Goal: Task Accomplishment & Management: Manage account settings

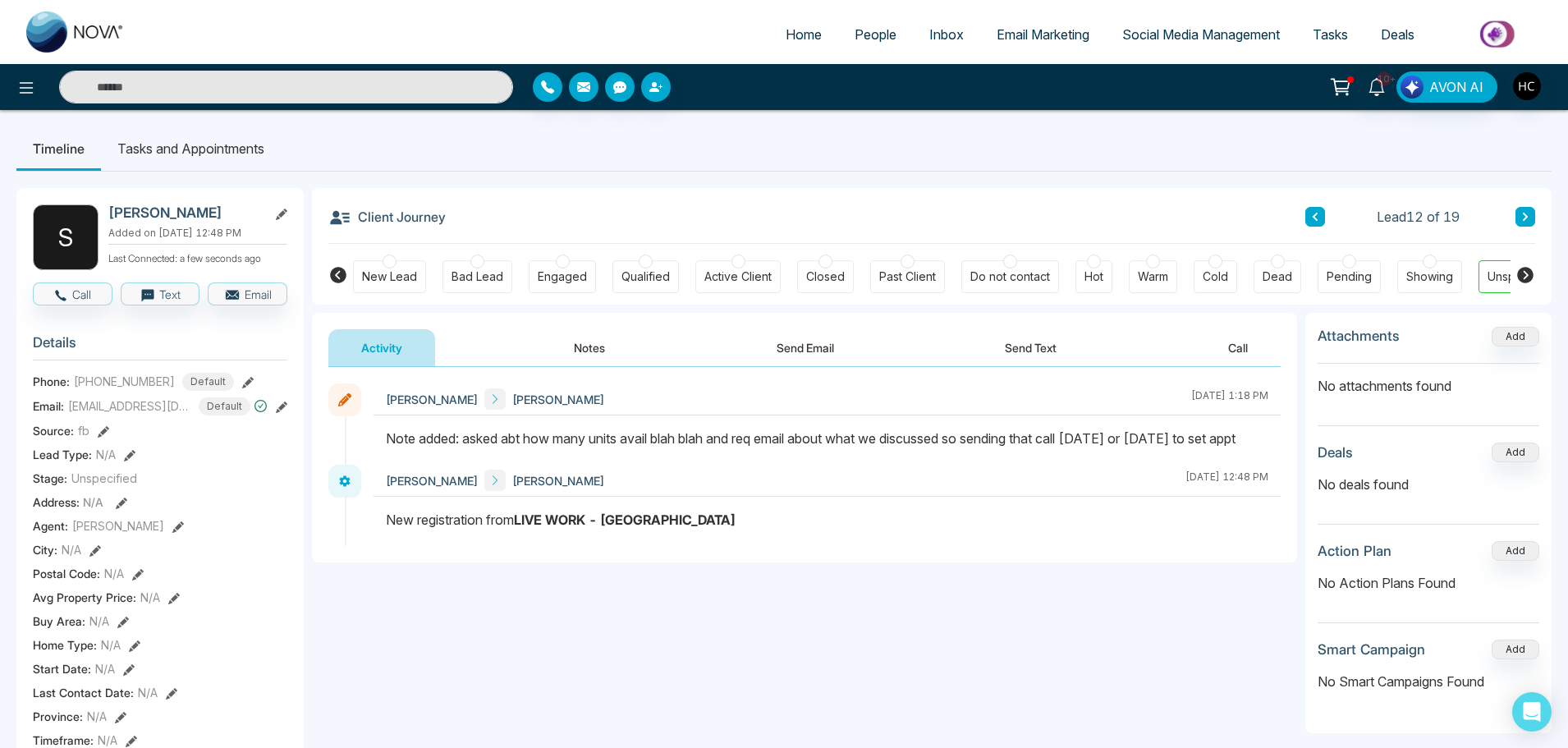
scroll to position [0, 42]
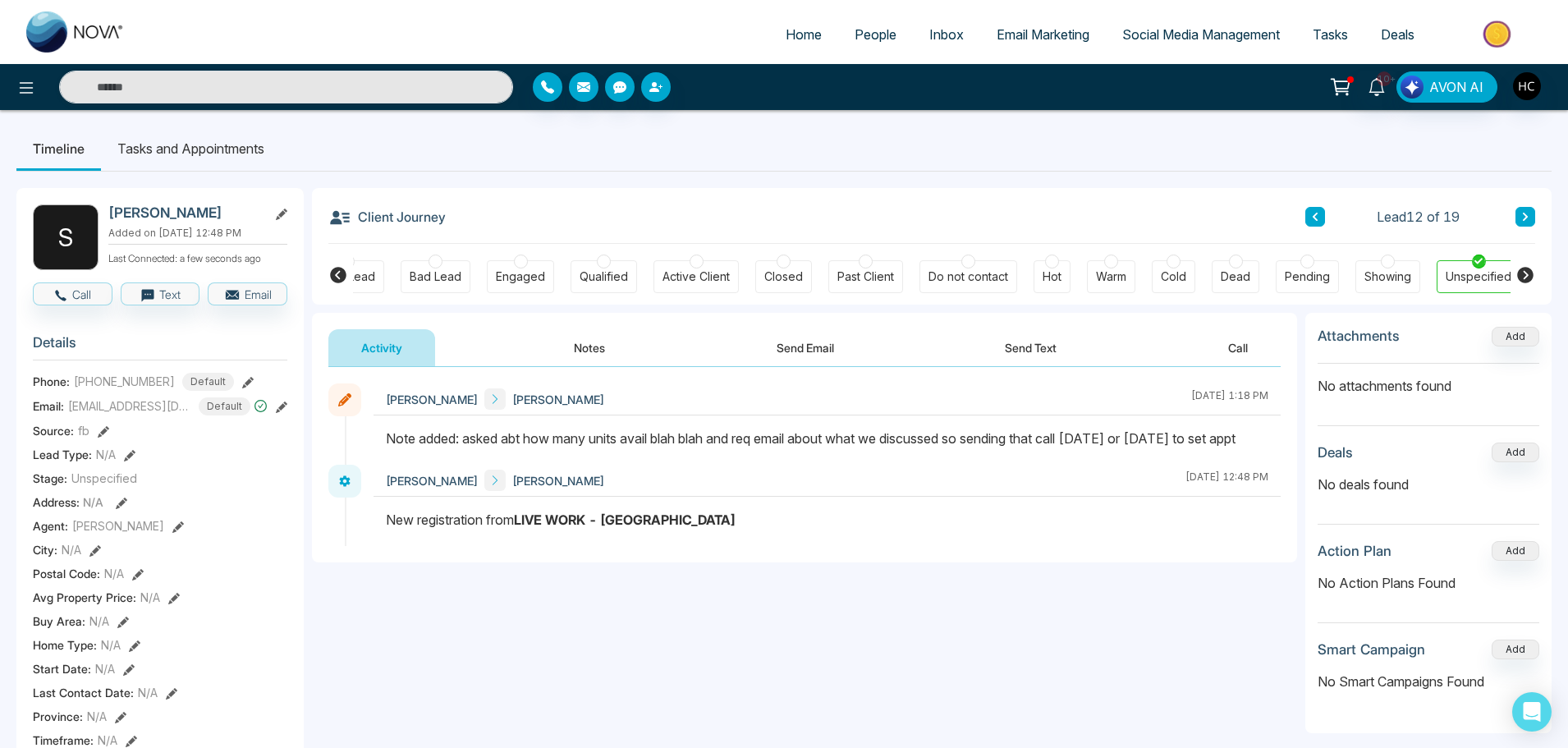
click at [603, 341] on button "Notes" at bounding box center [589, 347] width 97 height 37
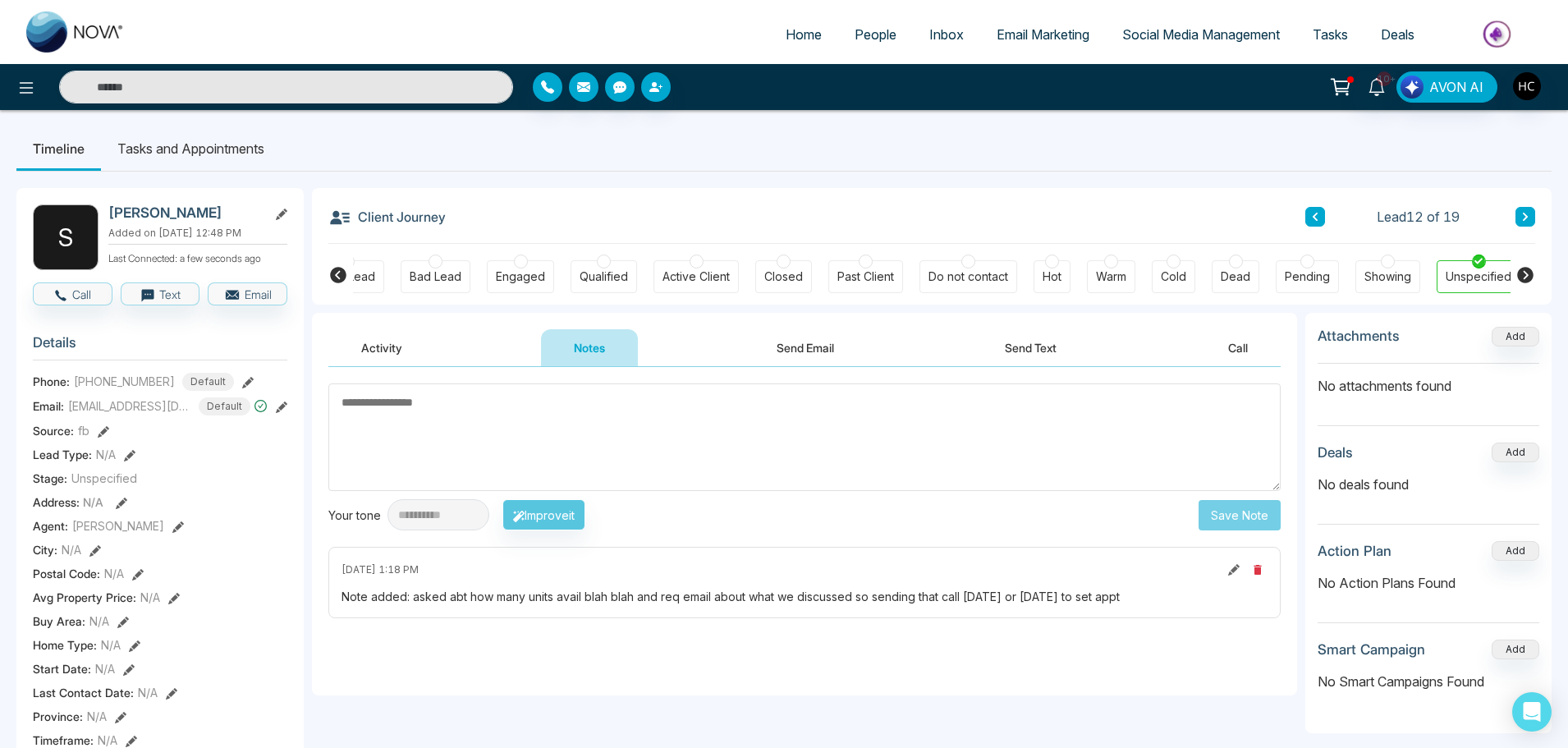
click at [648, 455] on textarea at bounding box center [804, 437] width 952 height 108
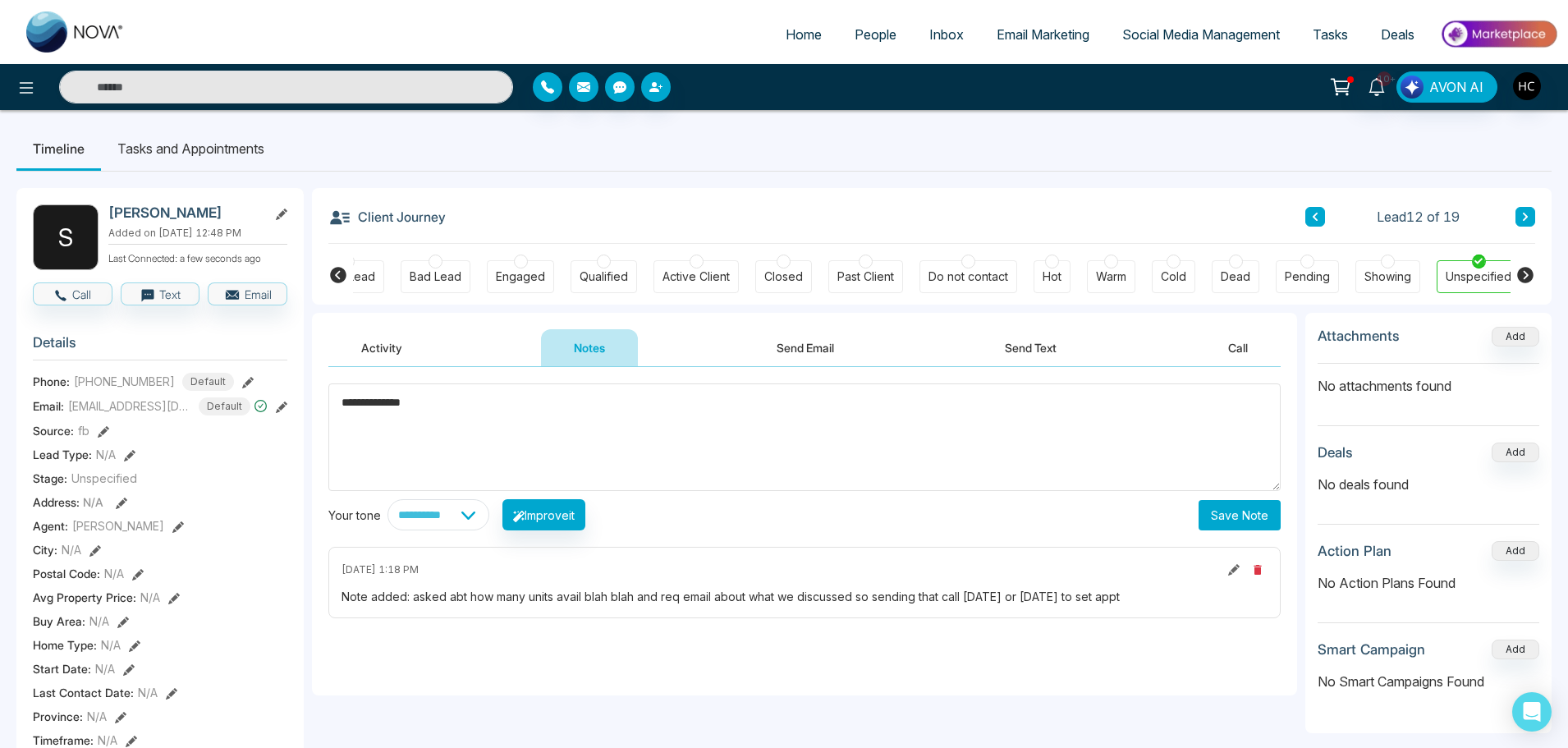
type textarea "**********"
click at [1230, 513] on button "Save Note" at bounding box center [1239, 515] width 82 height 30
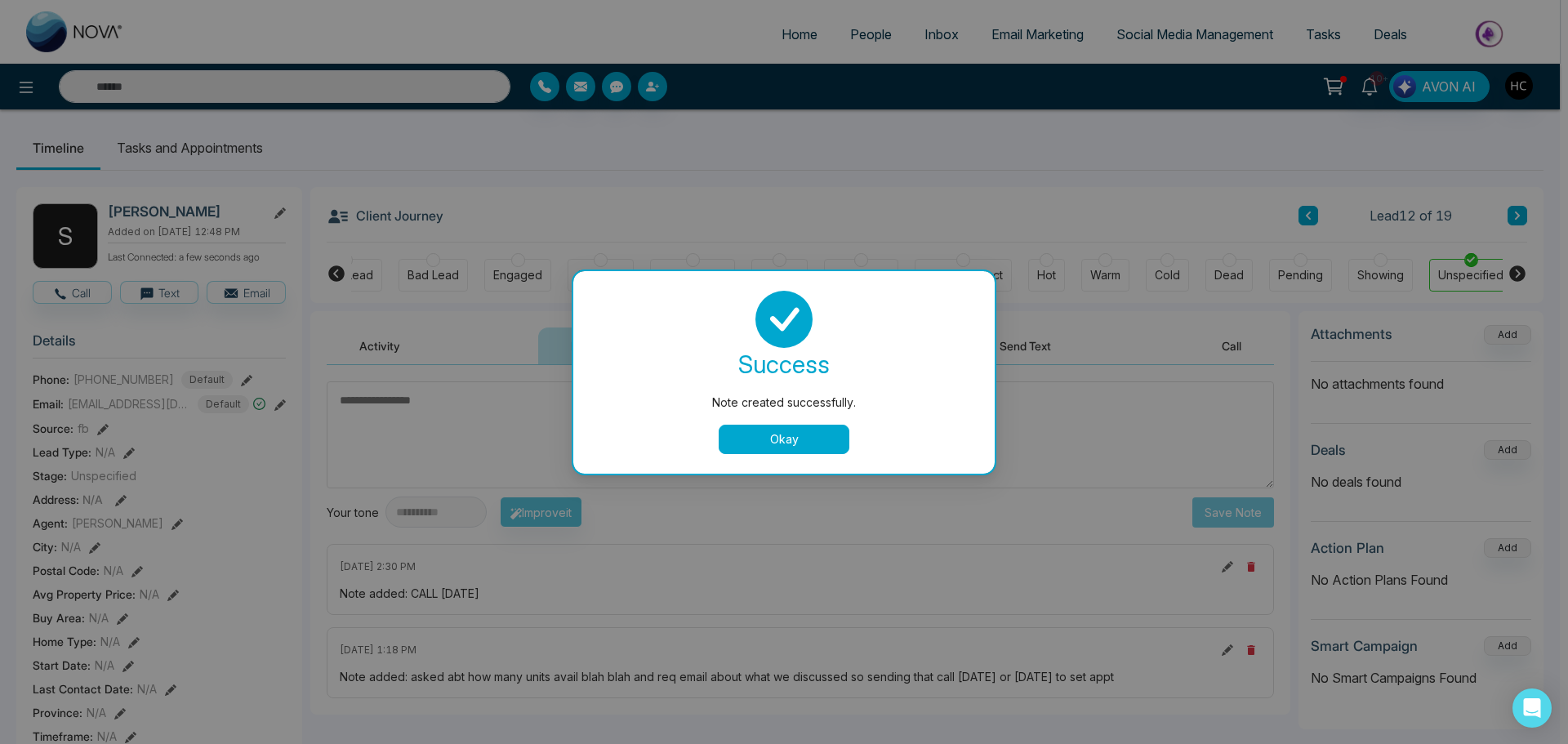
click at [817, 438] on button "Okay" at bounding box center [783, 439] width 130 height 29
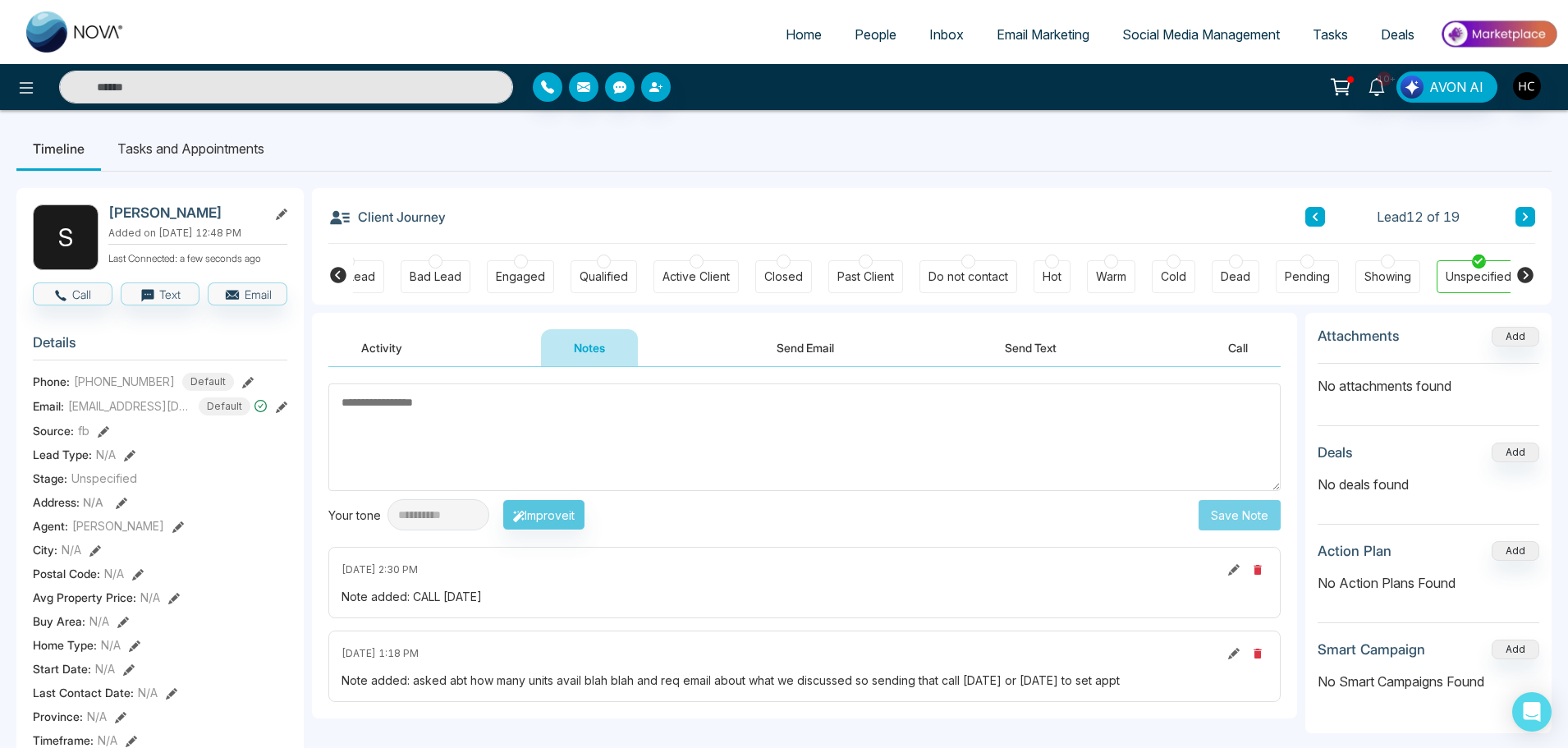
click at [1313, 214] on icon at bounding box center [1314, 217] width 8 height 10
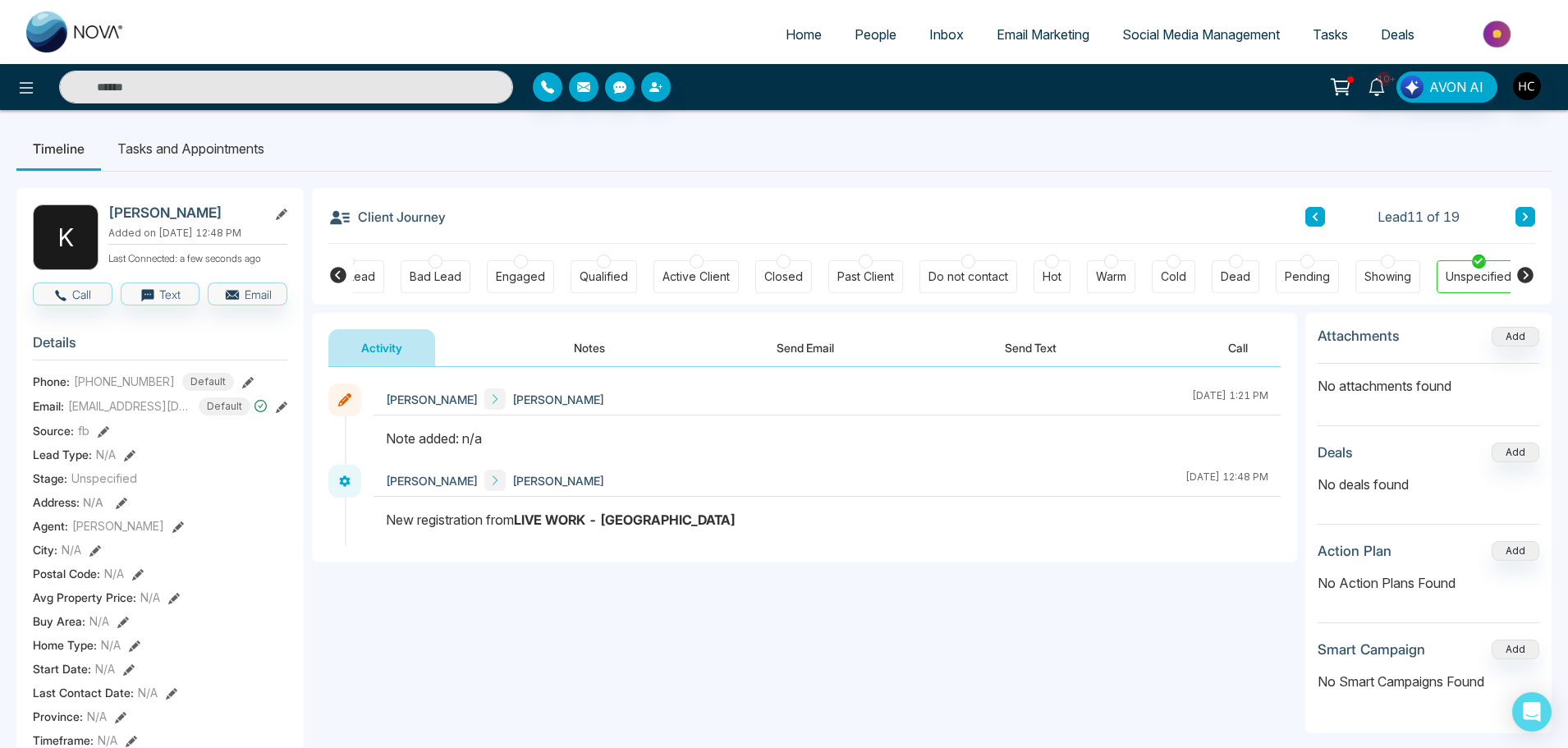
click at [595, 348] on button "Notes" at bounding box center [589, 347] width 97 height 37
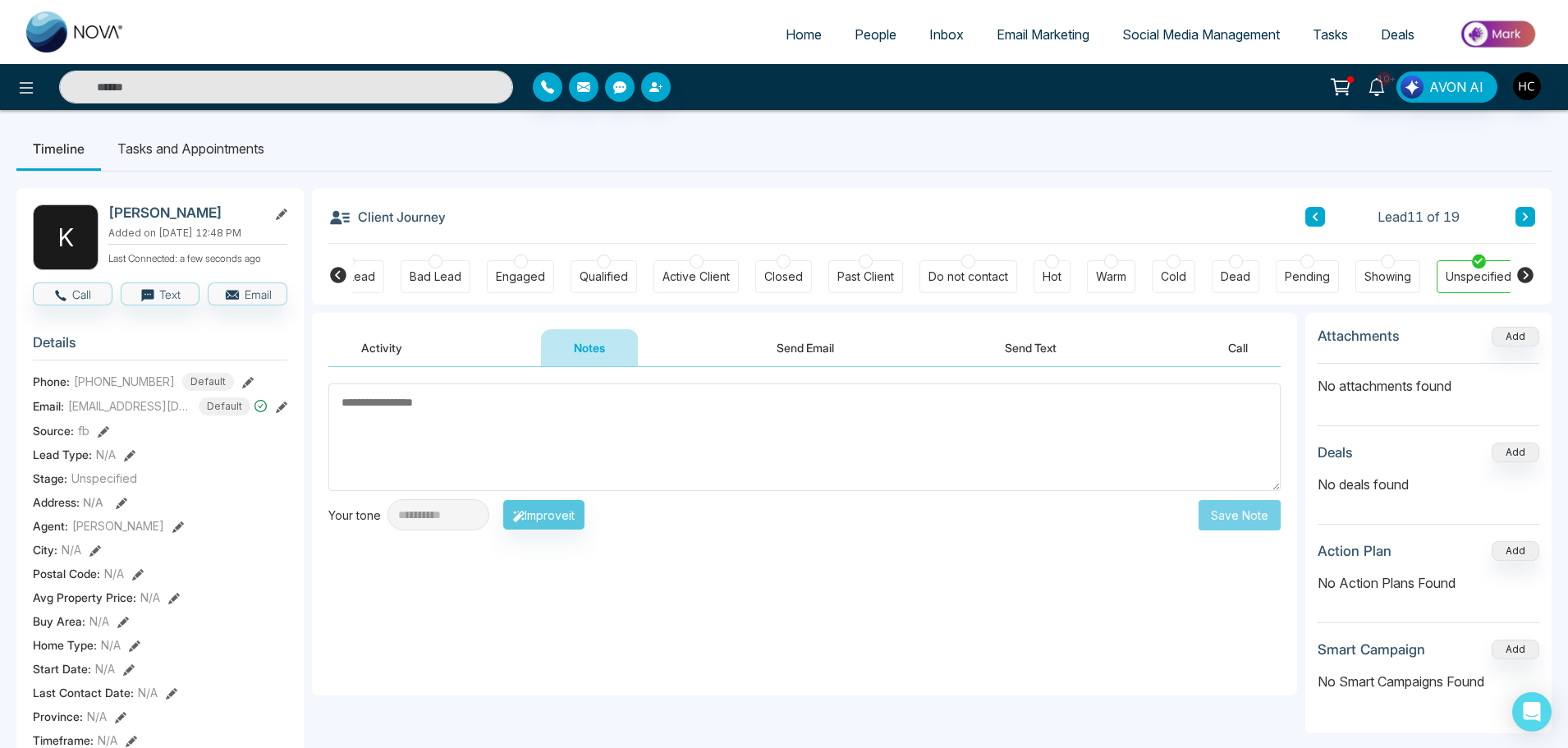
click at [595, 440] on textarea at bounding box center [804, 437] width 952 height 108
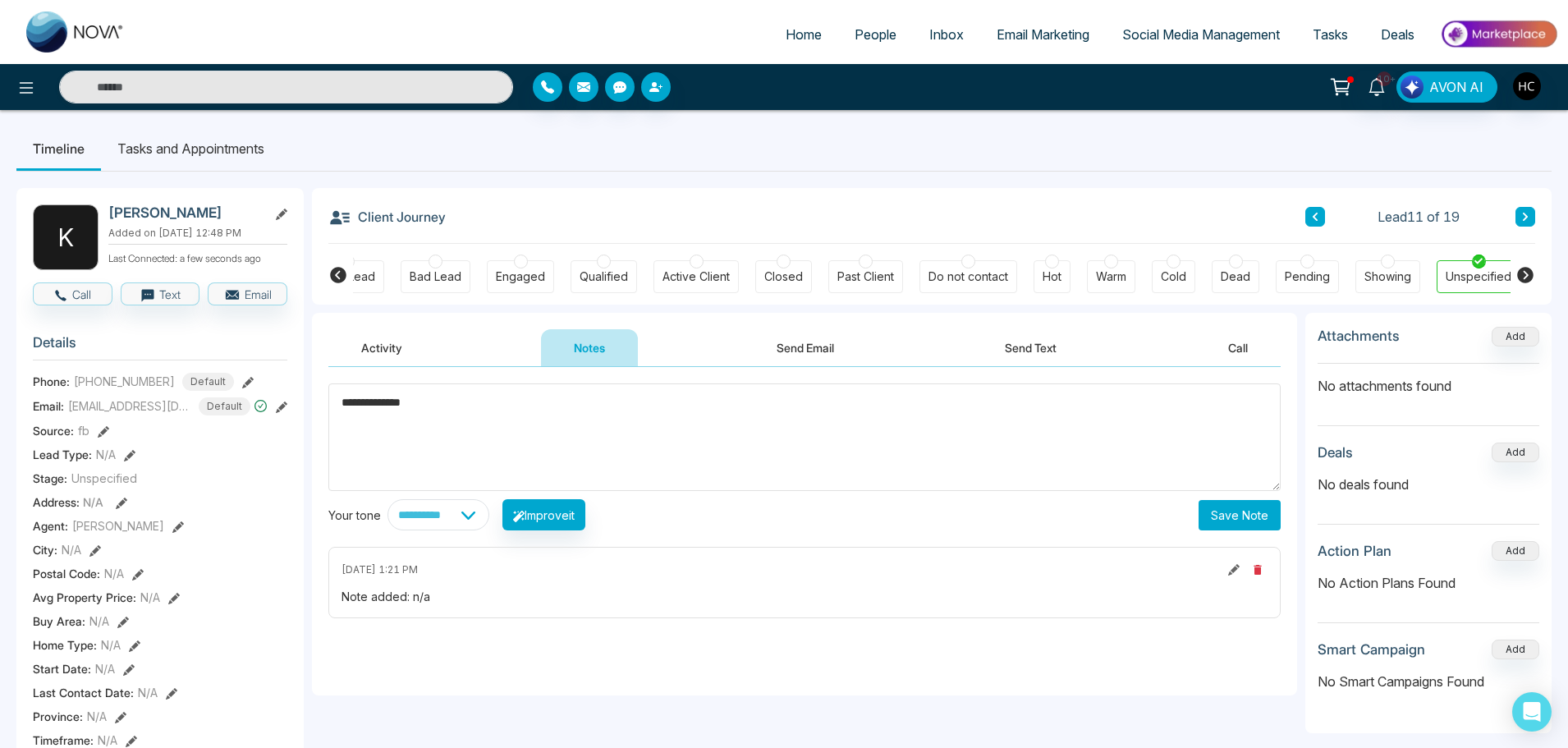
type textarea "**********"
click at [1207, 509] on button "Save Note" at bounding box center [1239, 515] width 82 height 30
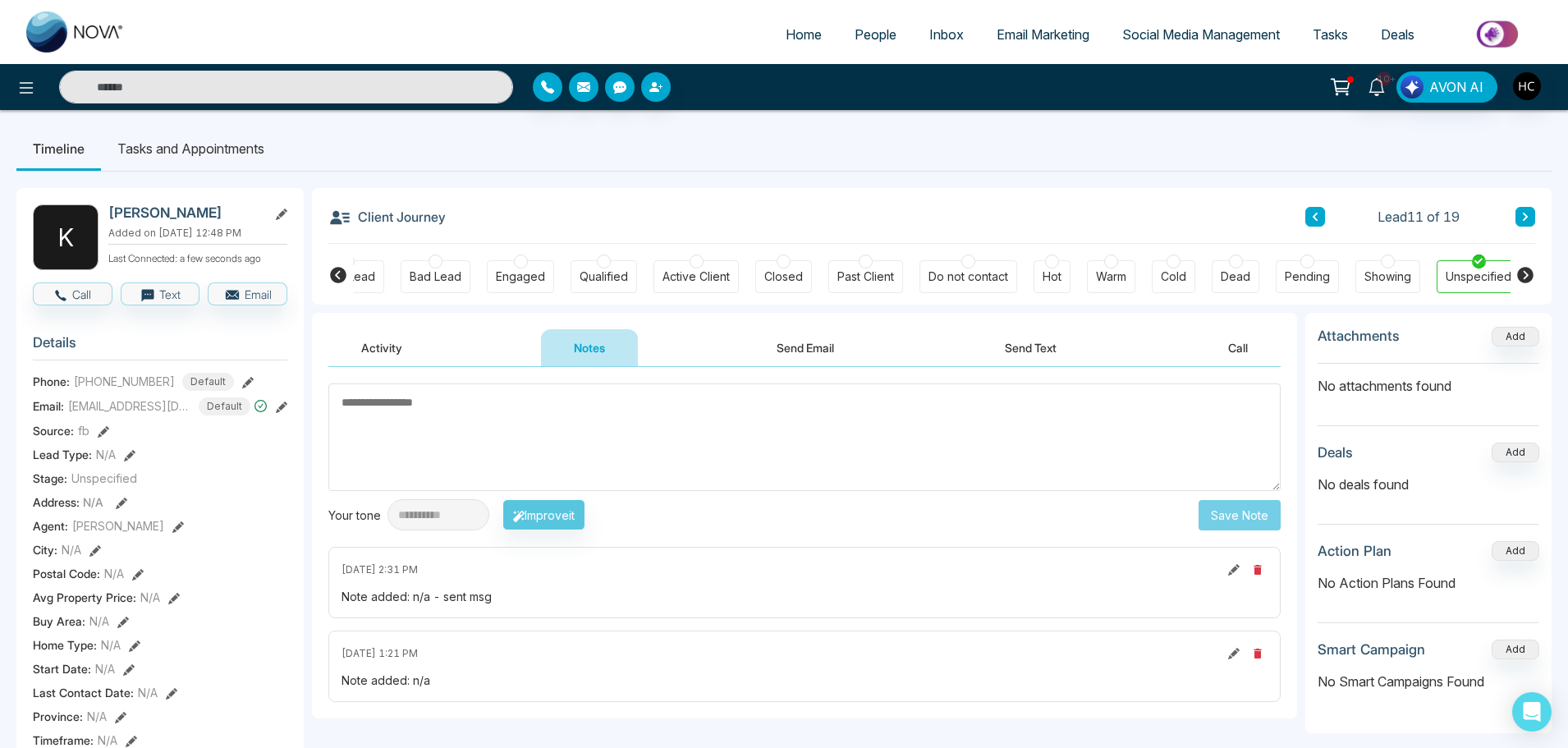
click at [1312, 216] on icon at bounding box center [1314, 217] width 8 height 10
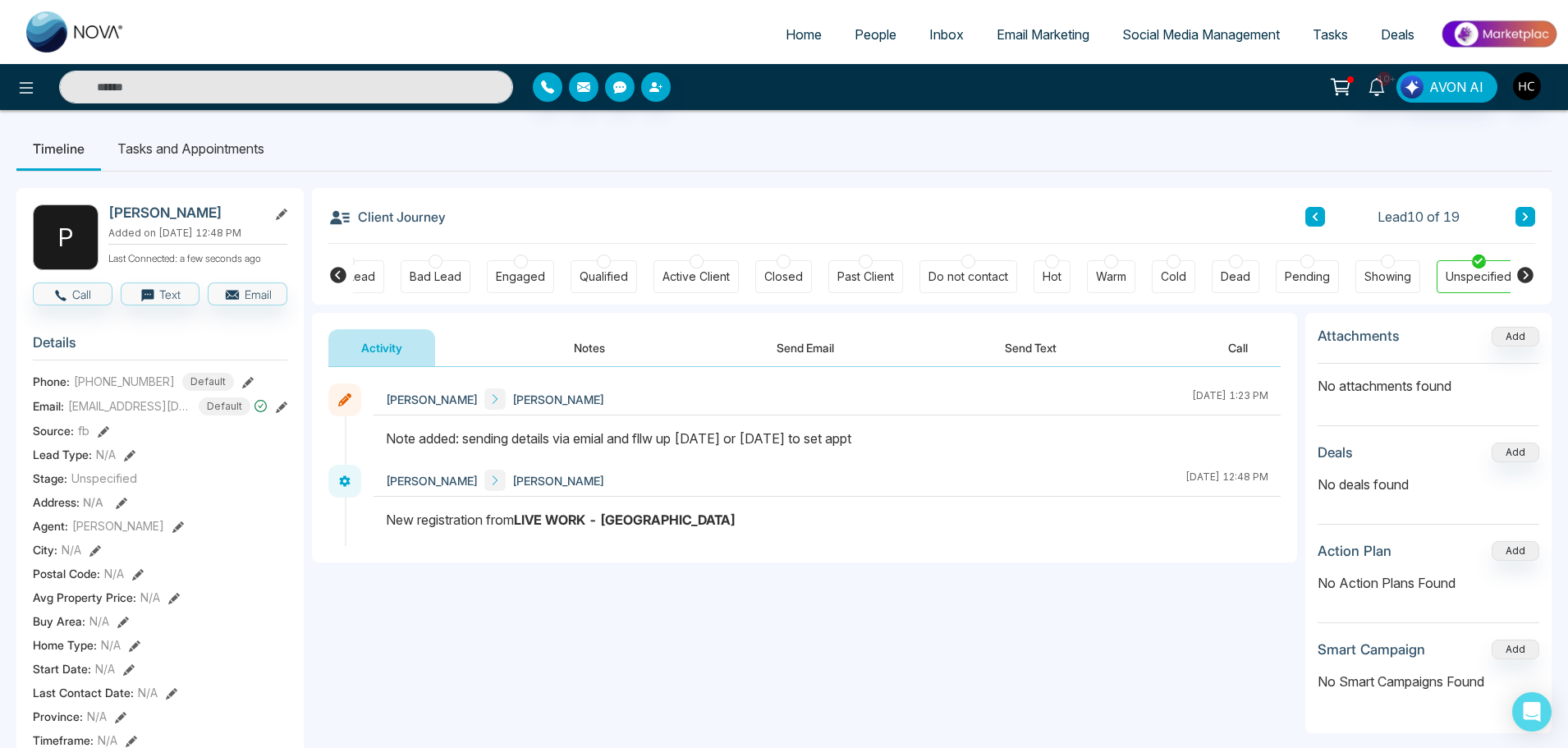
click at [594, 346] on button "Notes" at bounding box center [589, 347] width 97 height 37
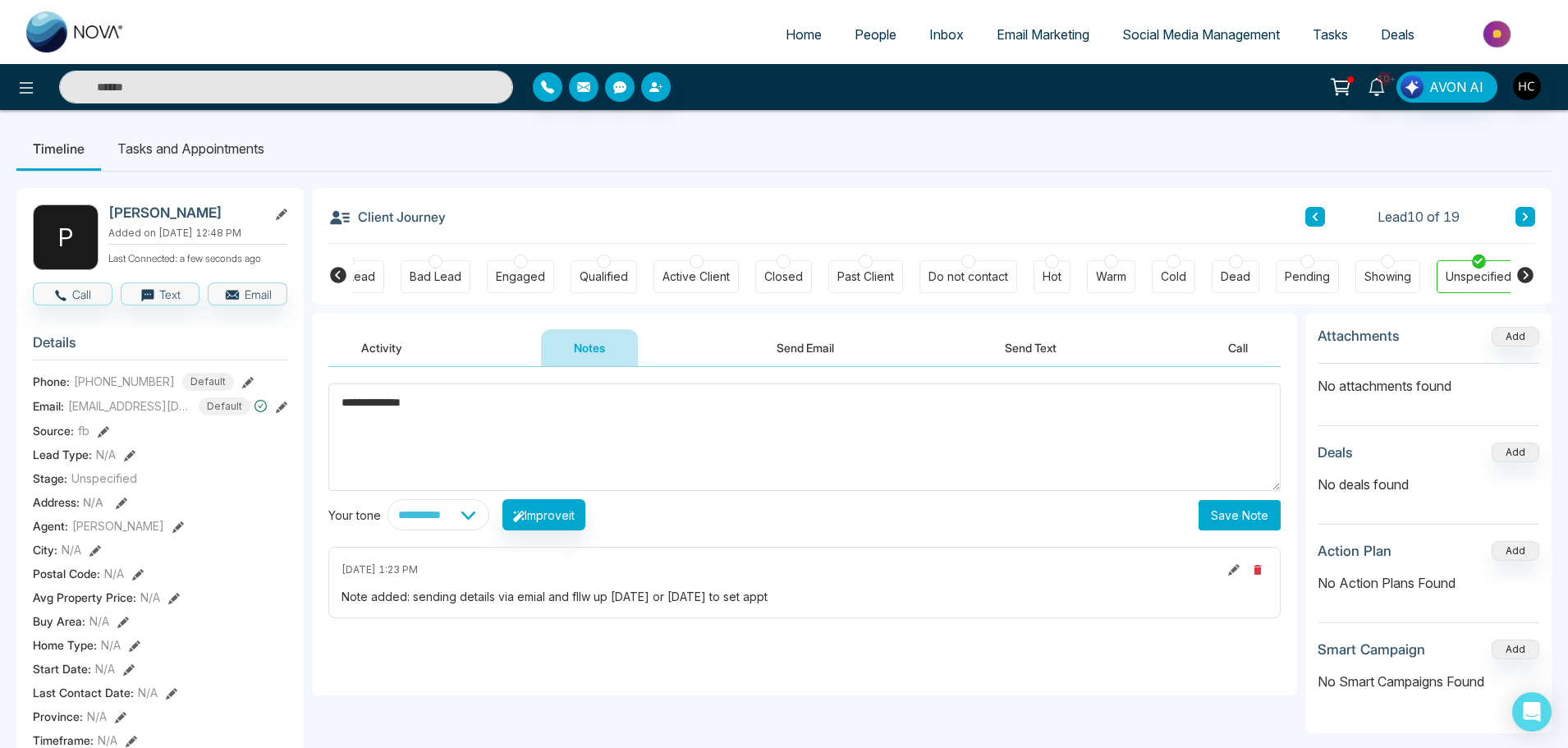
type textarea "**********"
click at [1221, 505] on button "Save Note" at bounding box center [1239, 515] width 82 height 30
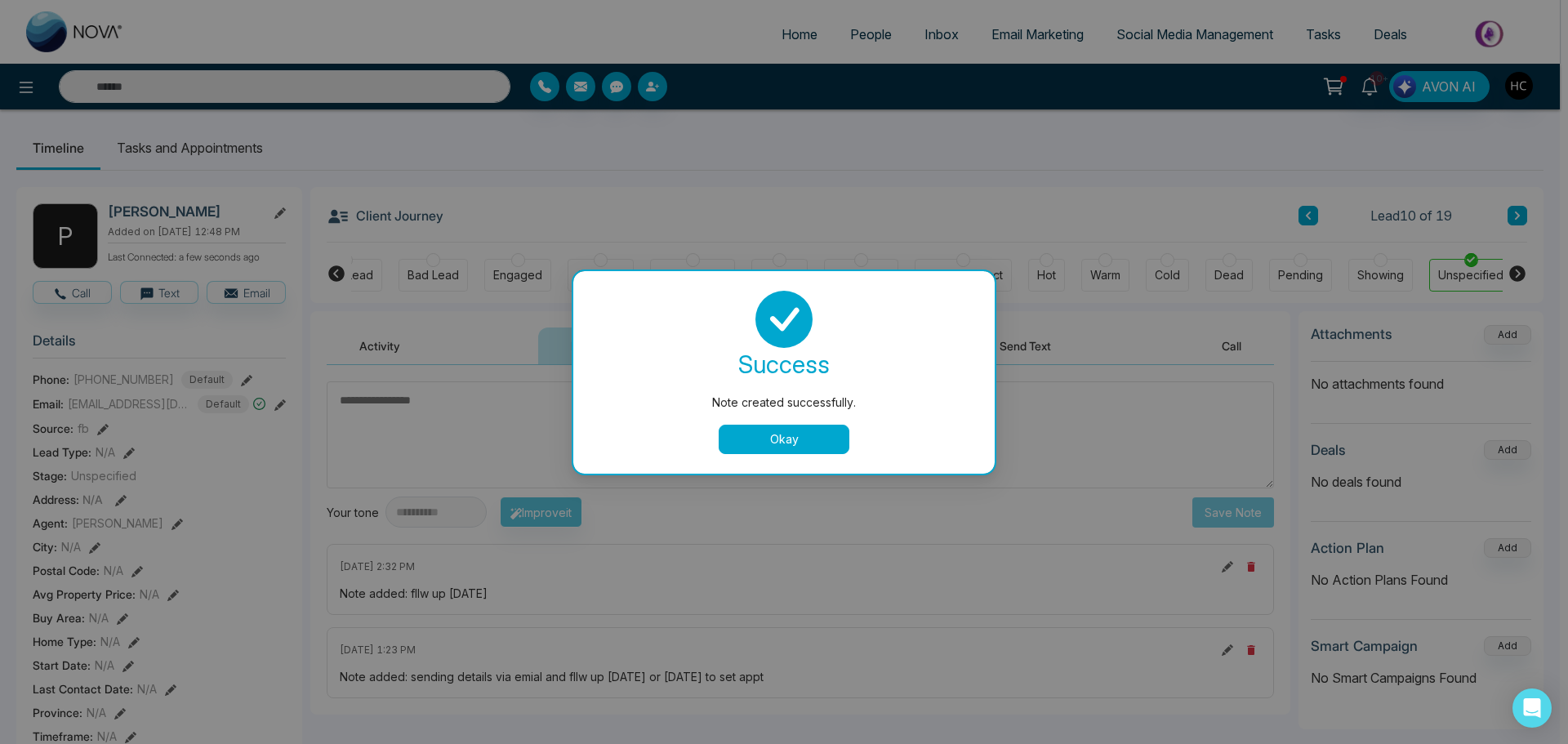
click at [776, 430] on button "Okay" at bounding box center [783, 439] width 130 height 29
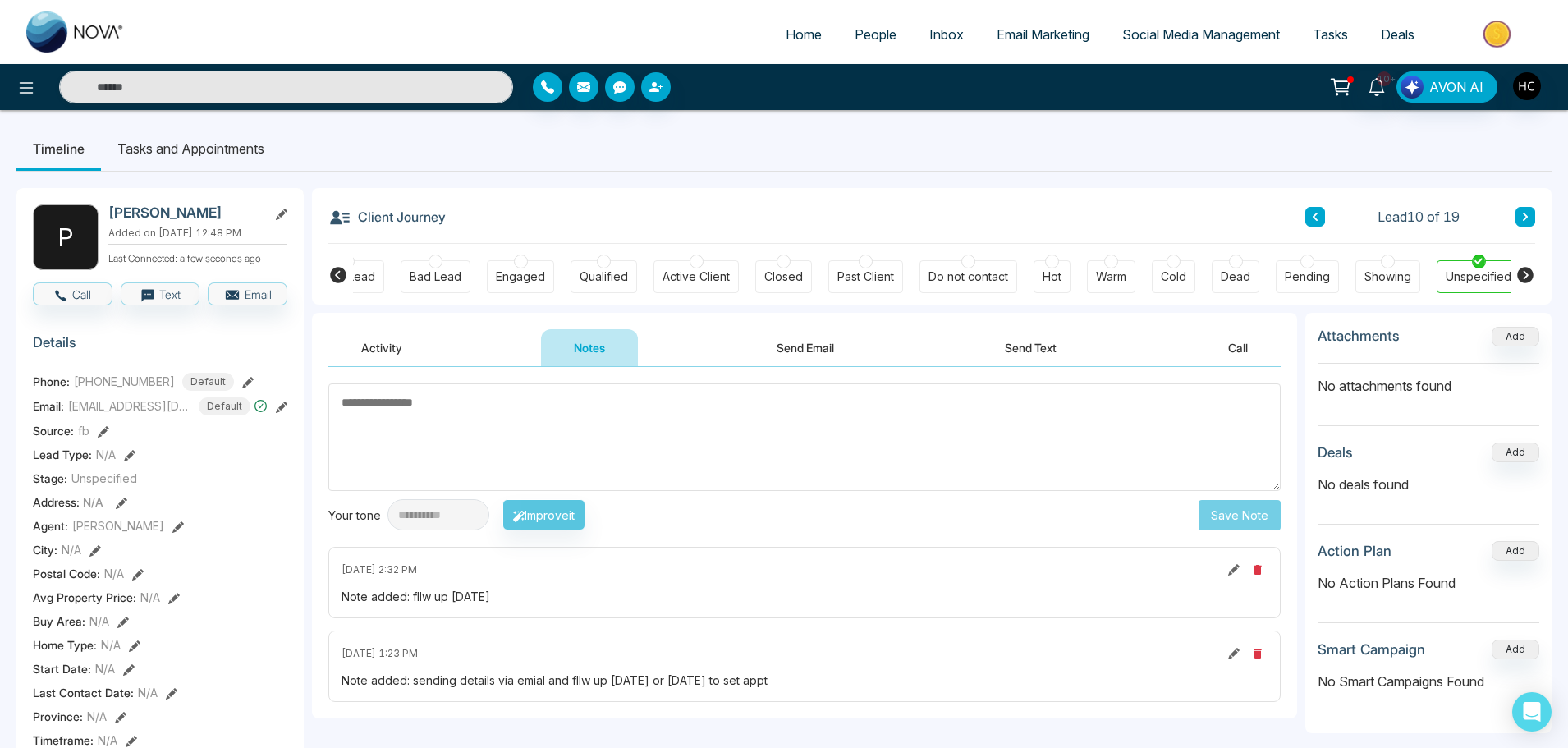
click at [1318, 219] on icon at bounding box center [1314, 217] width 8 height 10
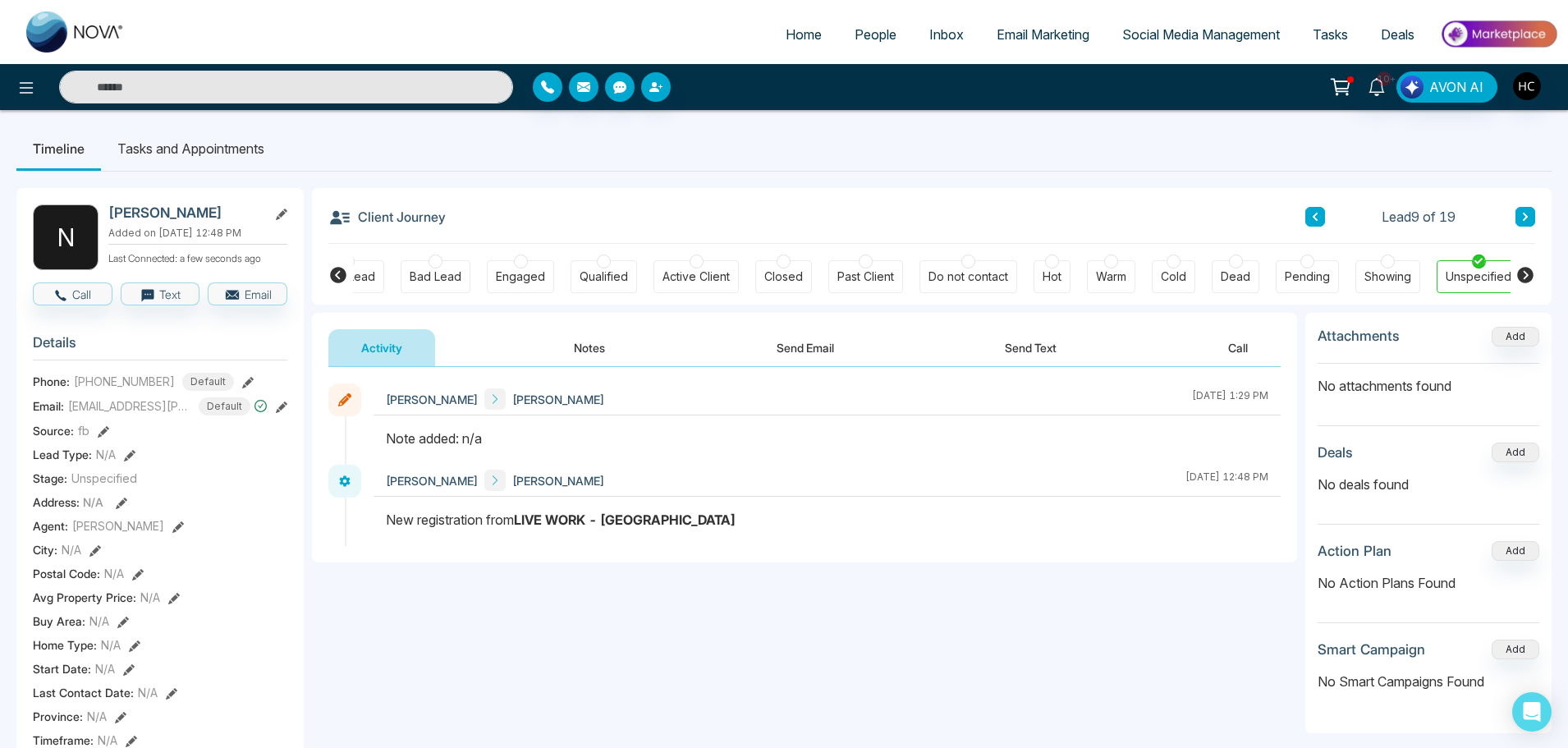
click at [585, 355] on button "Notes" at bounding box center [589, 347] width 97 height 37
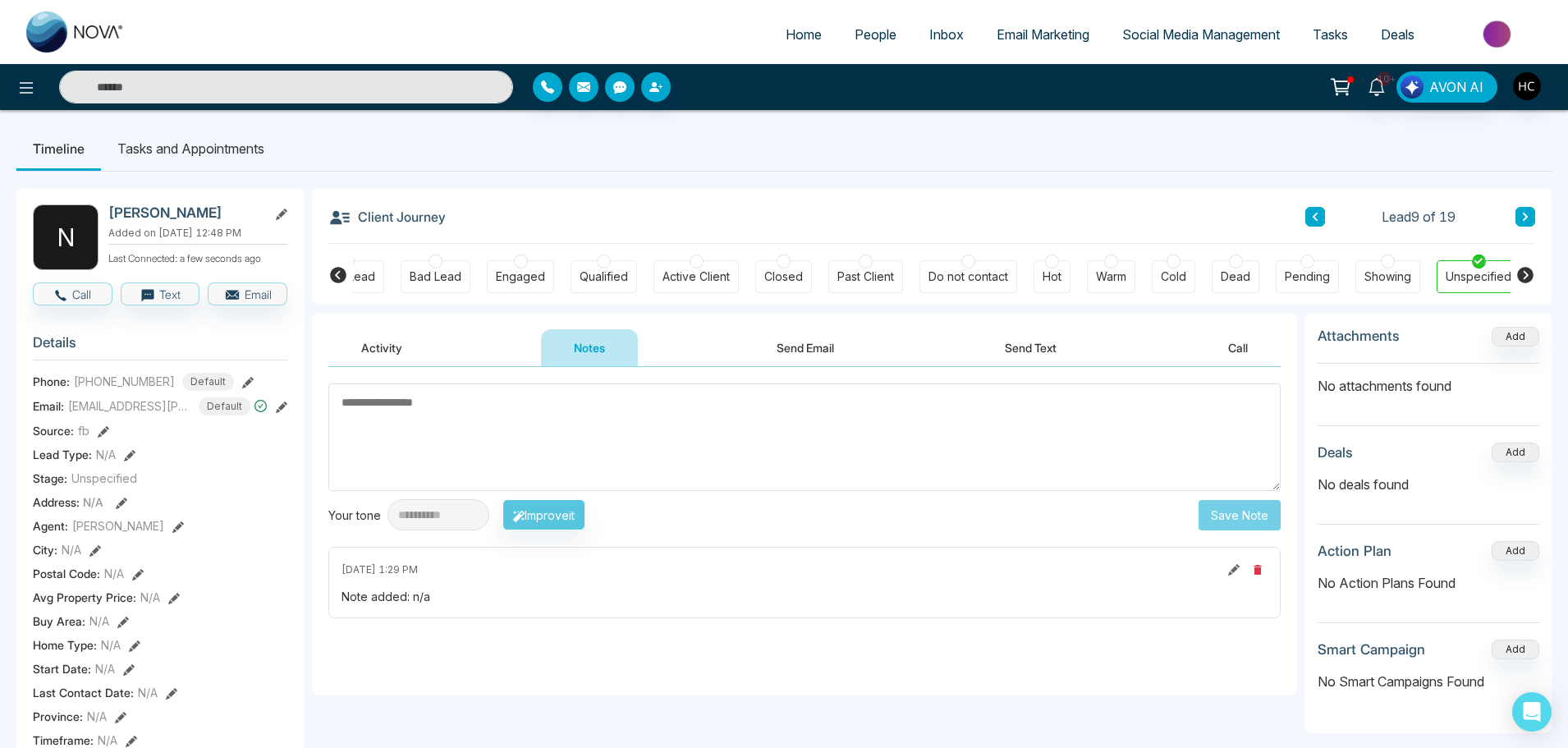
click at [765, 459] on textarea at bounding box center [804, 437] width 952 height 108
click at [437, 421] on textarea at bounding box center [804, 437] width 952 height 108
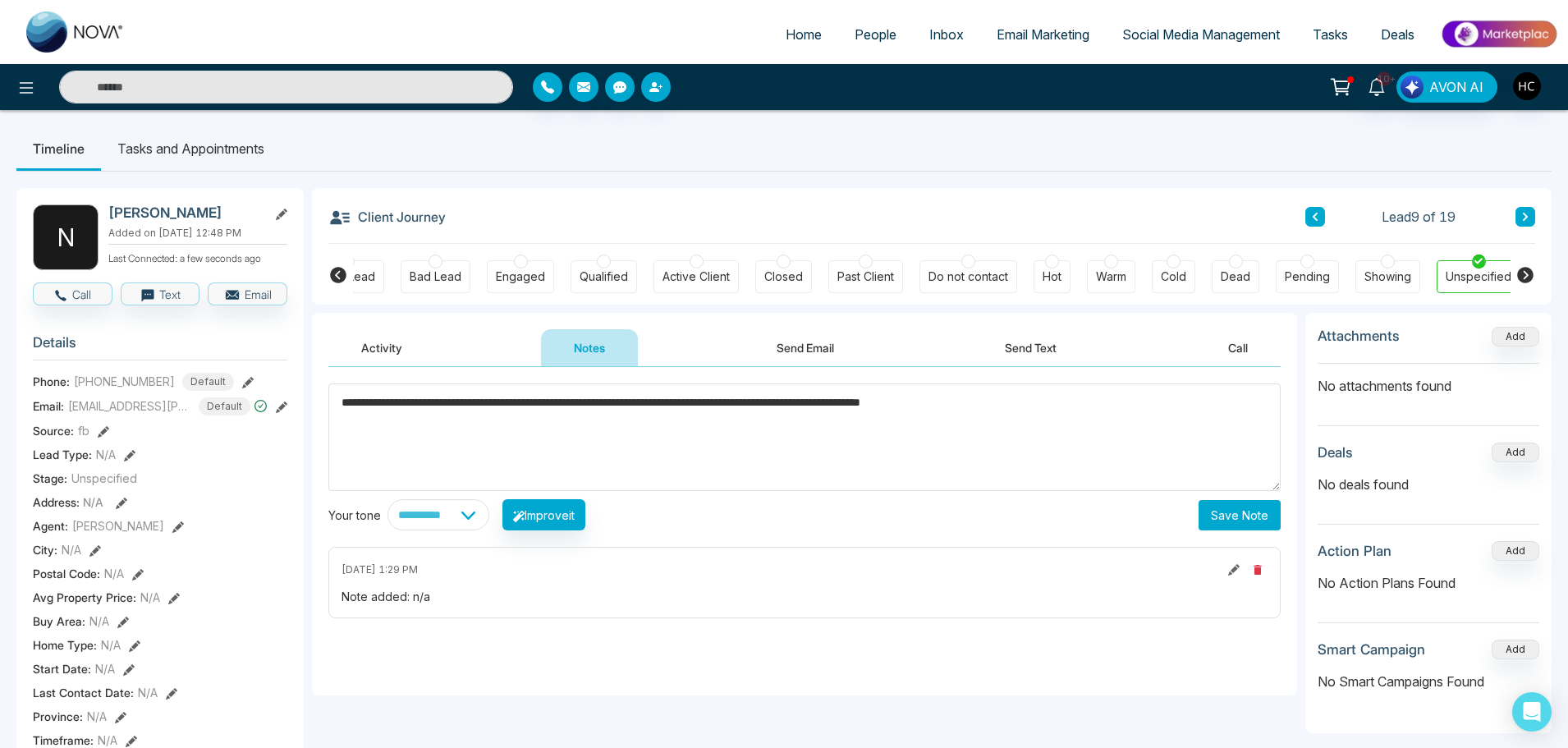
click at [915, 404] on textarea "**********" at bounding box center [804, 437] width 952 height 108
click at [1059, 399] on textarea "**********" at bounding box center [804, 437] width 952 height 108
type textarea "**********"
click at [1231, 511] on button "Save Note" at bounding box center [1239, 515] width 82 height 30
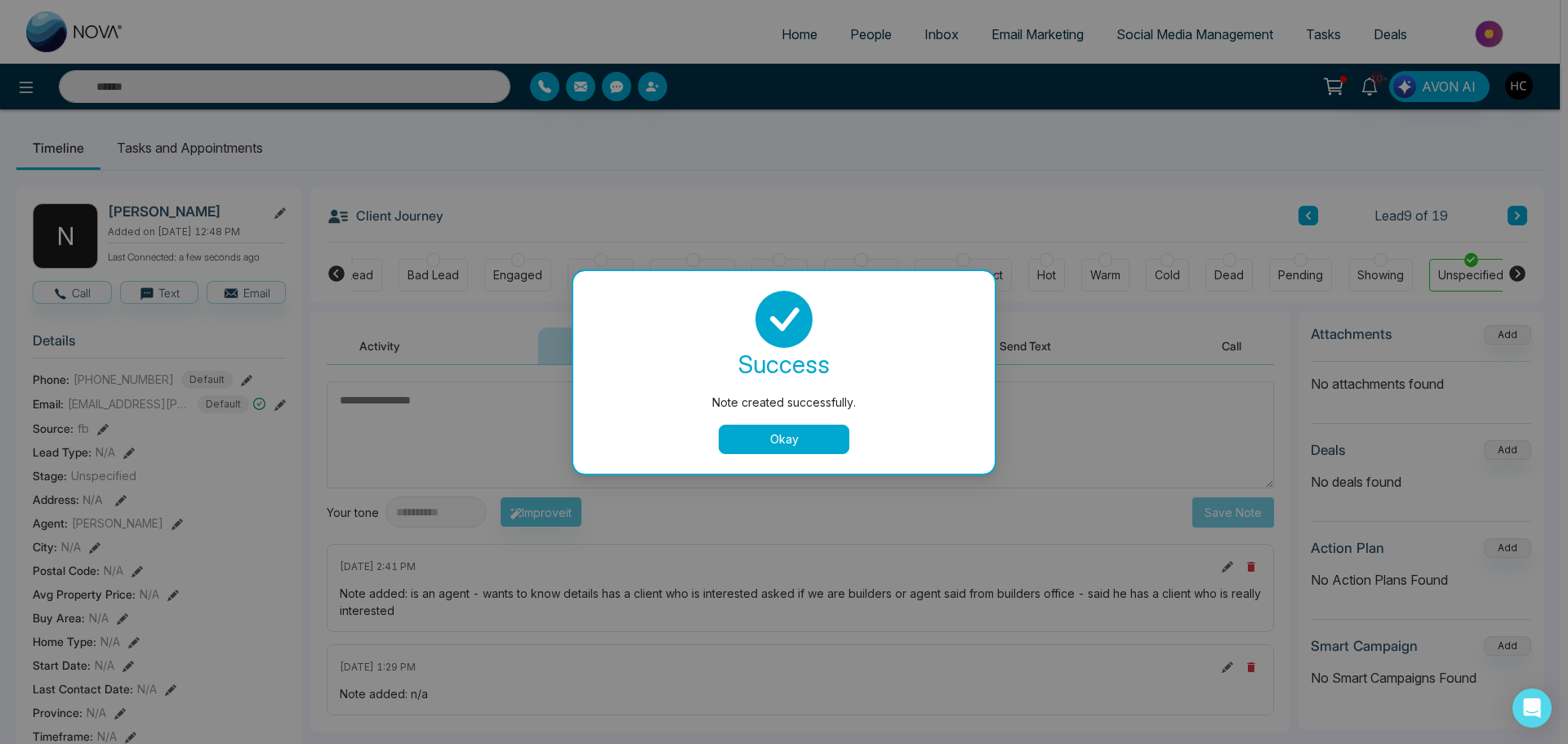
click at [813, 450] on button "Okay" at bounding box center [783, 439] width 130 height 29
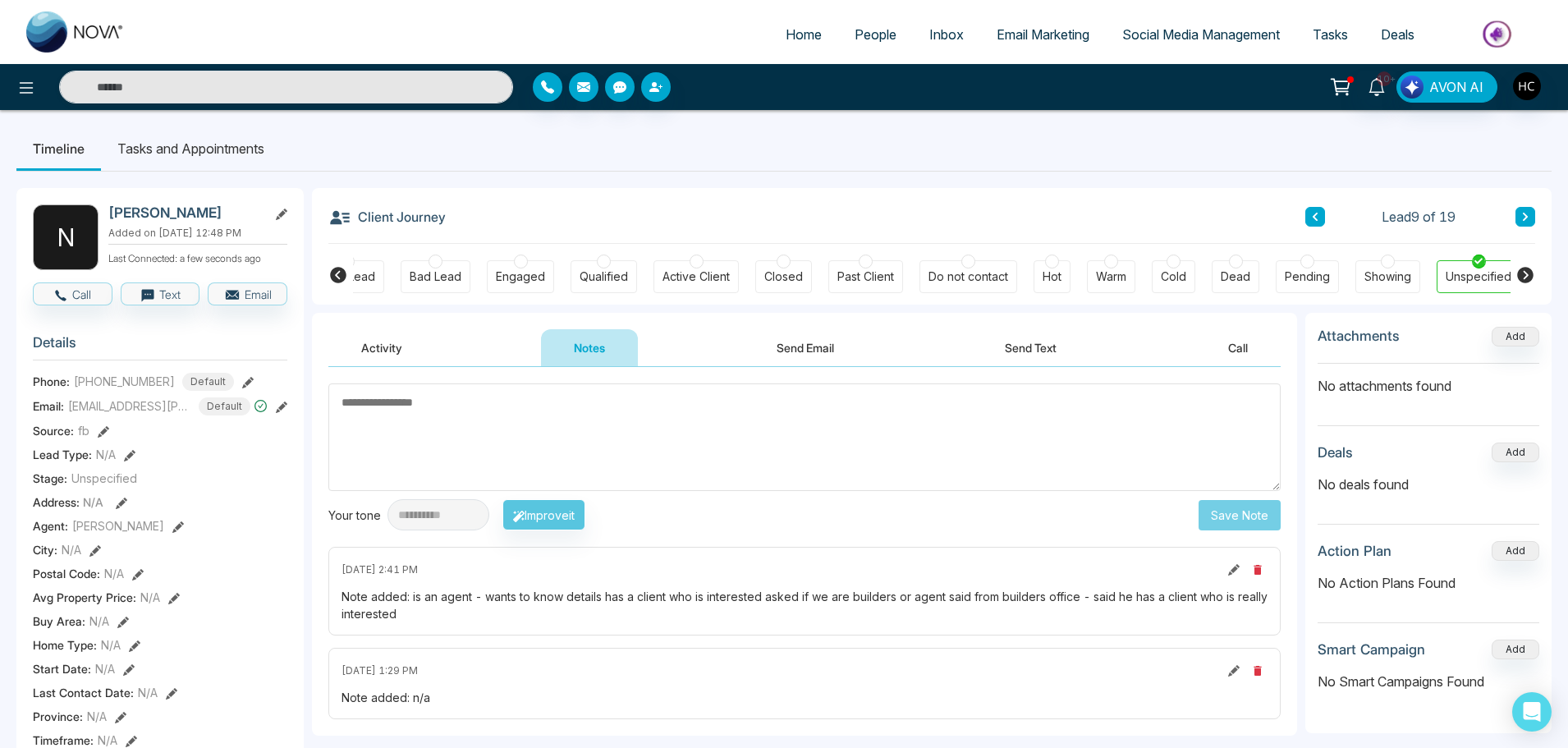
click at [766, 457] on textarea at bounding box center [804, 437] width 952 height 108
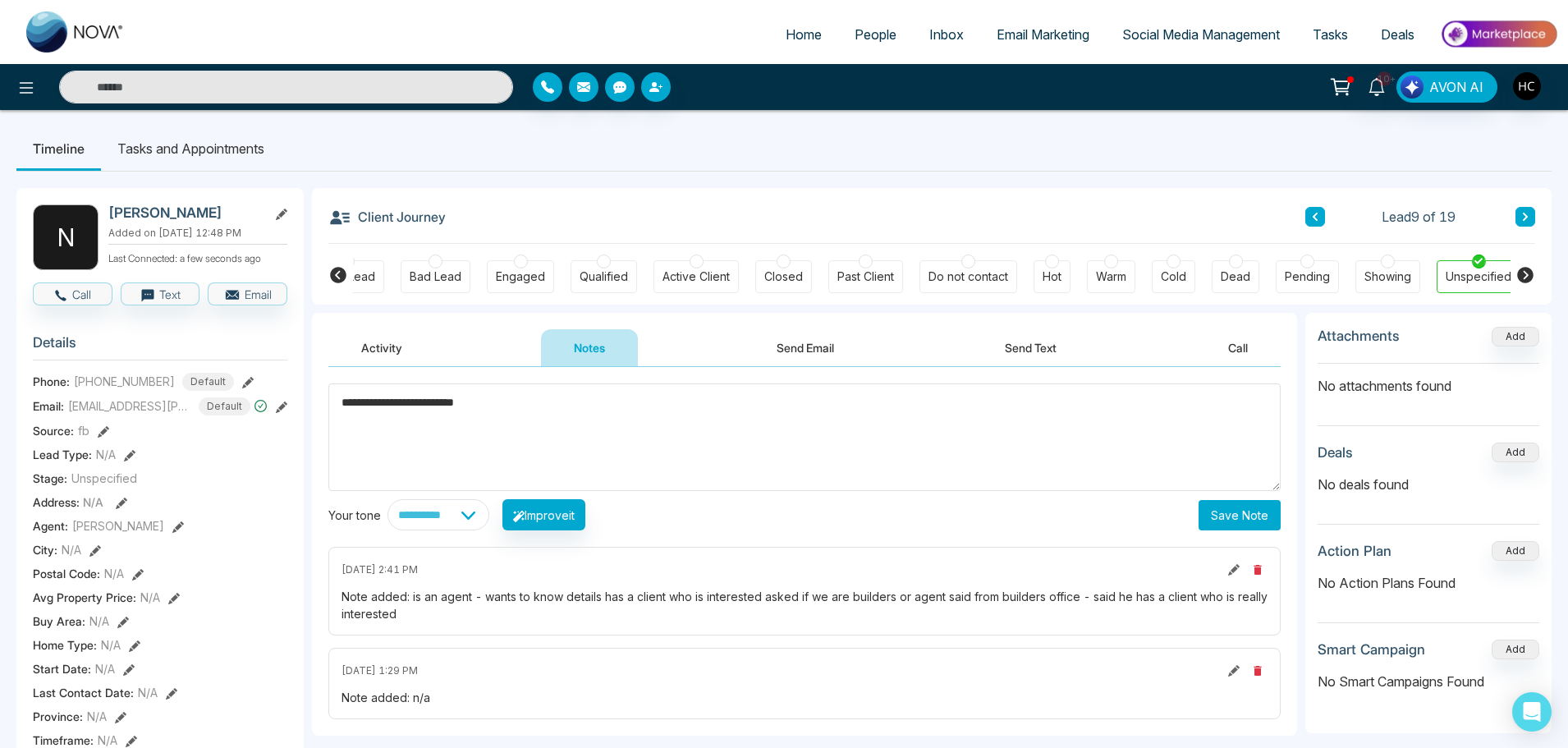
type textarea "**********"
click at [1252, 523] on button "Save Note" at bounding box center [1239, 515] width 82 height 30
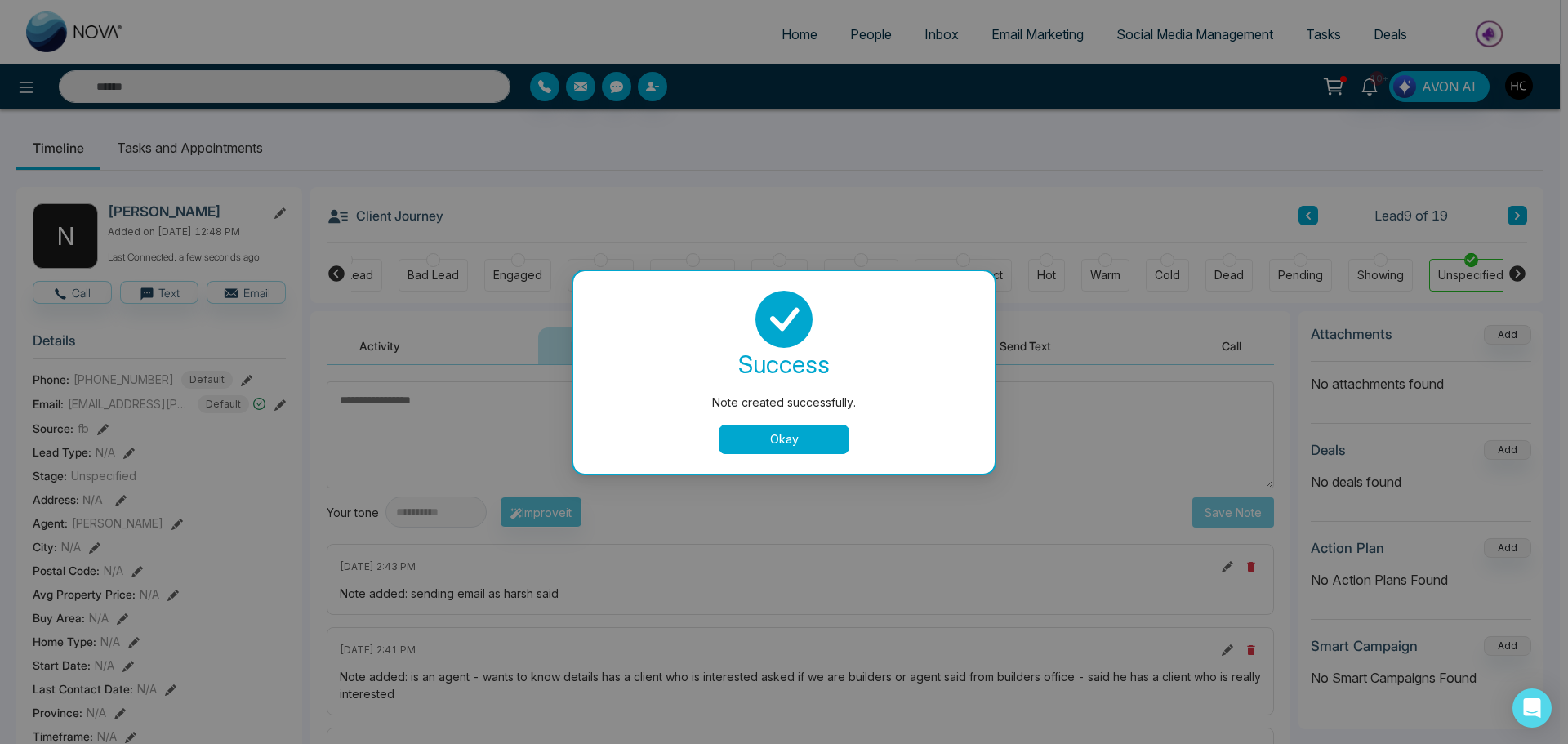
click at [770, 420] on div "success Note created successfully. Okay" at bounding box center [783, 372] width 382 height 163
click at [749, 445] on button "Okay" at bounding box center [783, 439] width 130 height 29
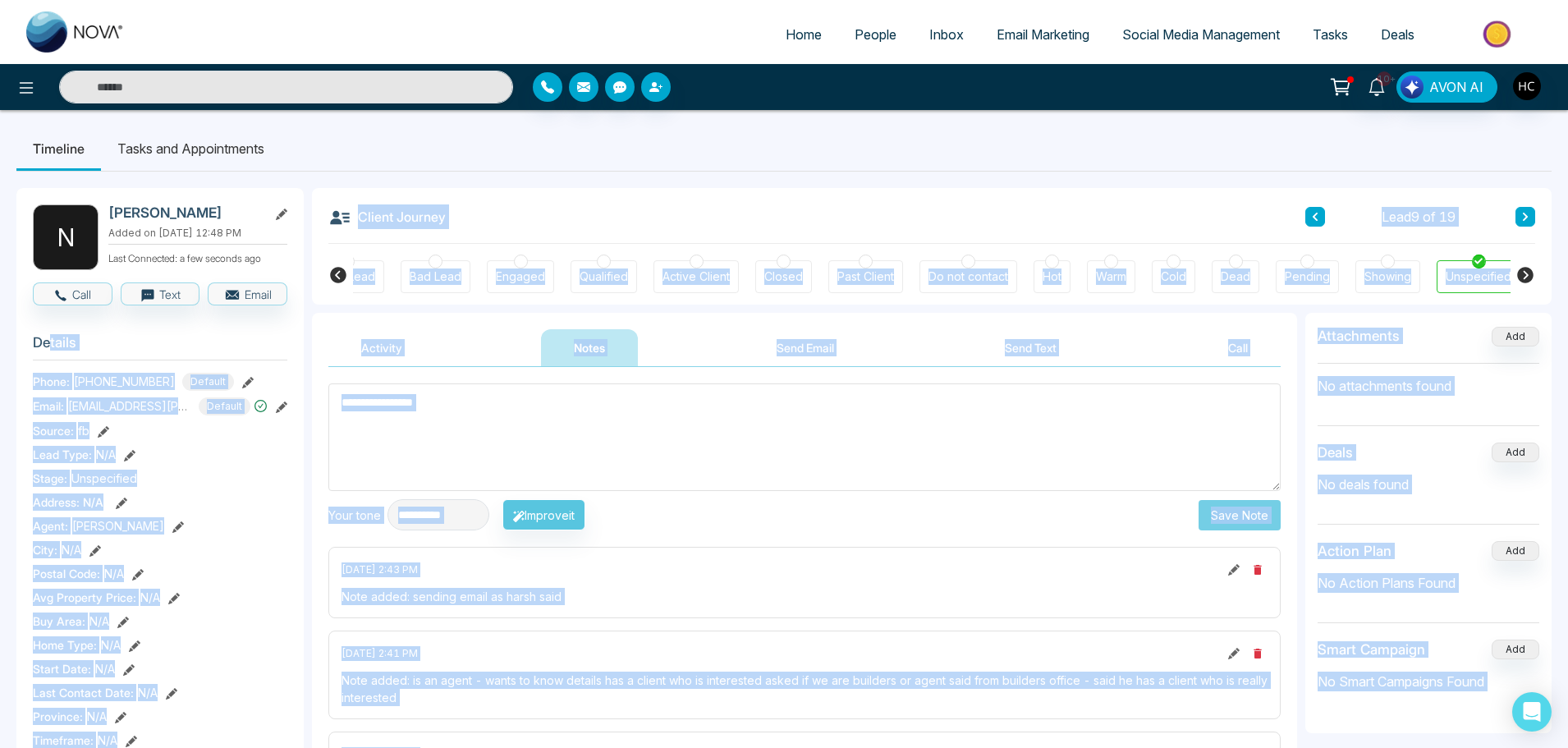
drag, startPoint x: 193, startPoint y: 379, endPoint x: 49, endPoint y: 367, distance: 144.5
click at [49, 367] on body "**********" at bounding box center [784, 374] width 1568 height 748
click at [133, 412] on span "[EMAIL_ADDRESS][PERSON_NAME][DOMAIN_NAME]" at bounding box center [129, 406] width 123 height 17
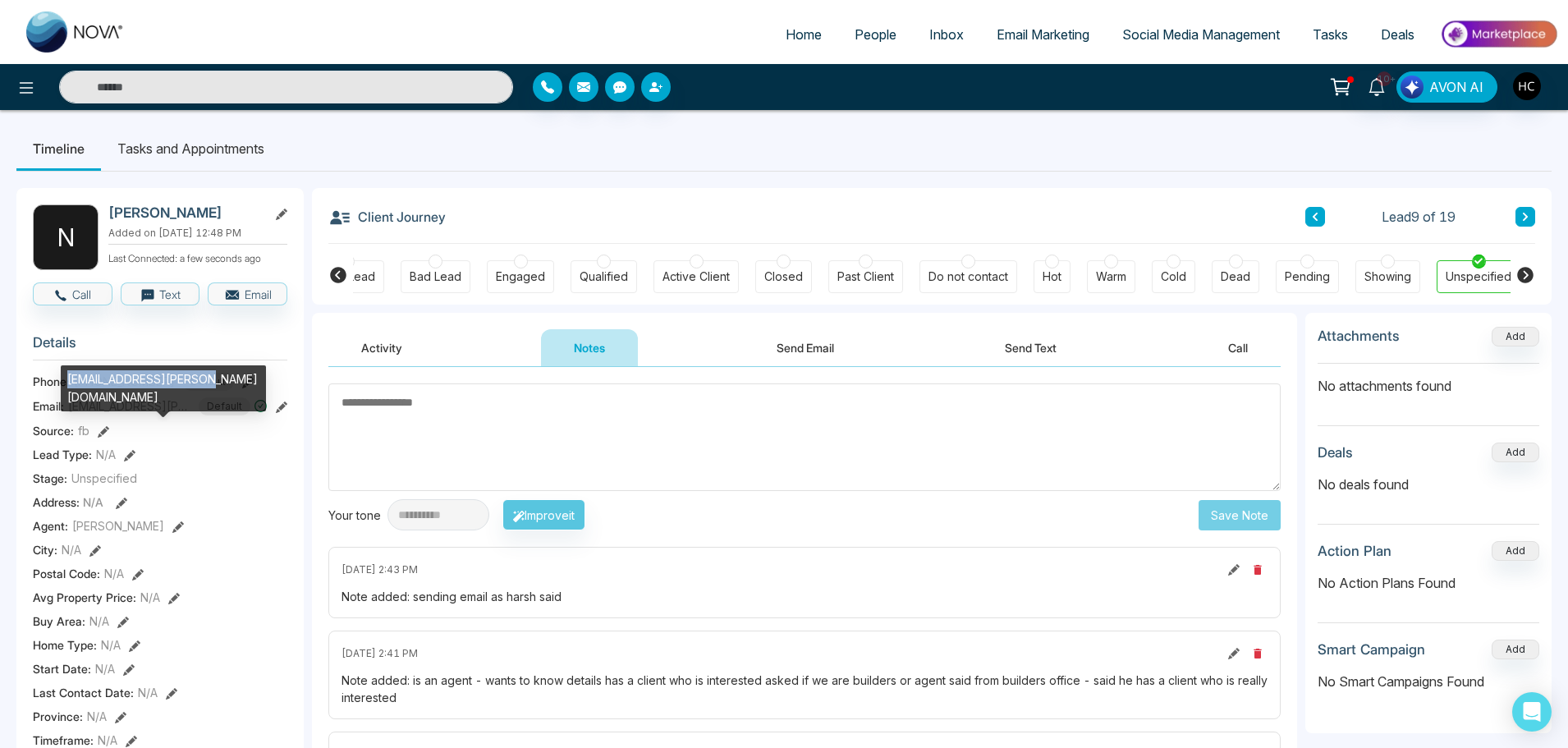
drag, startPoint x: 192, startPoint y: 375, endPoint x: 65, endPoint y: 382, distance: 127.2
click at [65, 382] on div "[EMAIL_ADDRESS][PERSON_NAME][DOMAIN_NAME]" at bounding box center [163, 389] width 205 height 46
copy div "[EMAIL_ADDRESS][PERSON_NAME][DOMAIN_NAME]"
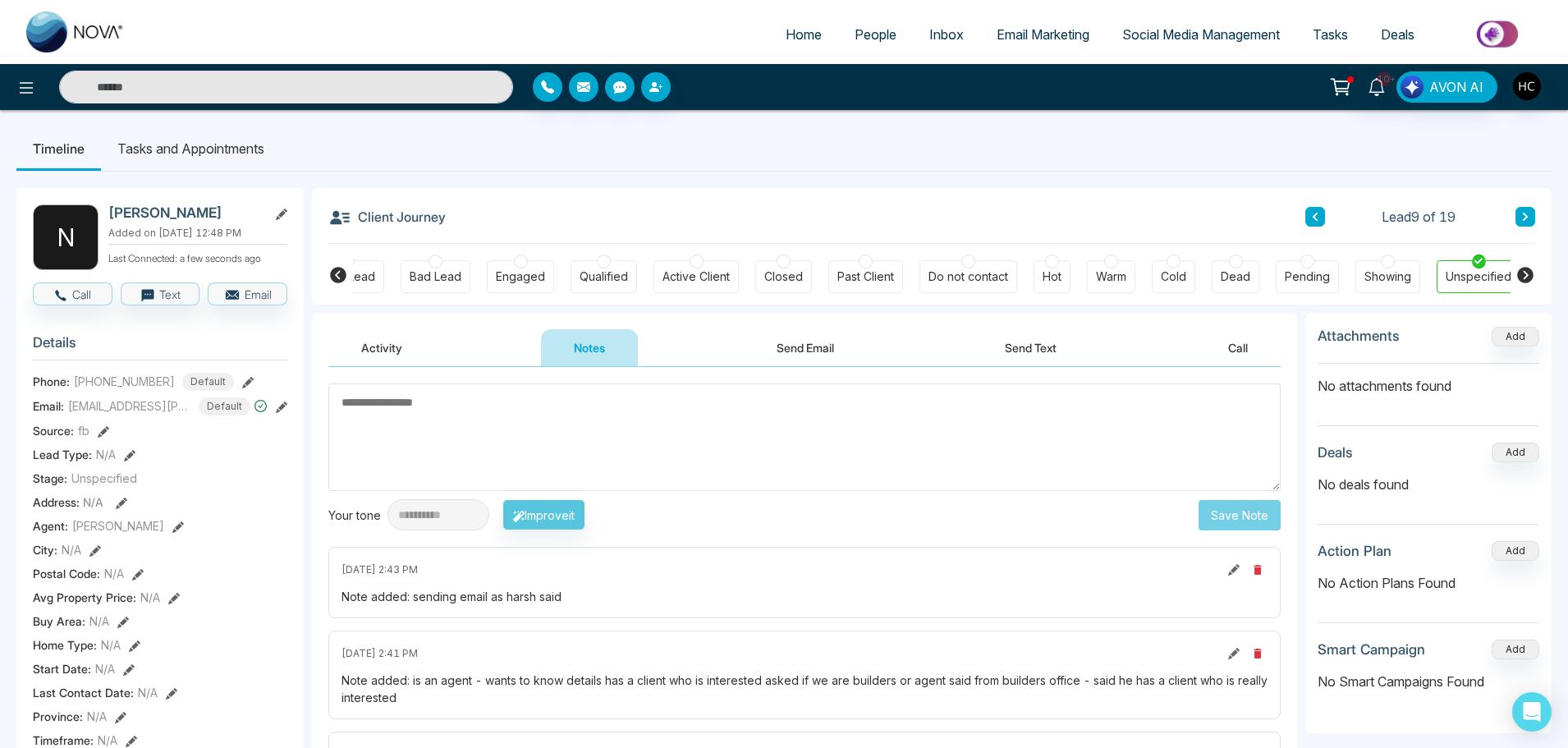
click at [348, 435] on textarea at bounding box center [804, 437] width 952 height 108
click at [1320, 215] on button at bounding box center [1315, 217] width 20 height 20
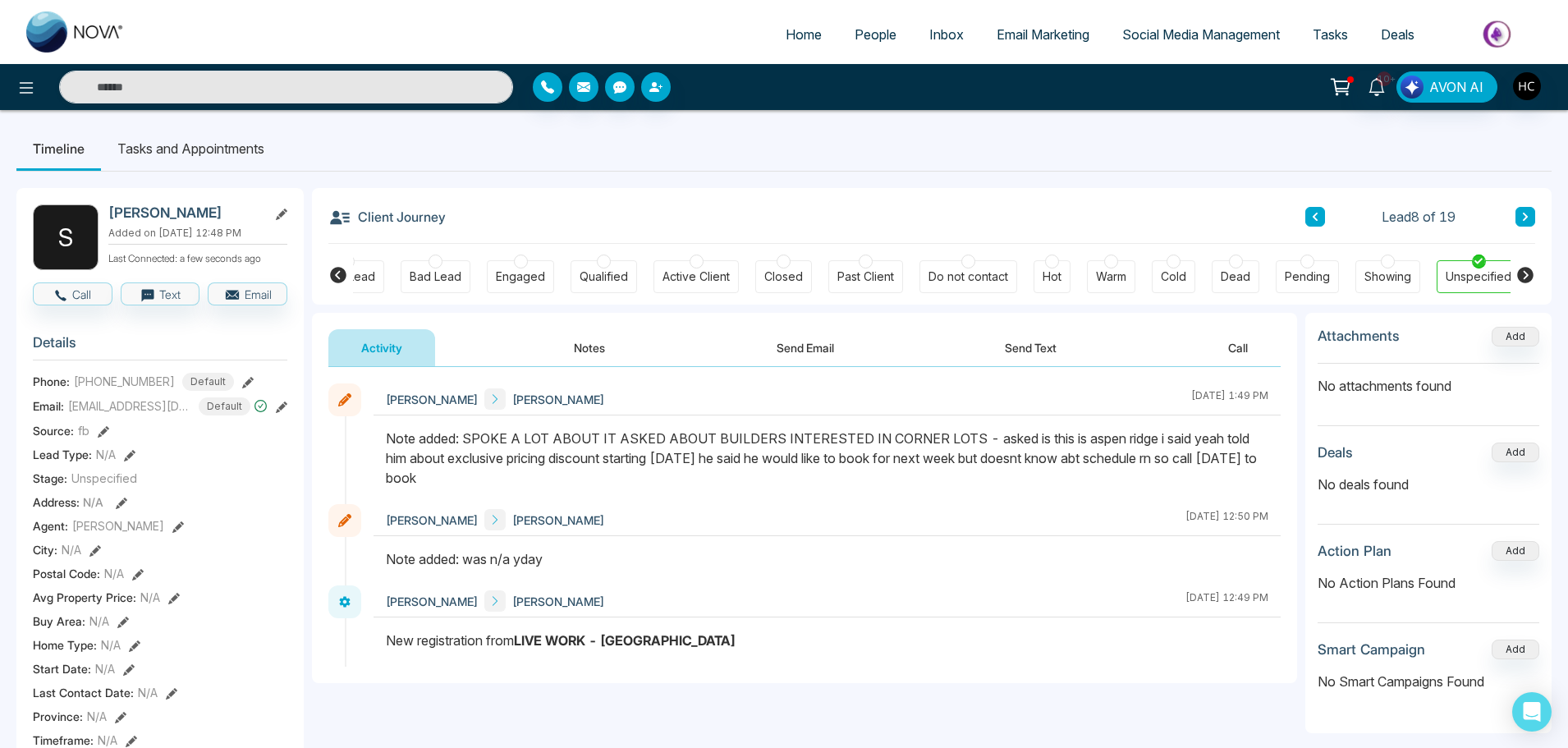
click at [1314, 215] on icon at bounding box center [1315, 216] width 5 height 8
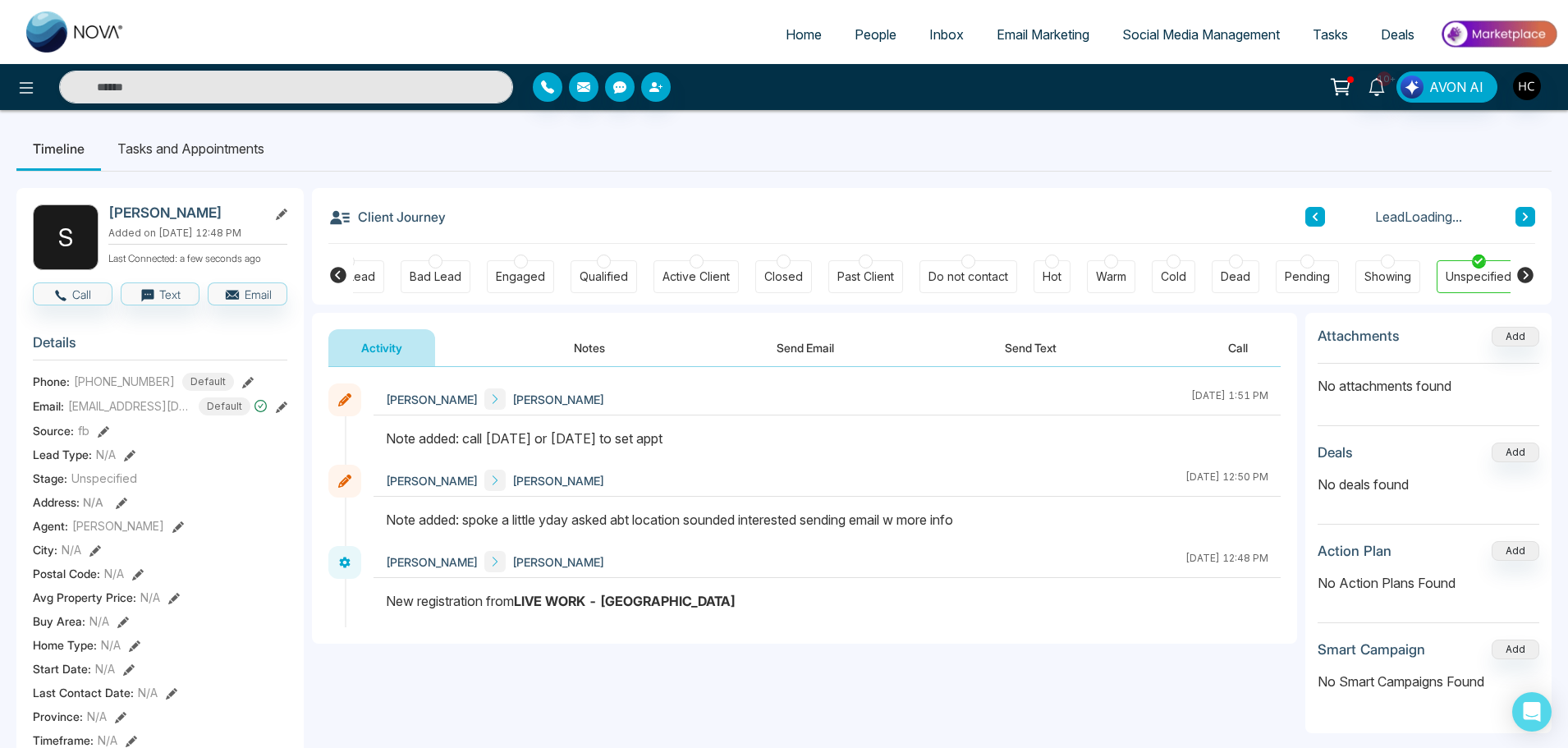
click at [595, 351] on button "Notes" at bounding box center [589, 347] width 97 height 37
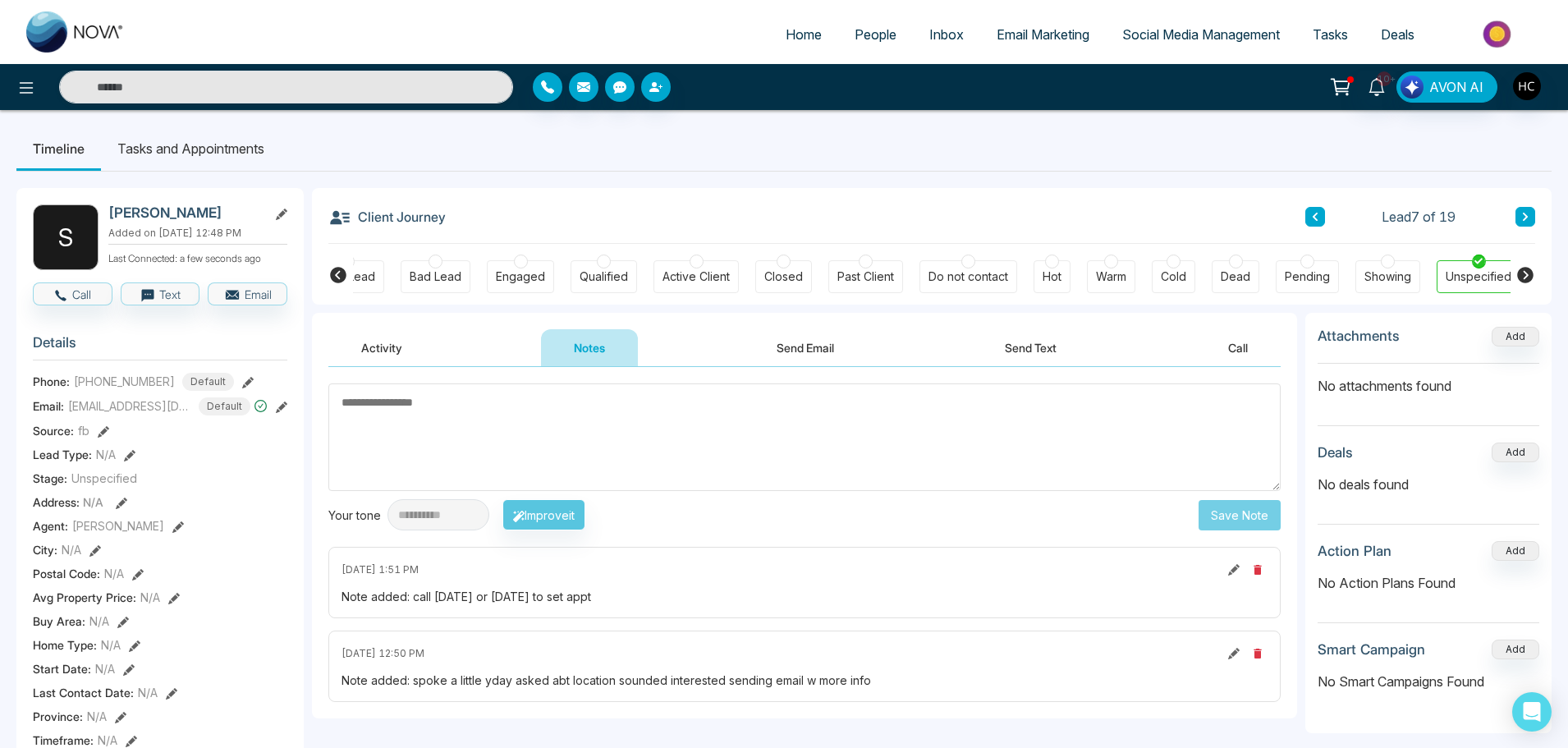
click at [605, 425] on textarea at bounding box center [804, 437] width 952 height 108
click at [665, 415] on textarea at bounding box center [804, 437] width 952 height 108
click at [554, 394] on textarea at bounding box center [804, 437] width 952 height 108
click at [661, 420] on textarea at bounding box center [804, 437] width 952 height 108
type textarea "*"
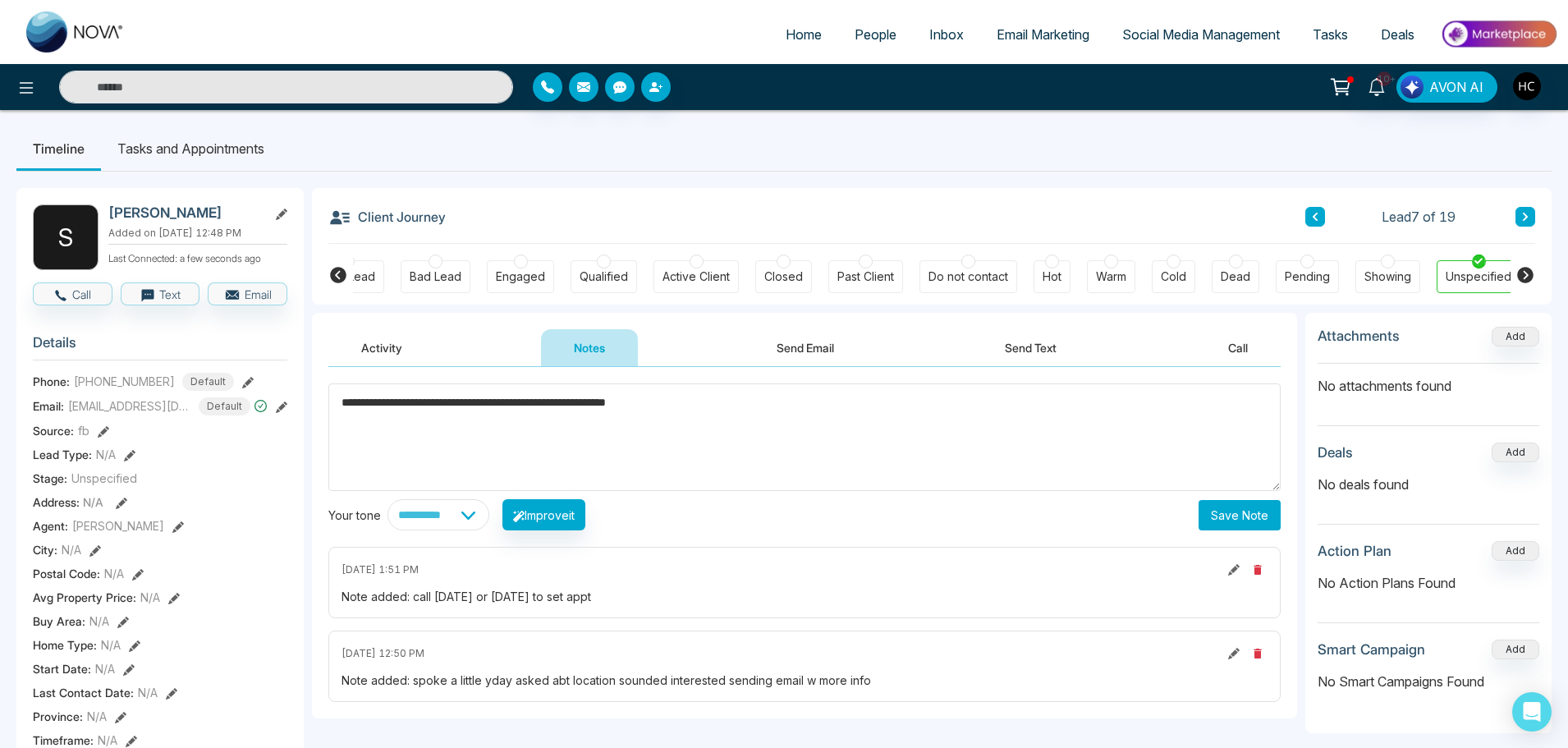
type textarea "**********"
click at [1236, 513] on button "Save Note" at bounding box center [1239, 515] width 82 height 30
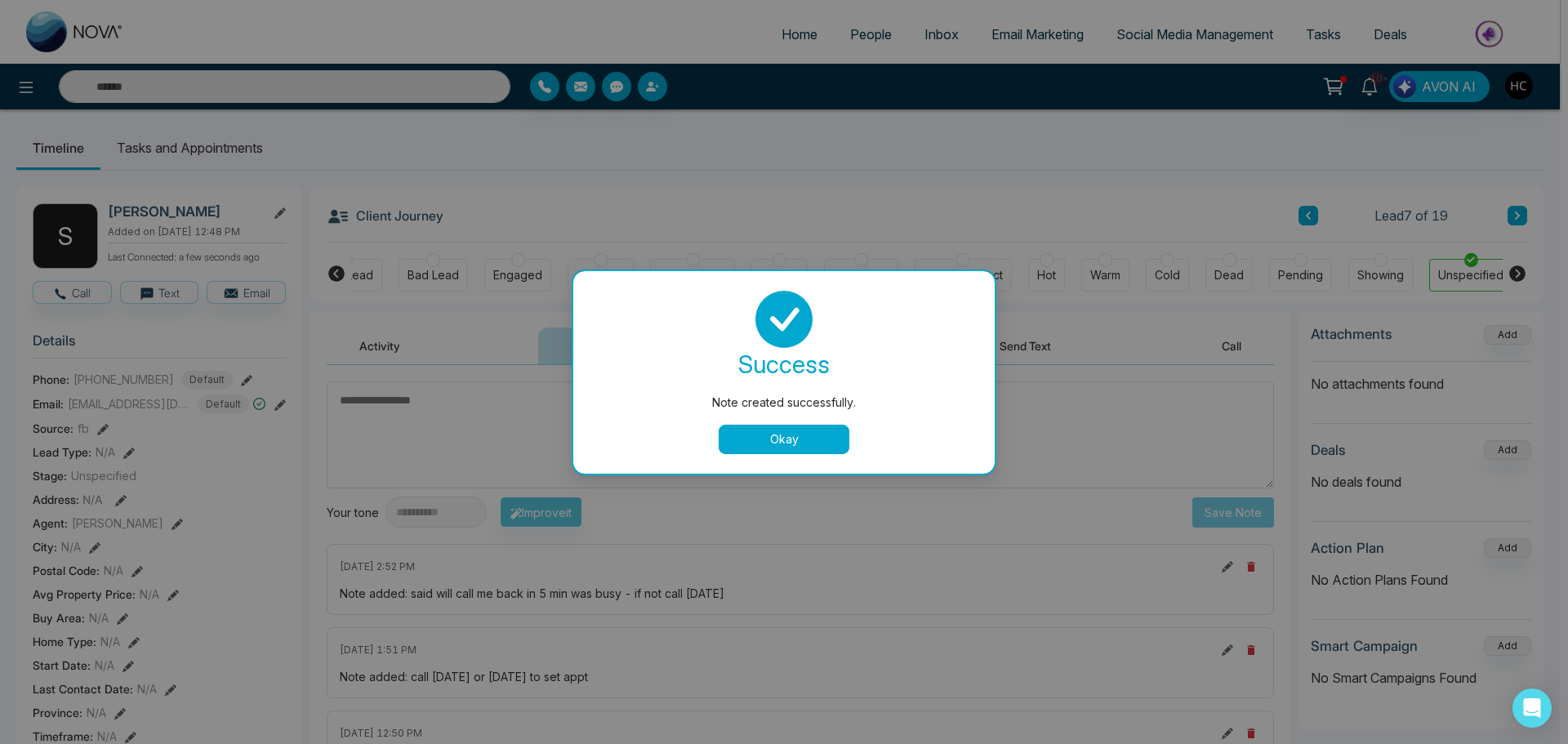
click at [809, 439] on button "Okay" at bounding box center [783, 439] width 130 height 29
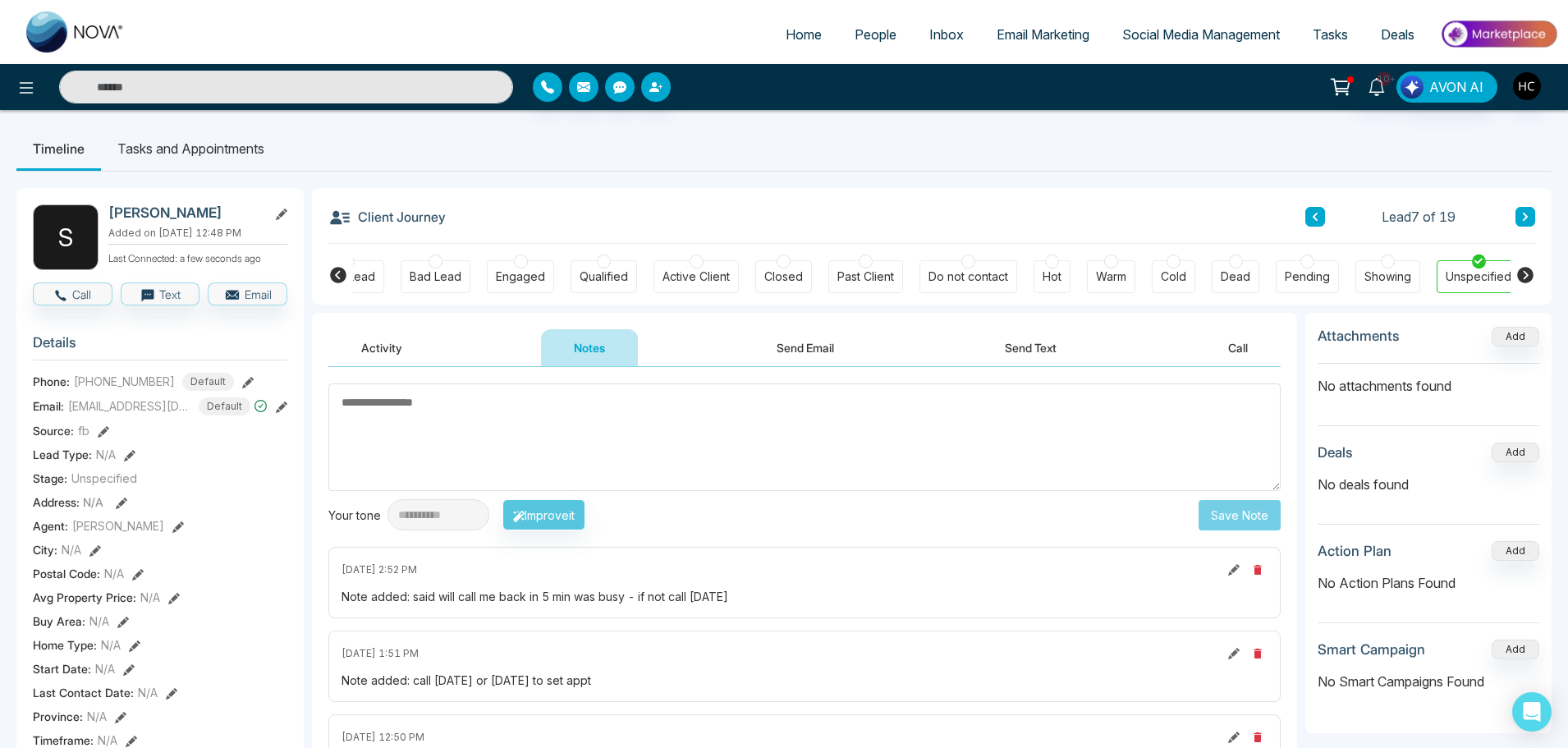
click at [1306, 216] on button at bounding box center [1315, 217] width 20 height 20
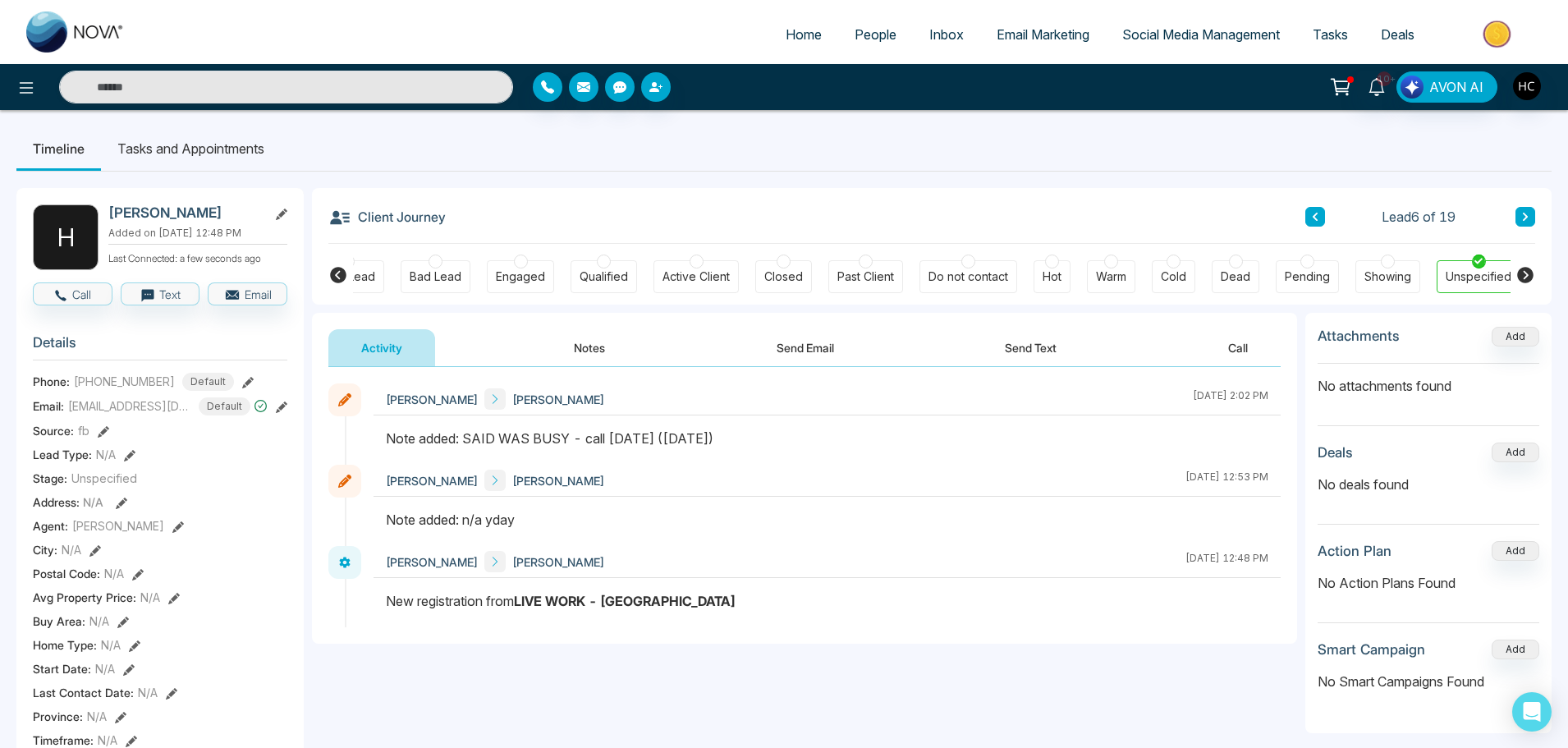
click at [592, 350] on button "Notes" at bounding box center [589, 347] width 97 height 37
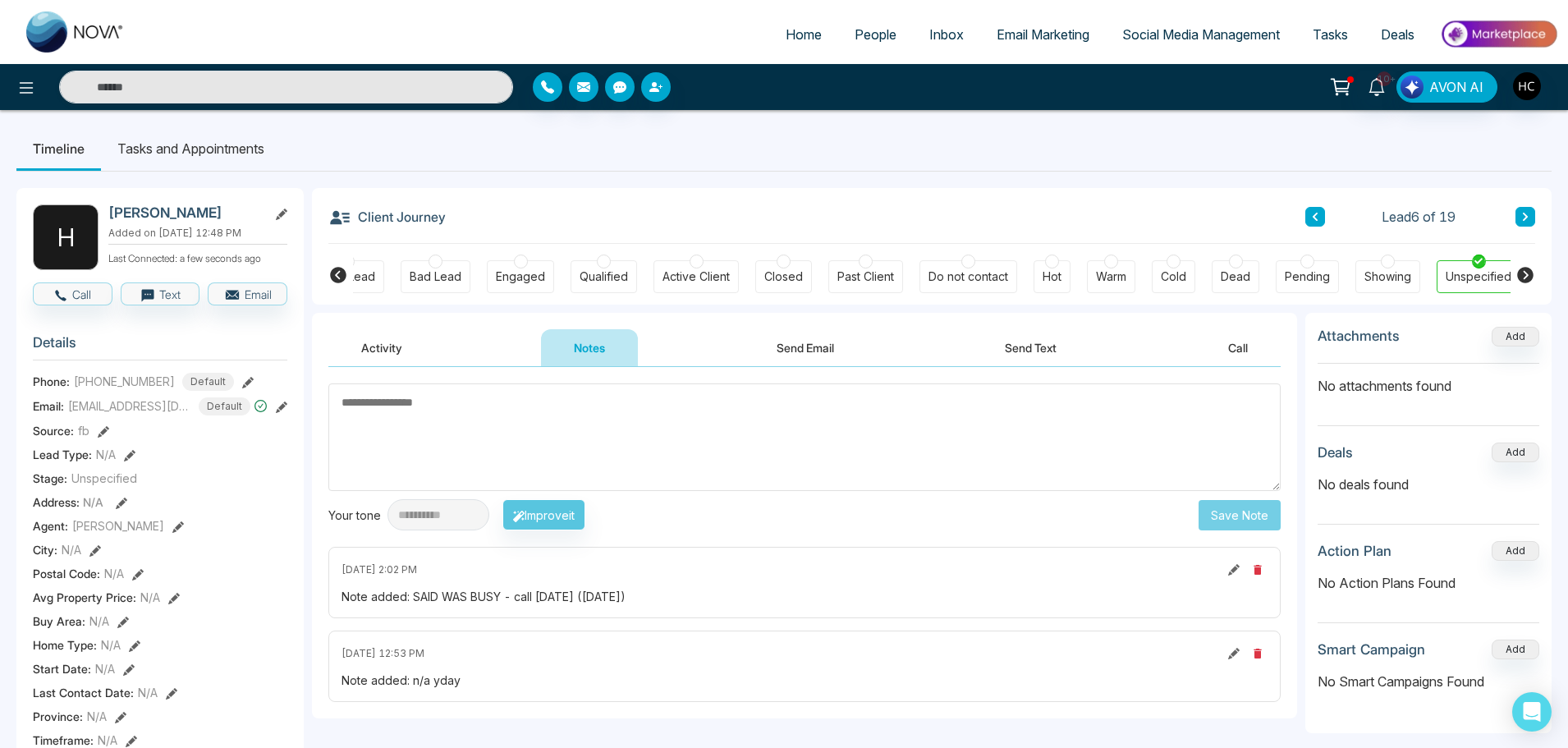
click at [661, 441] on textarea at bounding box center [804, 437] width 952 height 108
type textarea "***"
click at [1263, 505] on button "Save Note" at bounding box center [1239, 515] width 82 height 30
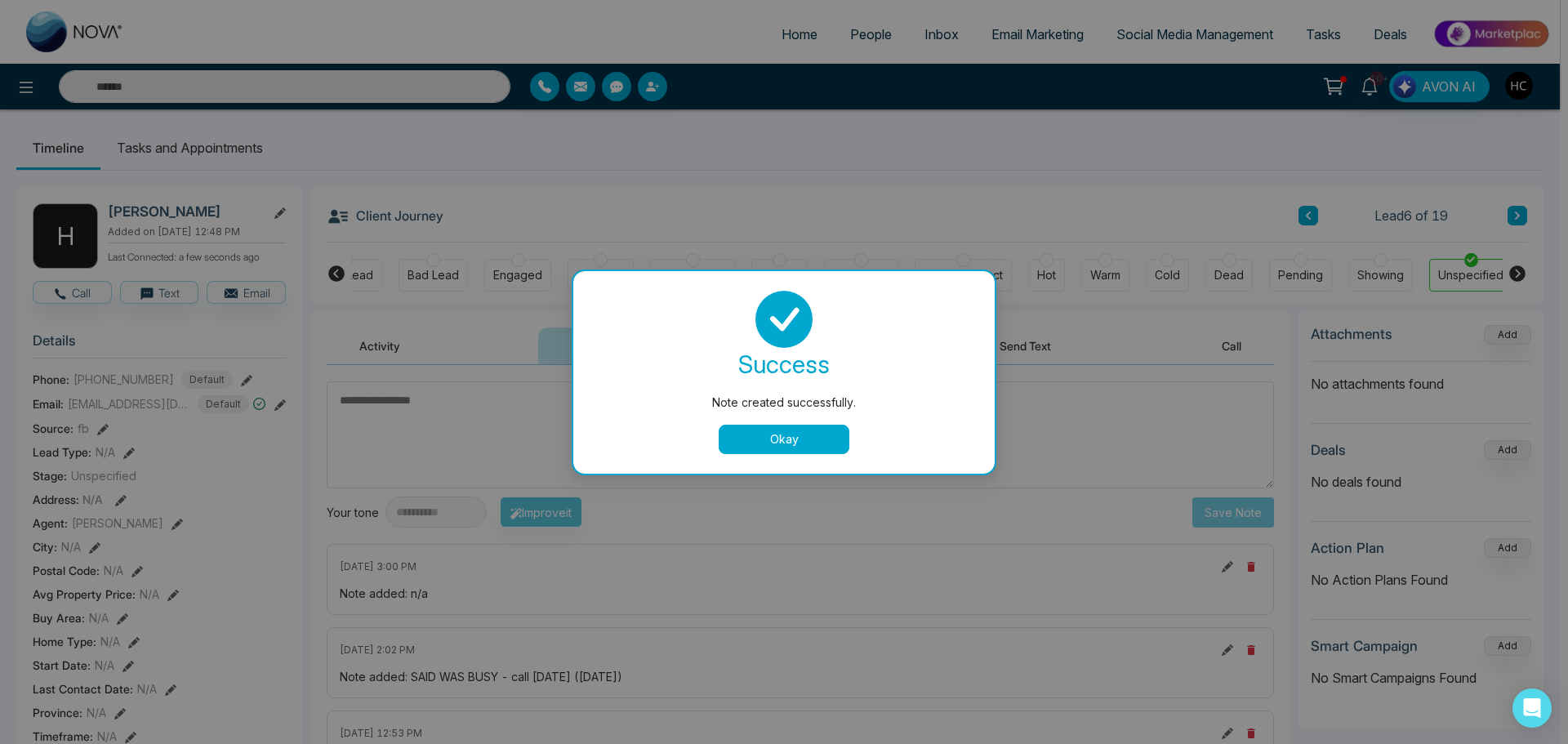
click at [827, 442] on button "Okay" at bounding box center [783, 439] width 130 height 29
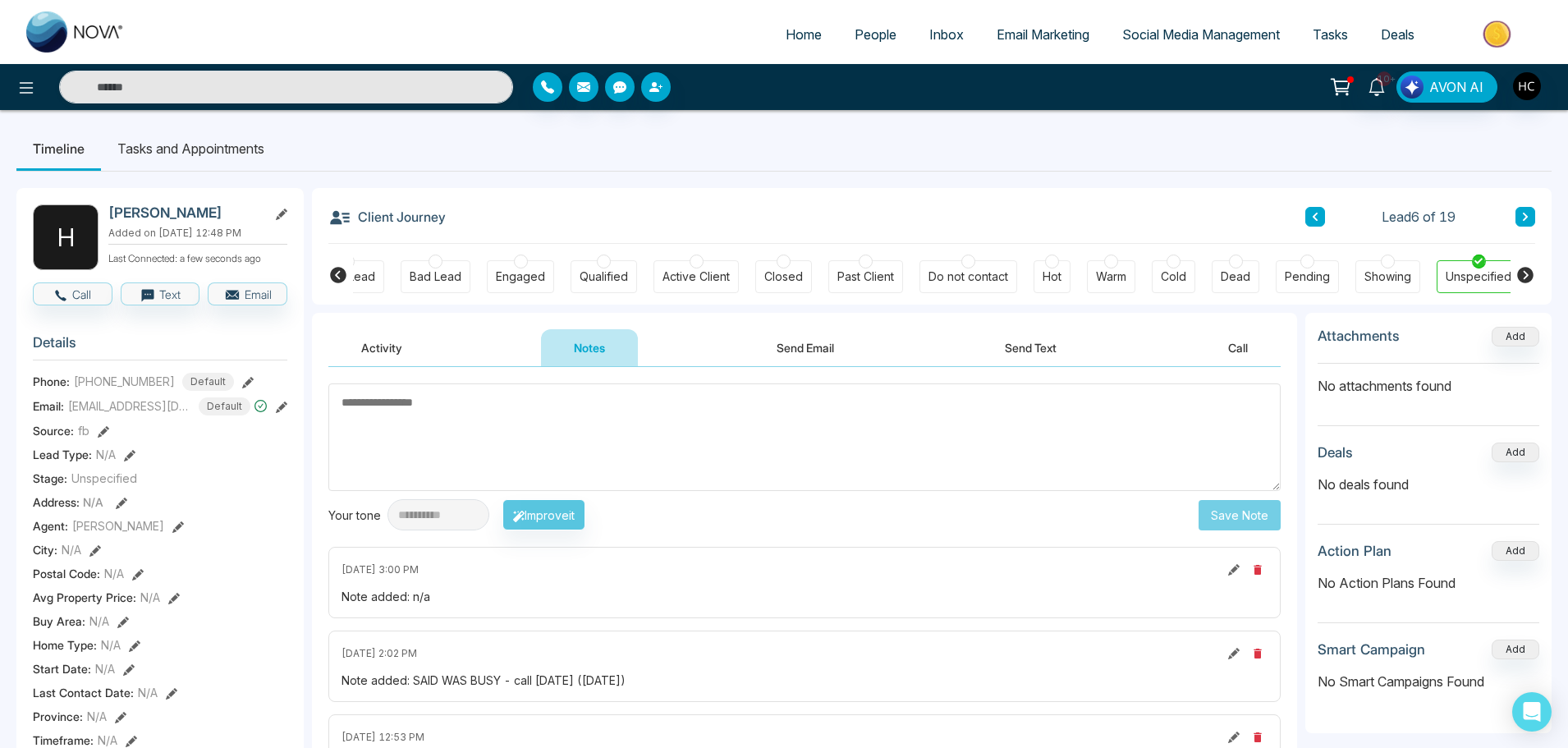
click at [1316, 212] on icon at bounding box center [1314, 217] width 8 height 10
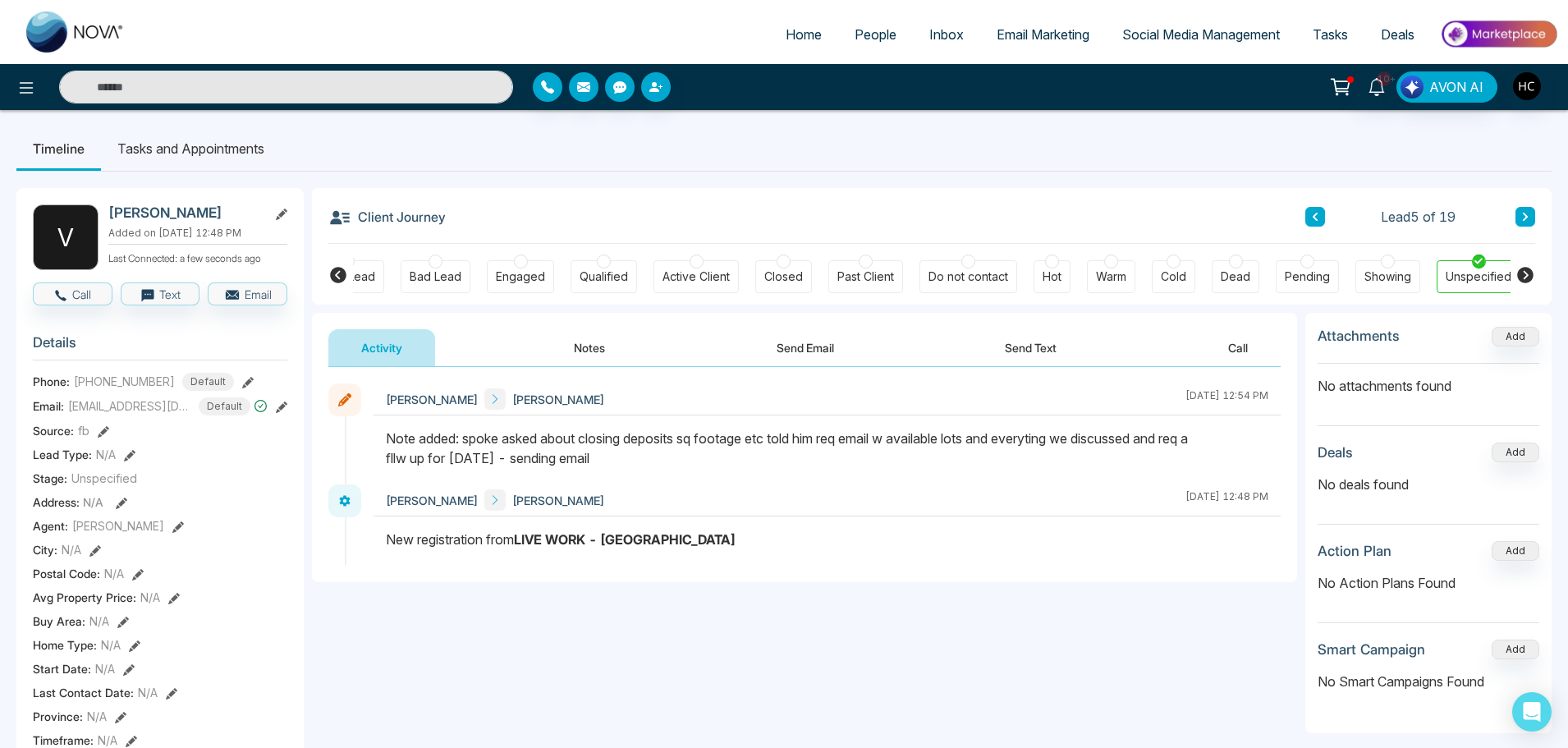
click at [603, 349] on button "Notes" at bounding box center [589, 347] width 97 height 37
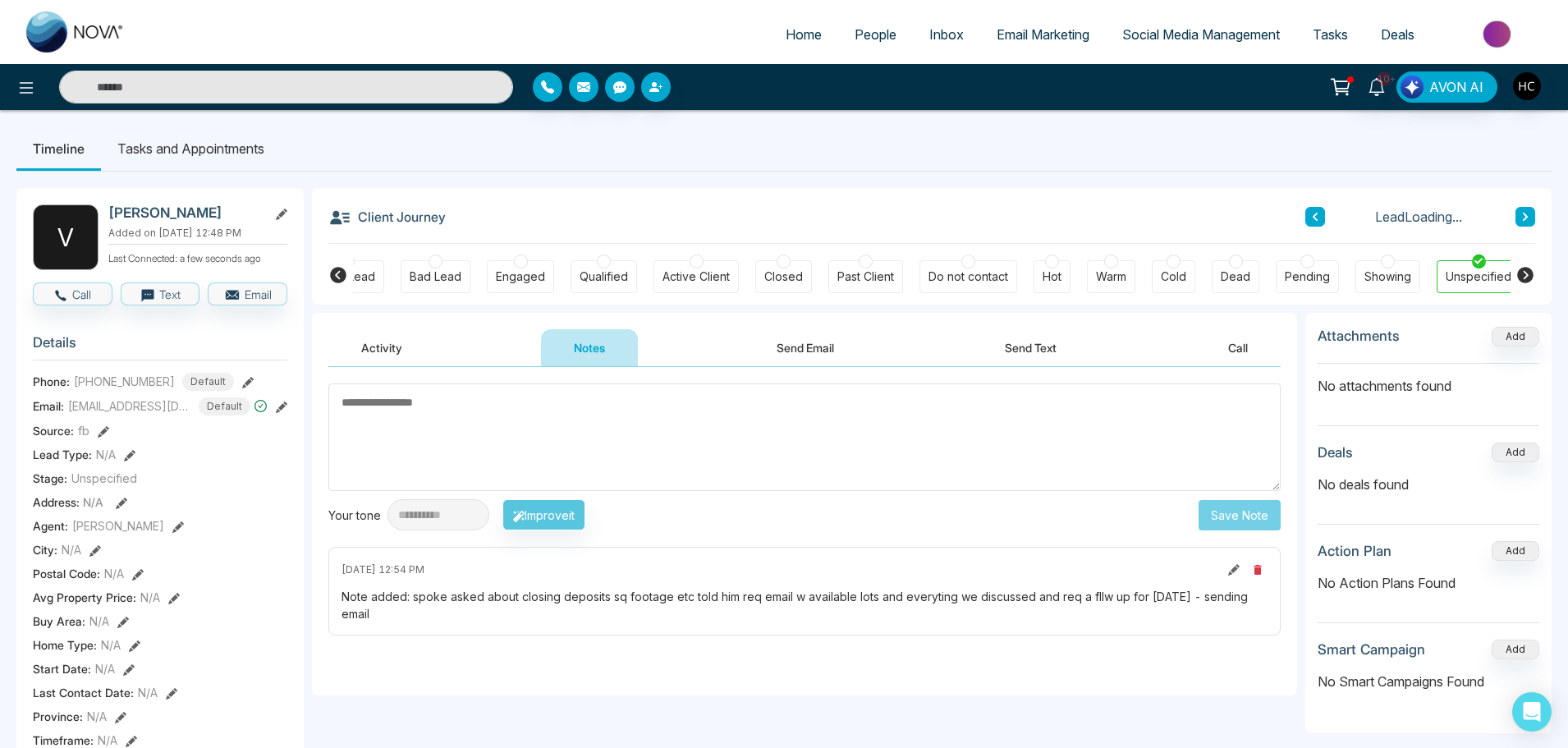
click at [636, 411] on textarea at bounding box center [804, 437] width 952 height 108
drag, startPoint x: 628, startPoint y: 406, endPoint x: 379, endPoint y: 409, distance: 249.0
click at [379, 409] on textarea "**********" at bounding box center [804, 437] width 952 height 108
type textarea "*"
type textarea "***"
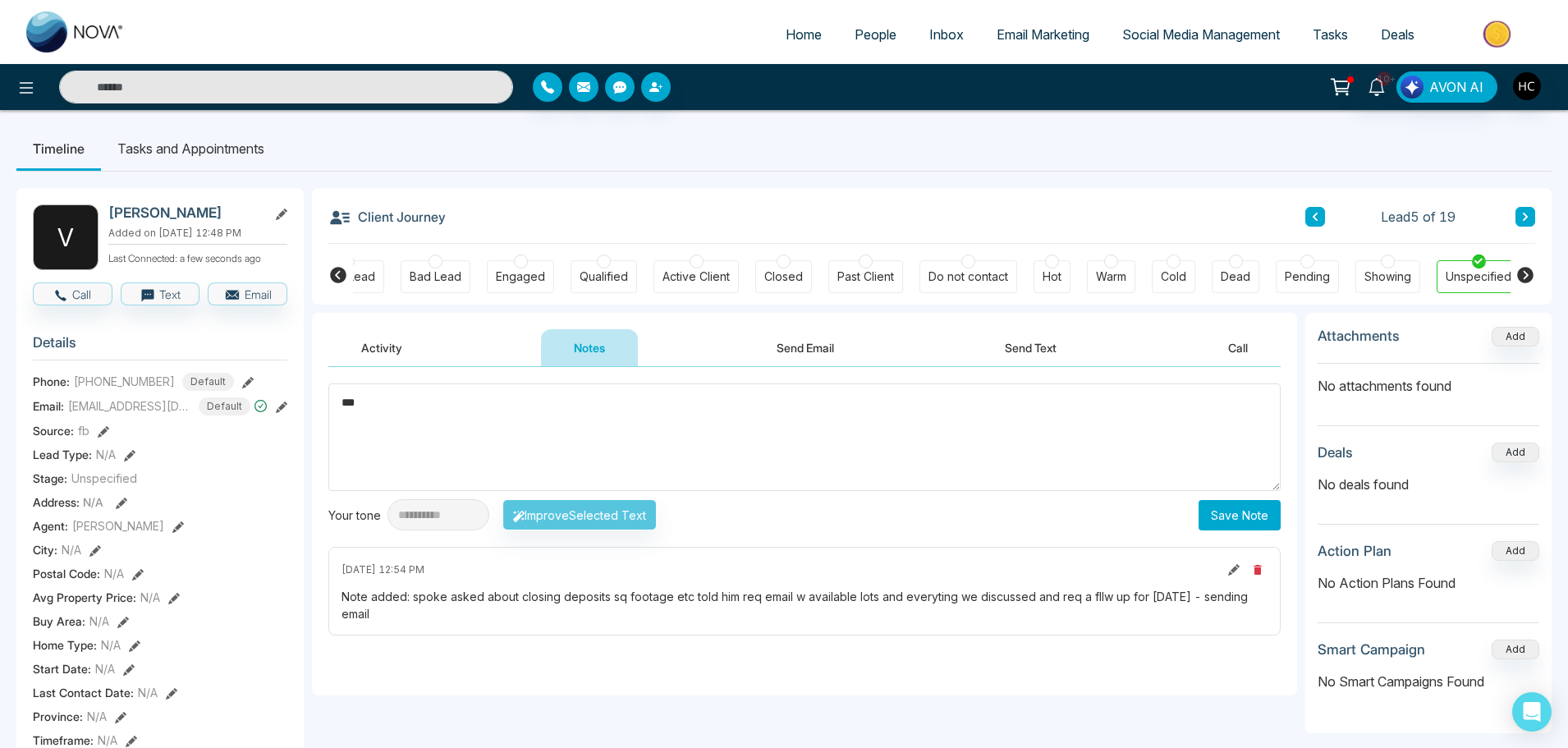
click at [1275, 512] on button "Save Note" at bounding box center [1239, 515] width 82 height 30
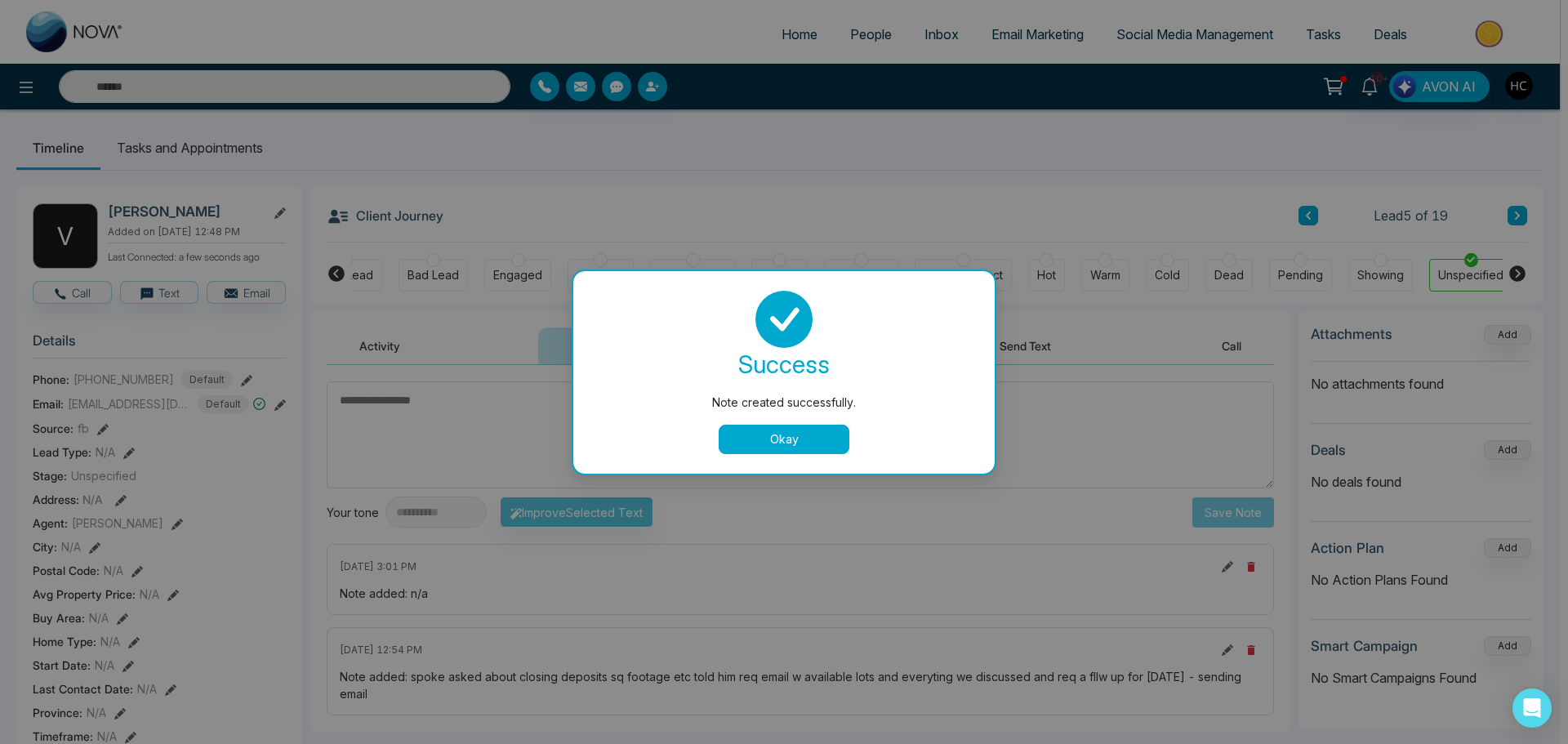
click at [1519, 217] on div "Note created successfully. success Note created successfully. Okay" at bounding box center [784, 372] width 1568 height 744
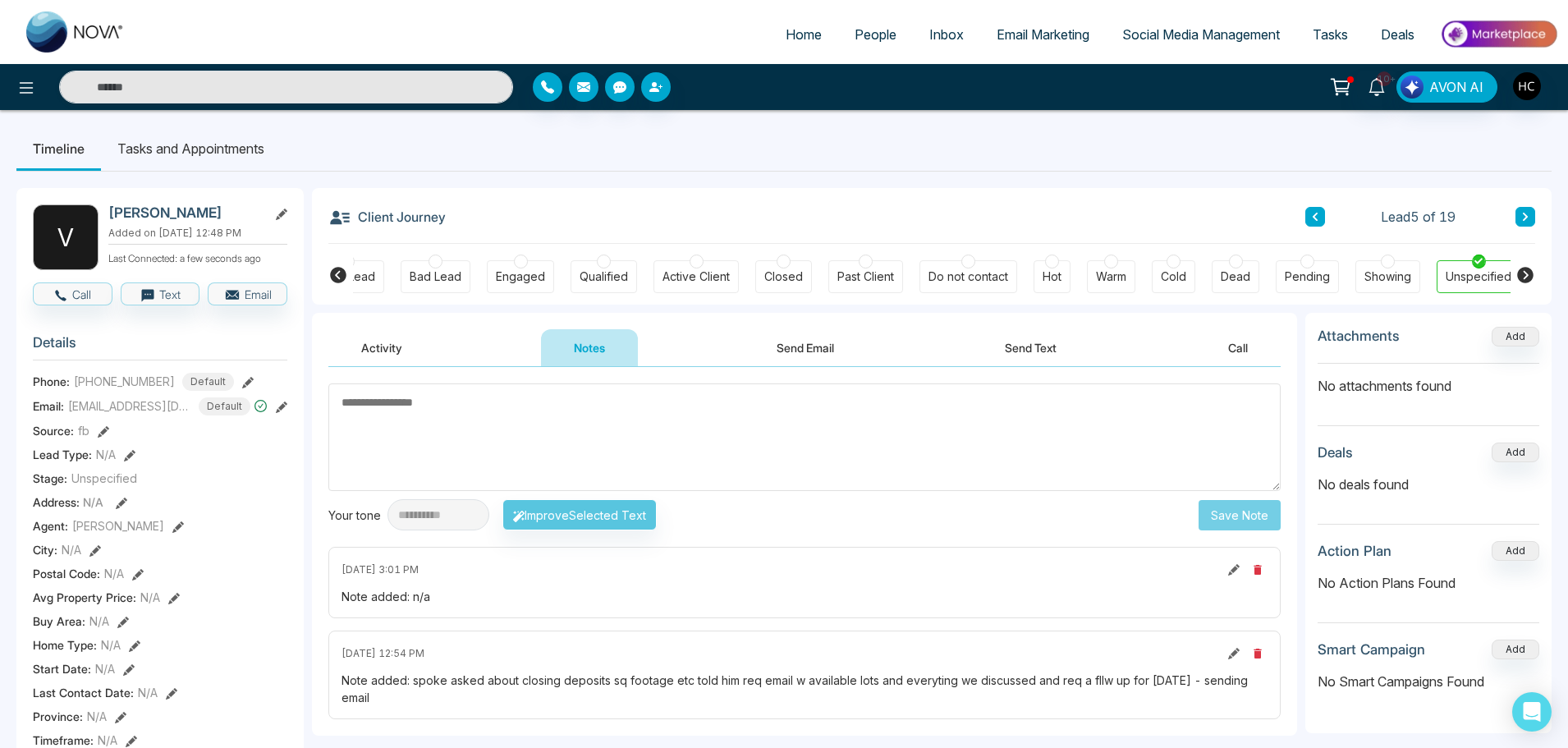
click at [1517, 213] on button at bounding box center [1525, 217] width 20 height 20
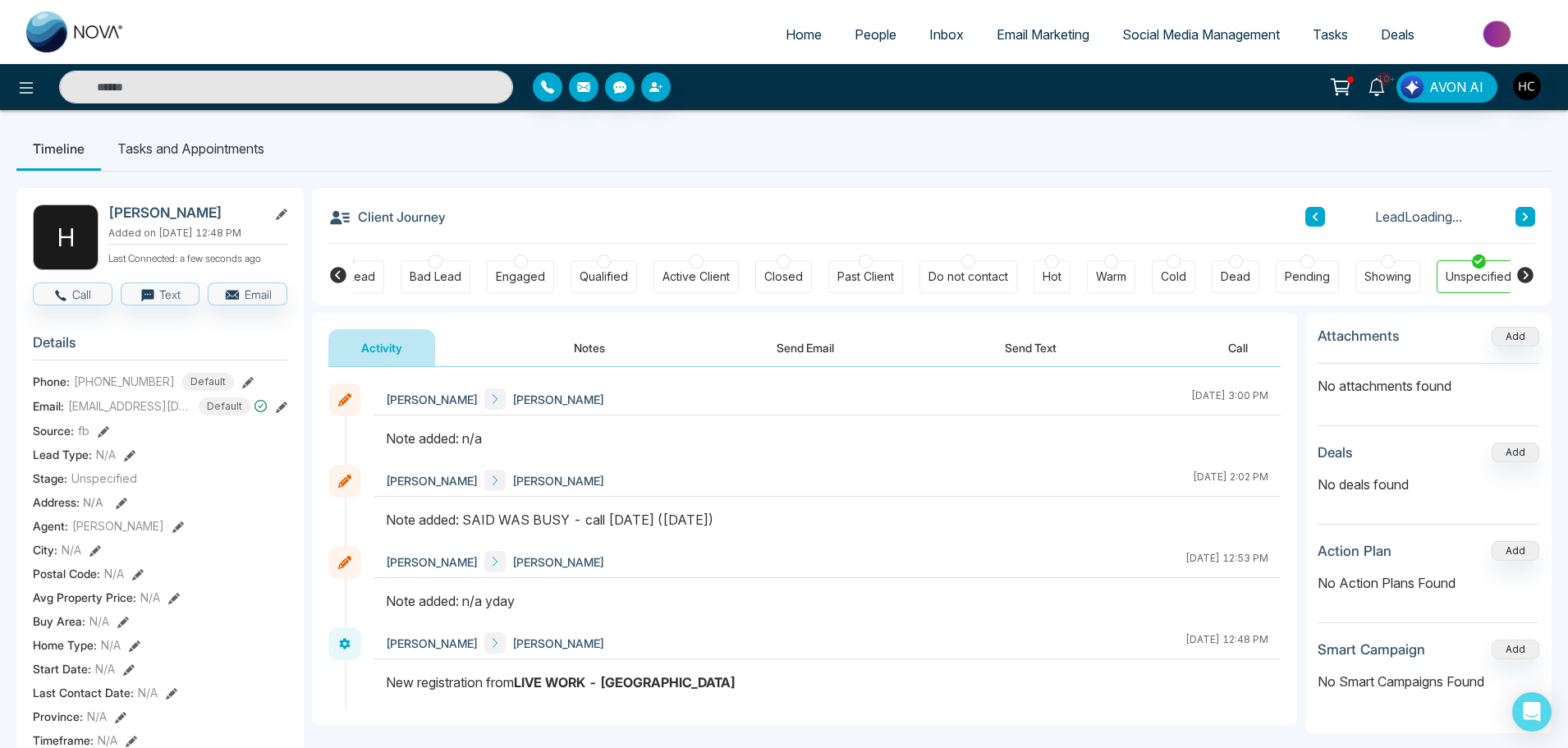
click at [866, 42] on span "People" at bounding box center [874, 34] width 42 height 16
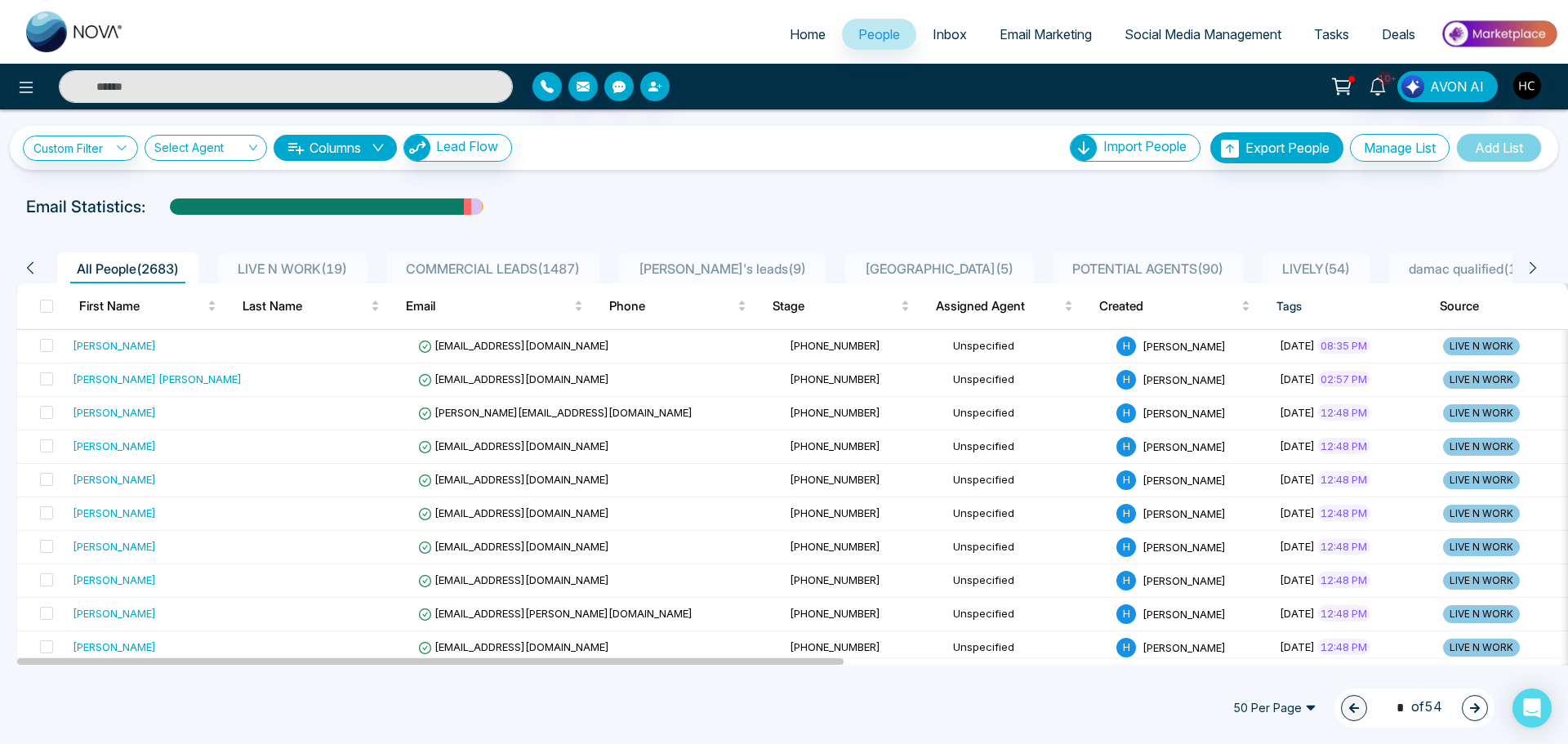
click at [310, 261] on span "LIVE N WORK ( 19 )" at bounding box center [293, 269] width 122 height 16
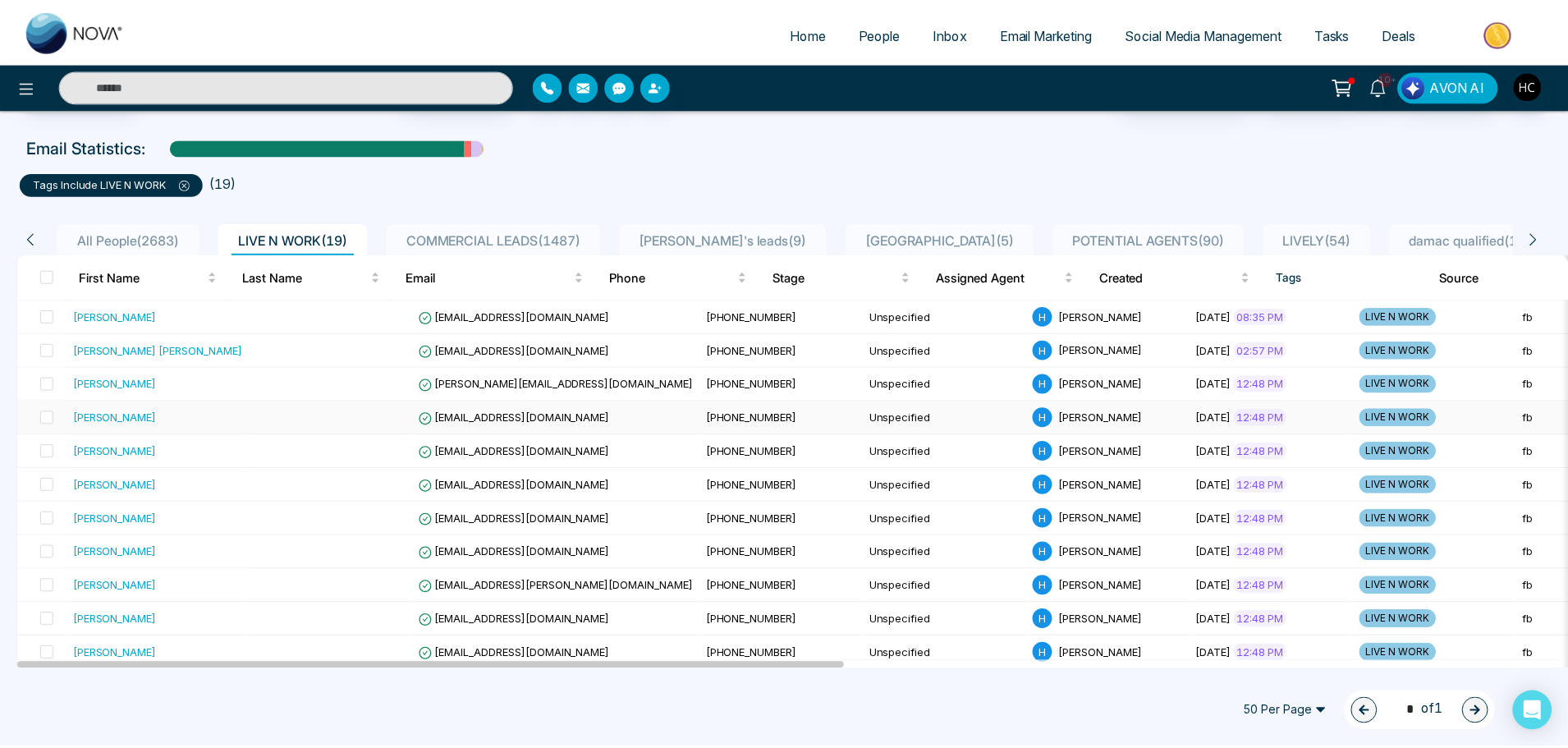
scroll to position [246, 0]
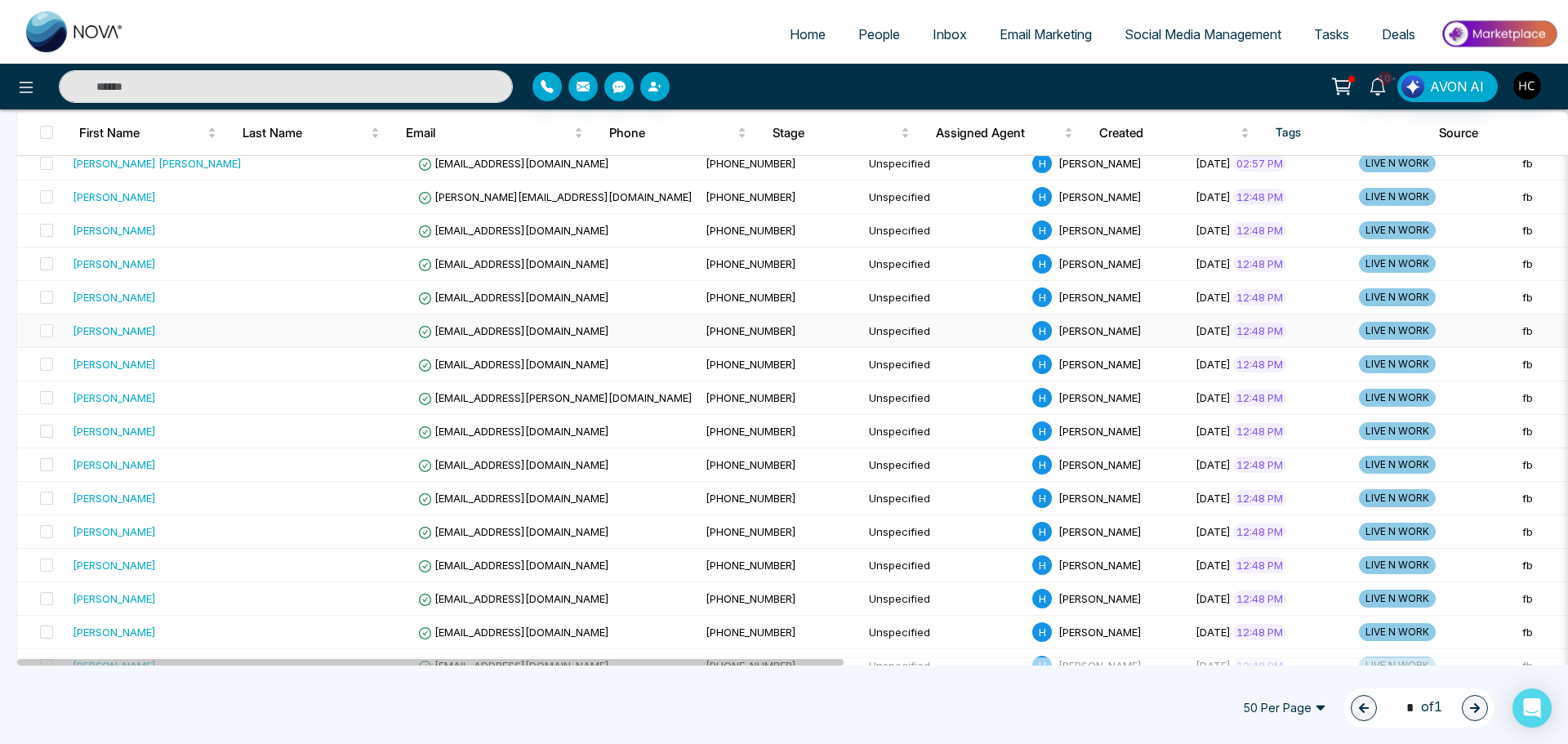
click at [149, 332] on div "[PERSON_NAME]" at bounding box center [157, 331] width 169 height 16
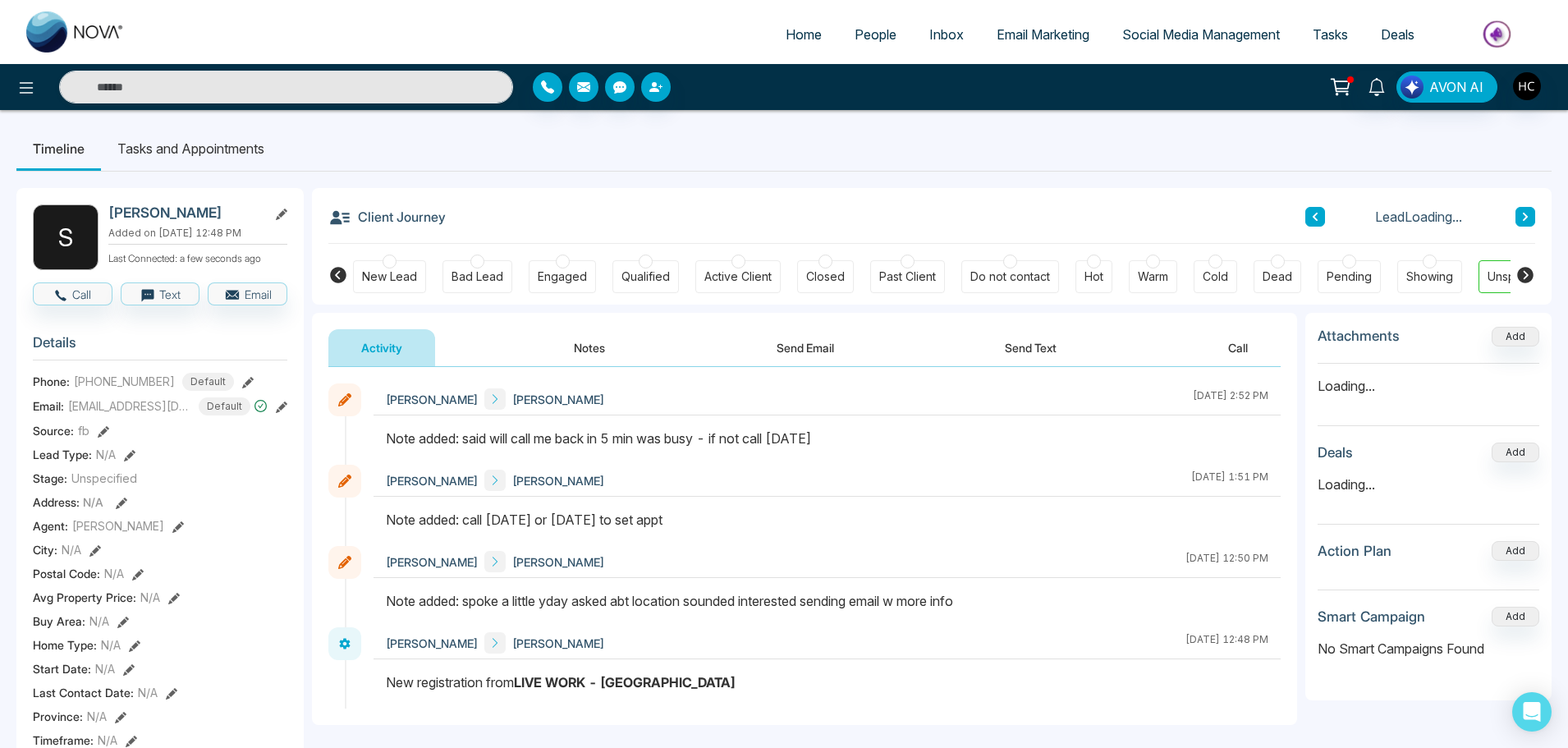
click at [578, 341] on button "Notes" at bounding box center [589, 347] width 97 height 37
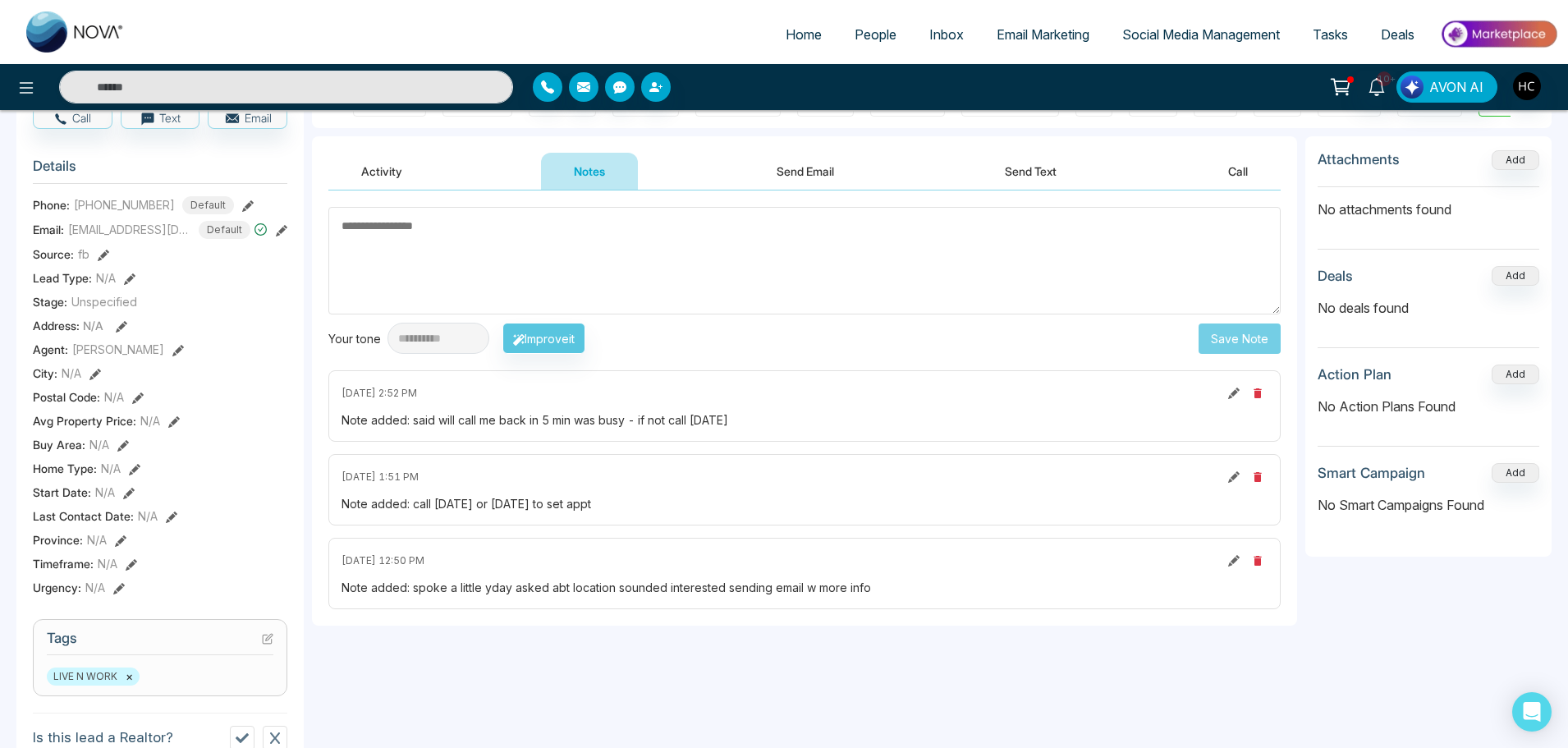
scroll to position [82, 0]
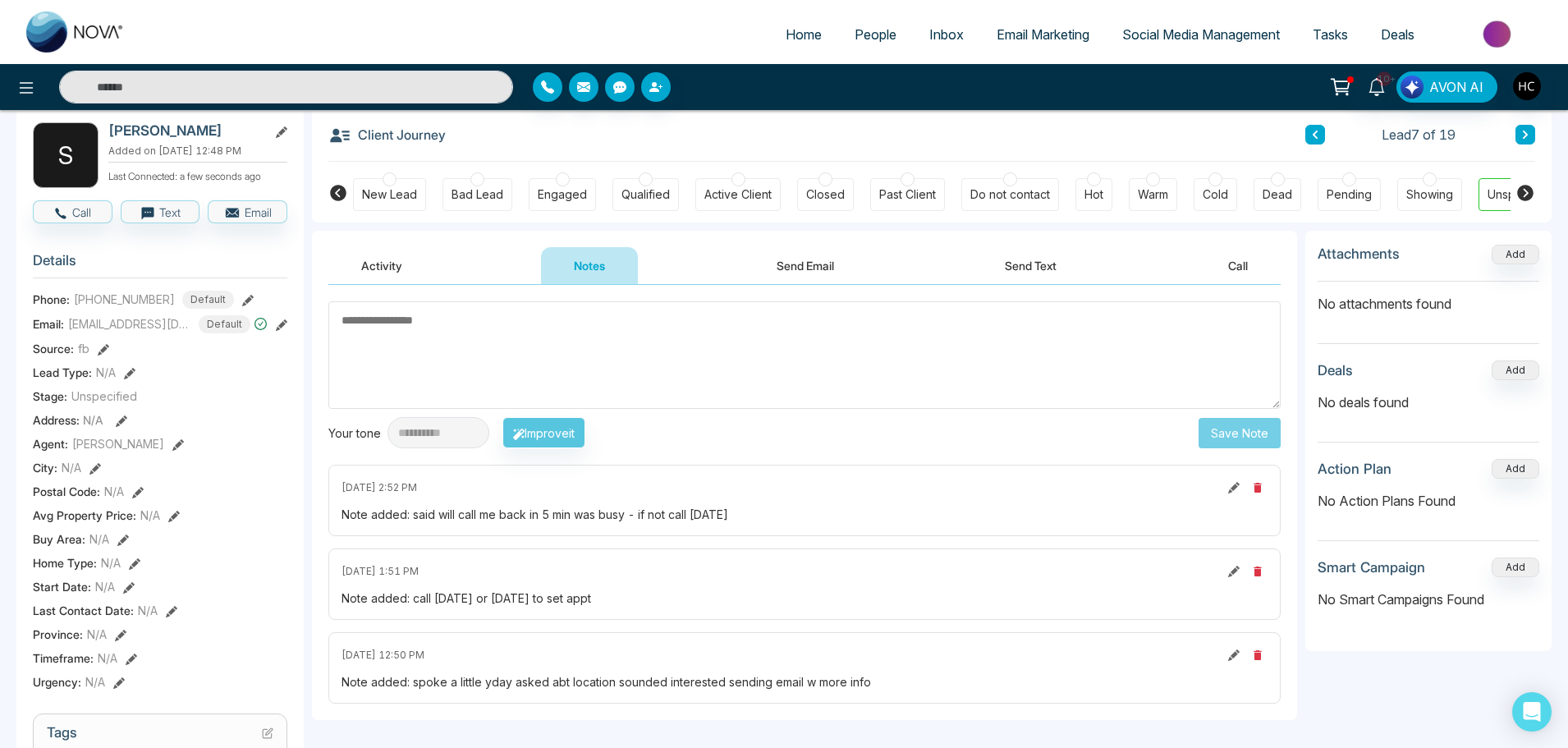
click at [371, 343] on textarea at bounding box center [804, 355] width 952 height 108
click at [533, 337] on textarea at bounding box center [804, 355] width 952 height 108
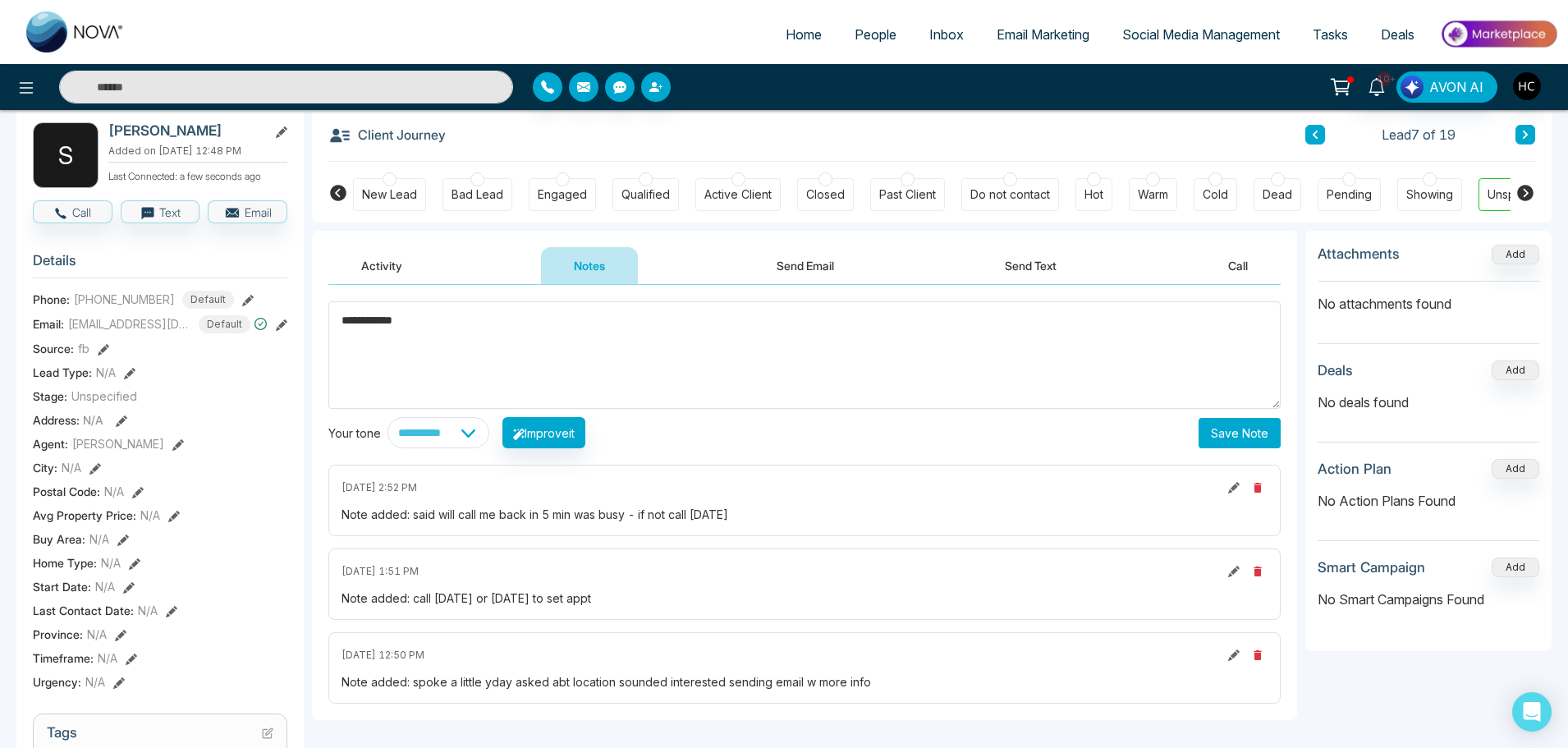
click at [486, 328] on textarea "**********" at bounding box center [804, 355] width 952 height 108
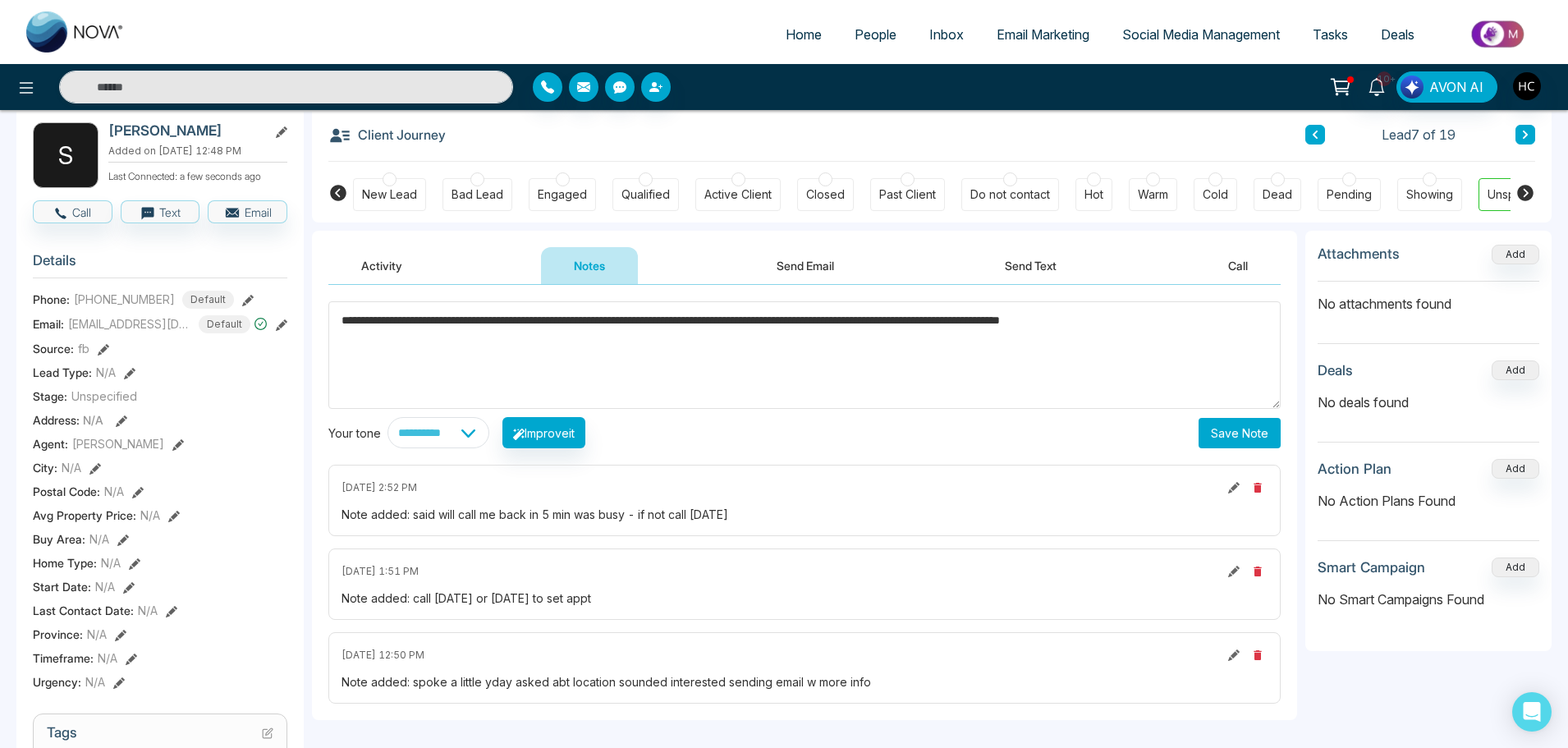
type textarea "**********"
click at [1261, 419] on button "Save Note" at bounding box center [1239, 433] width 82 height 30
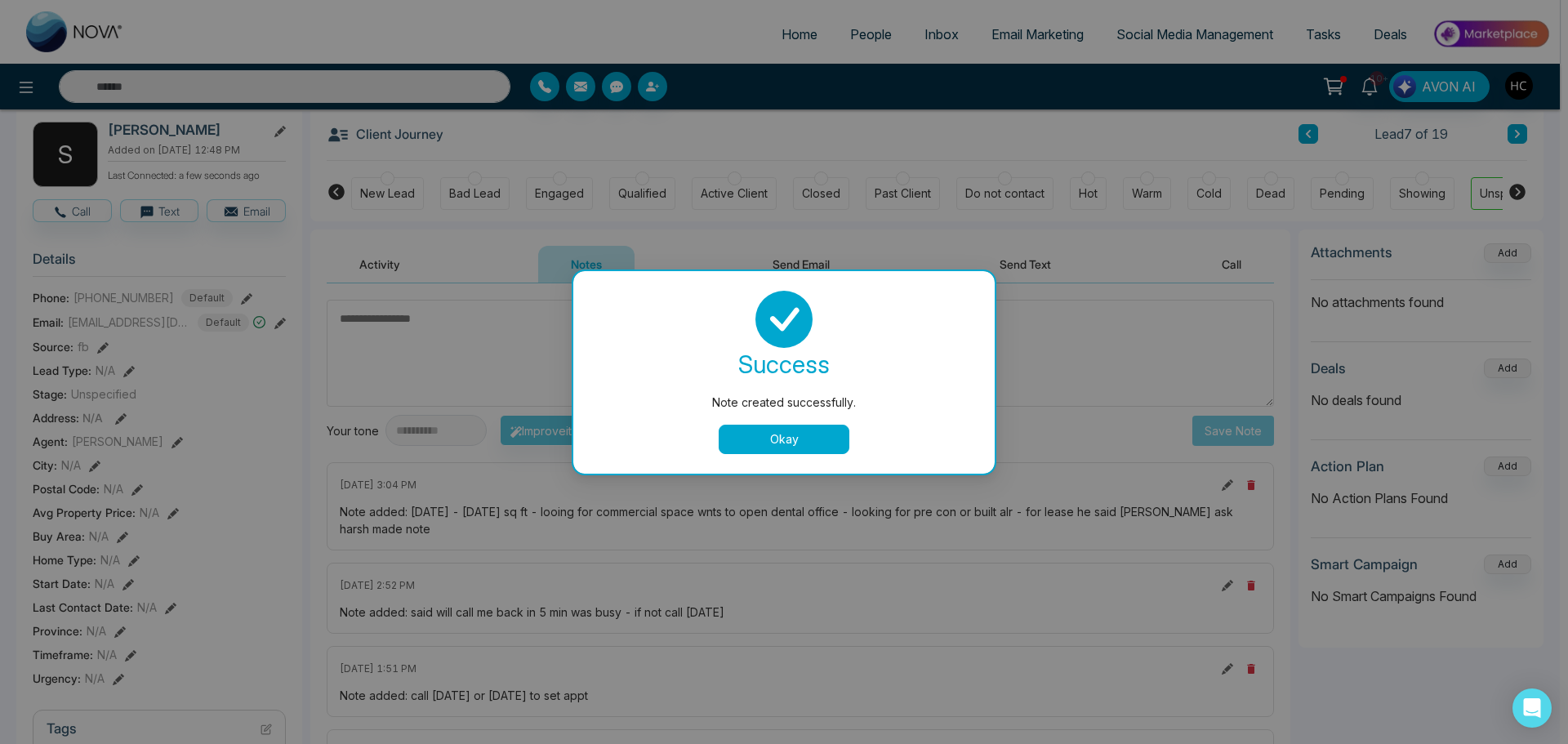
click at [1345, 438] on div "Note created successfully. success Note created successfully. Okay" at bounding box center [784, 372] width 1568 height 744
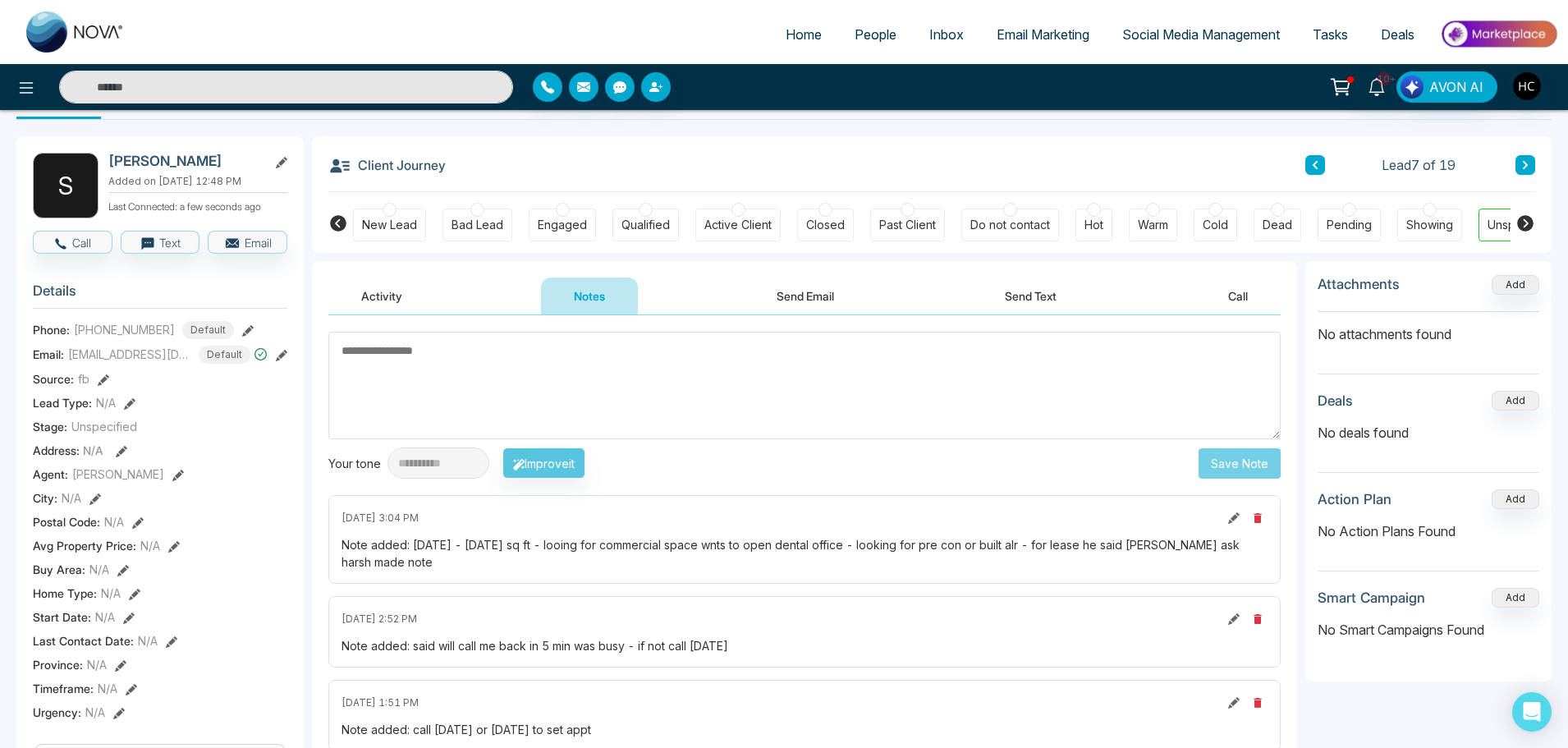
scroll to position [0, 0]
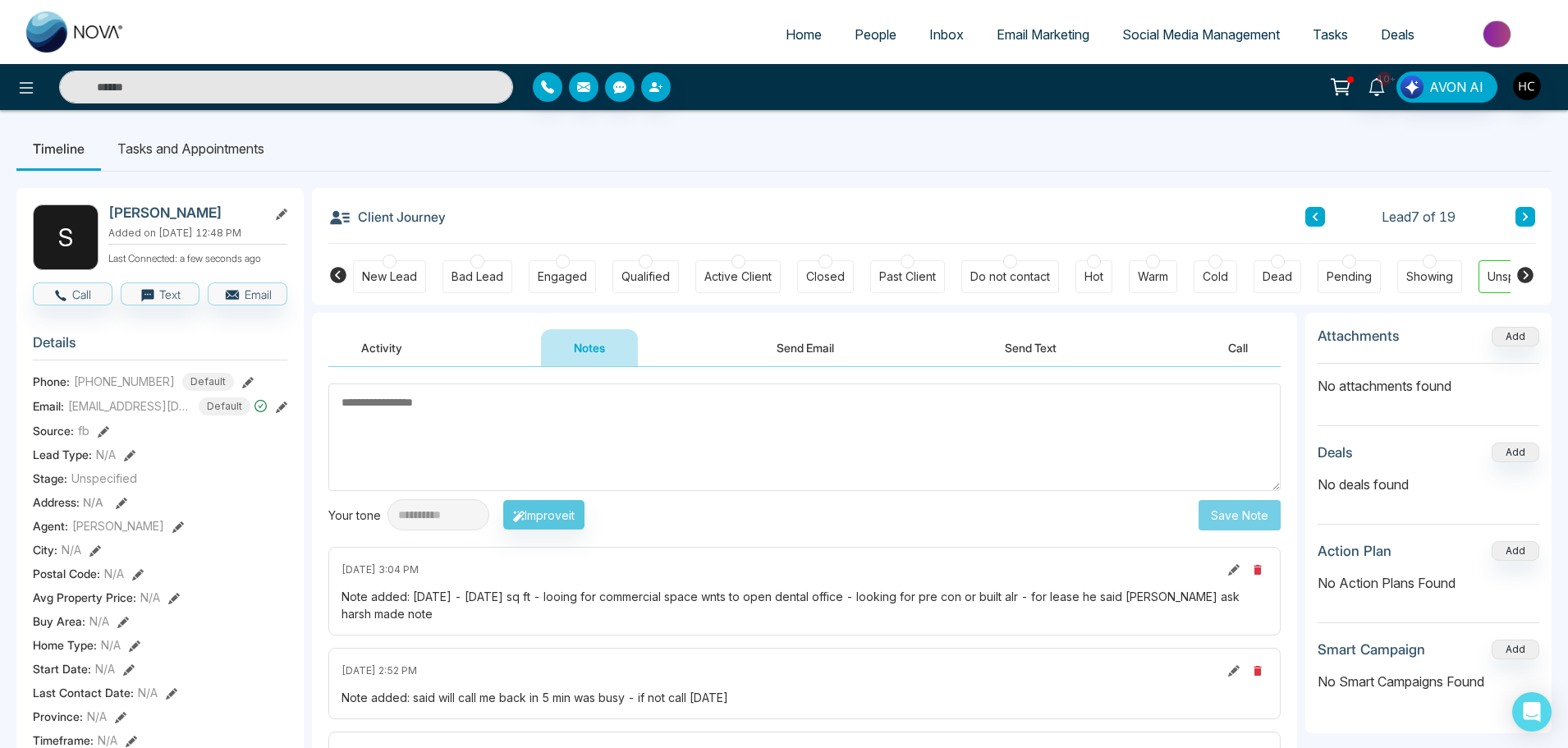
click at [1236, 561] on button at bounding box center [1234, 570] width 18 height 18
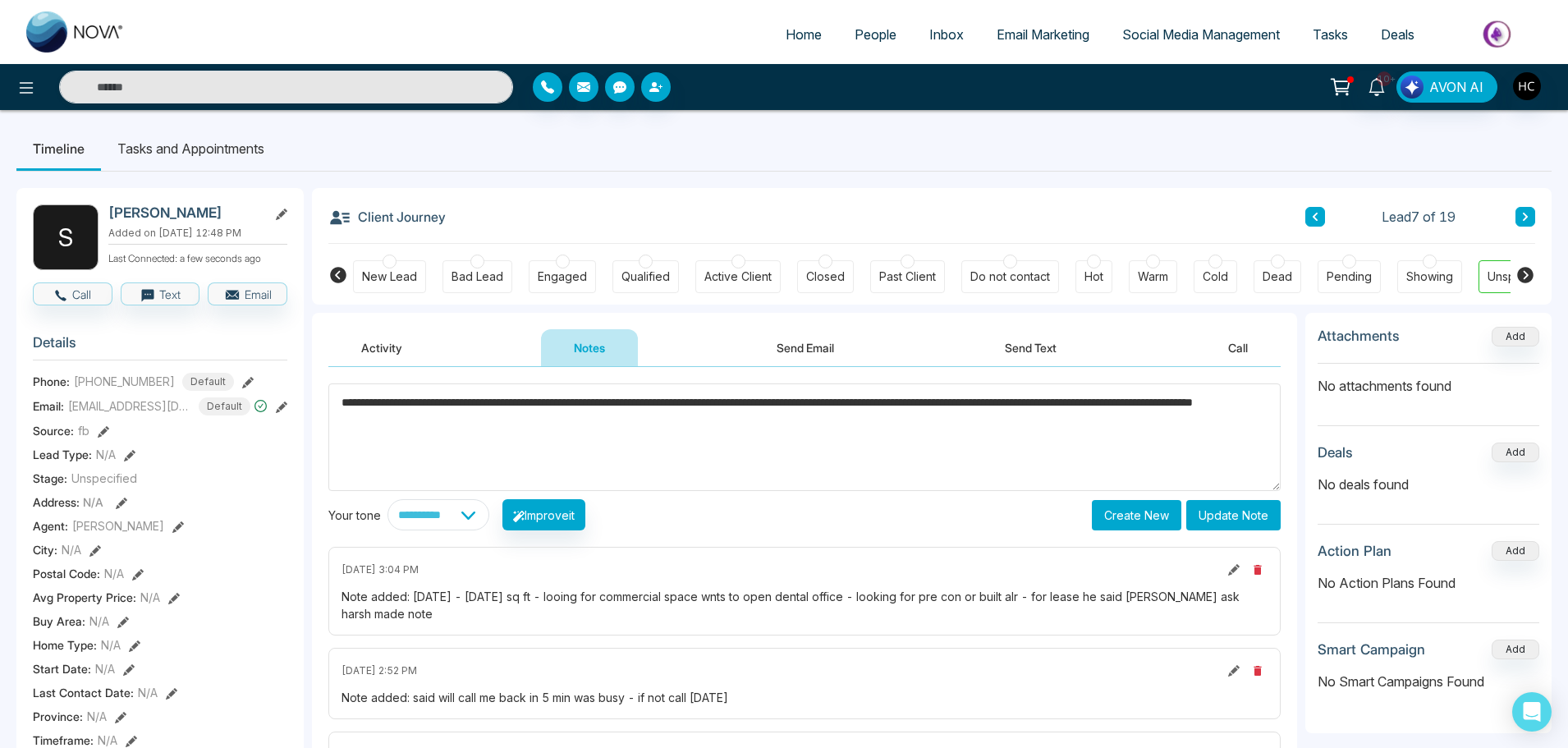
type textarea "**********"
click at [1252, 513] on button "Update Note" at bounding box center [1233, 515] width 94 height 30
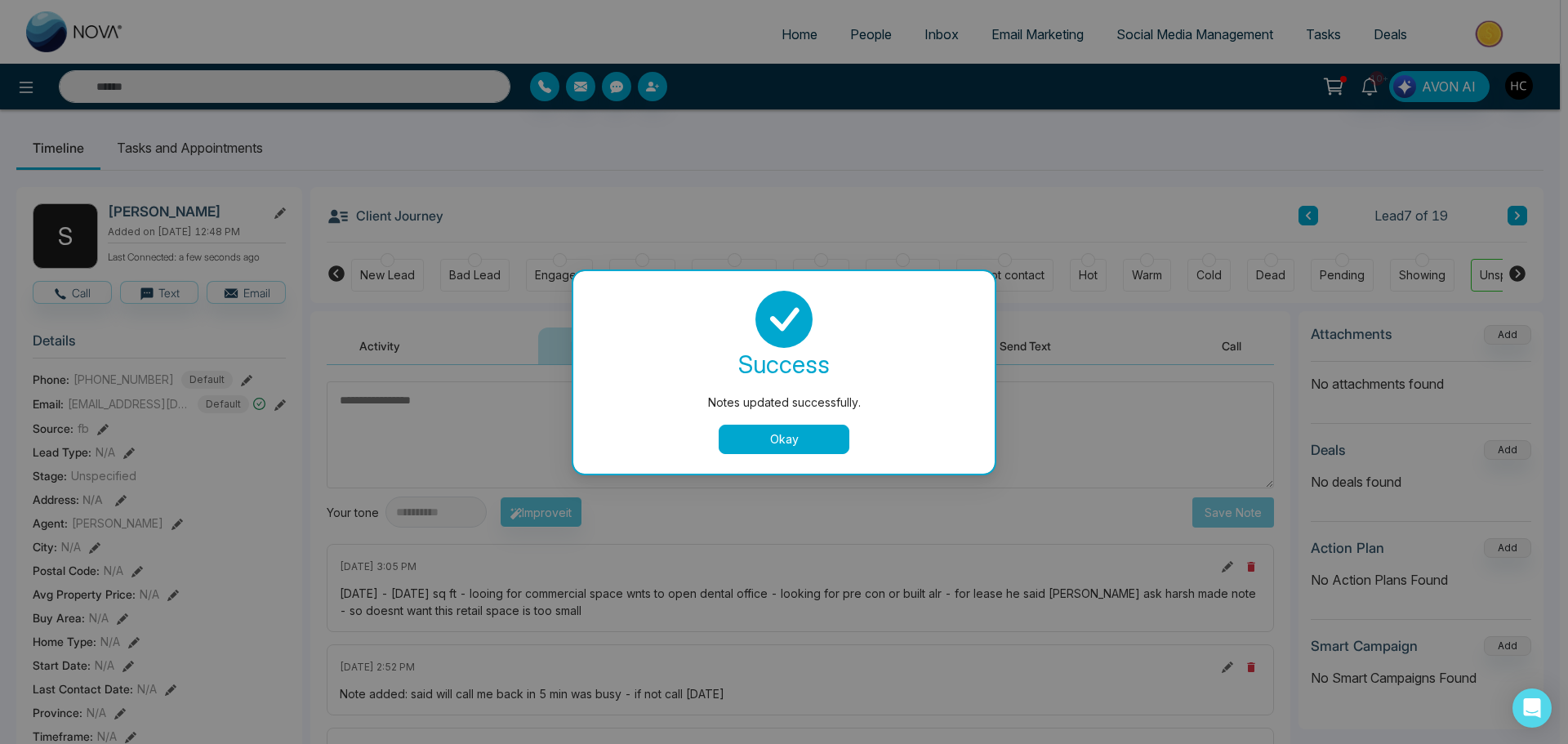
click at [798, 447] on button "Okay" at bounding box center [783, 439] width 130 height 29
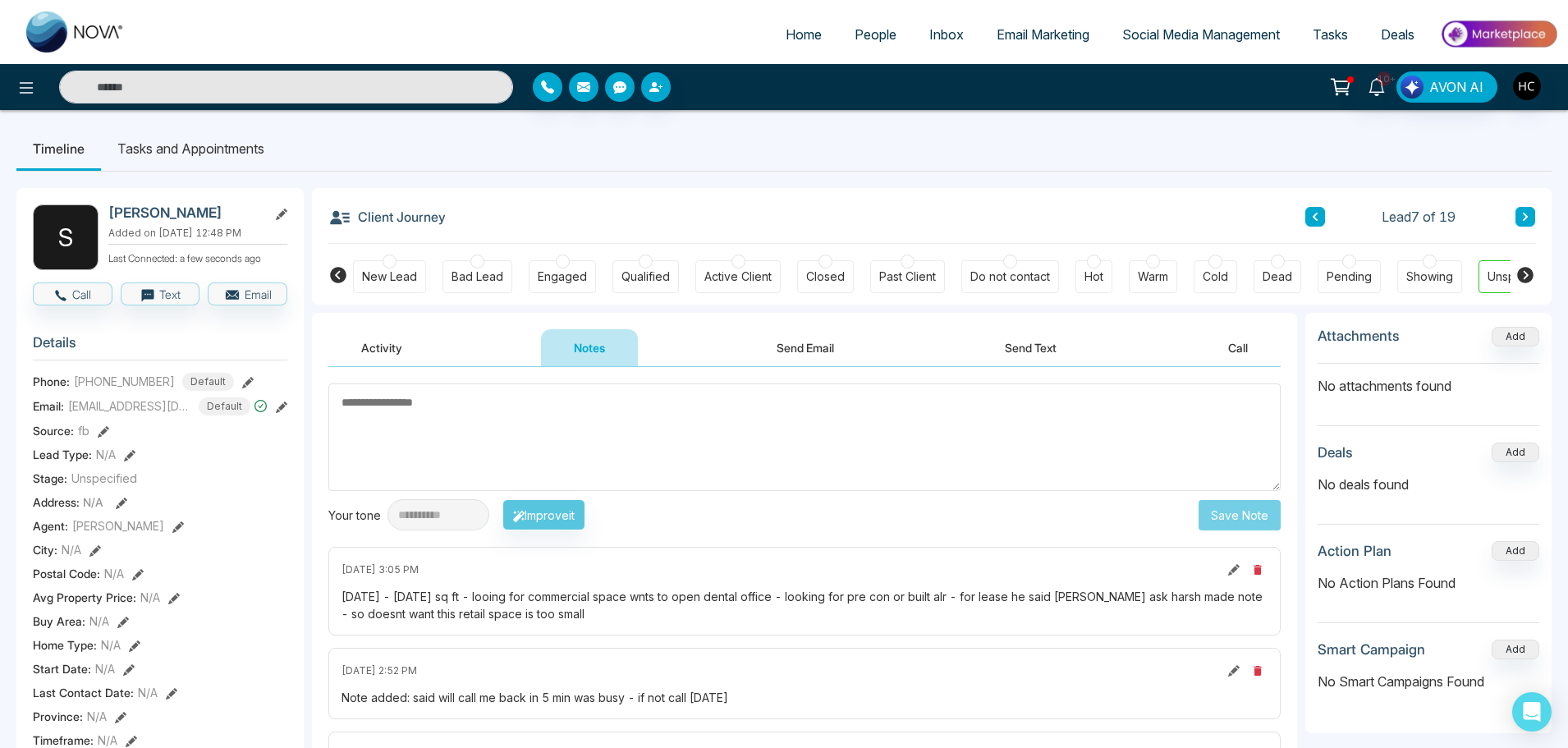
click at [1315, 223] on button at bounding box center [1315, 217] width 20 height 20
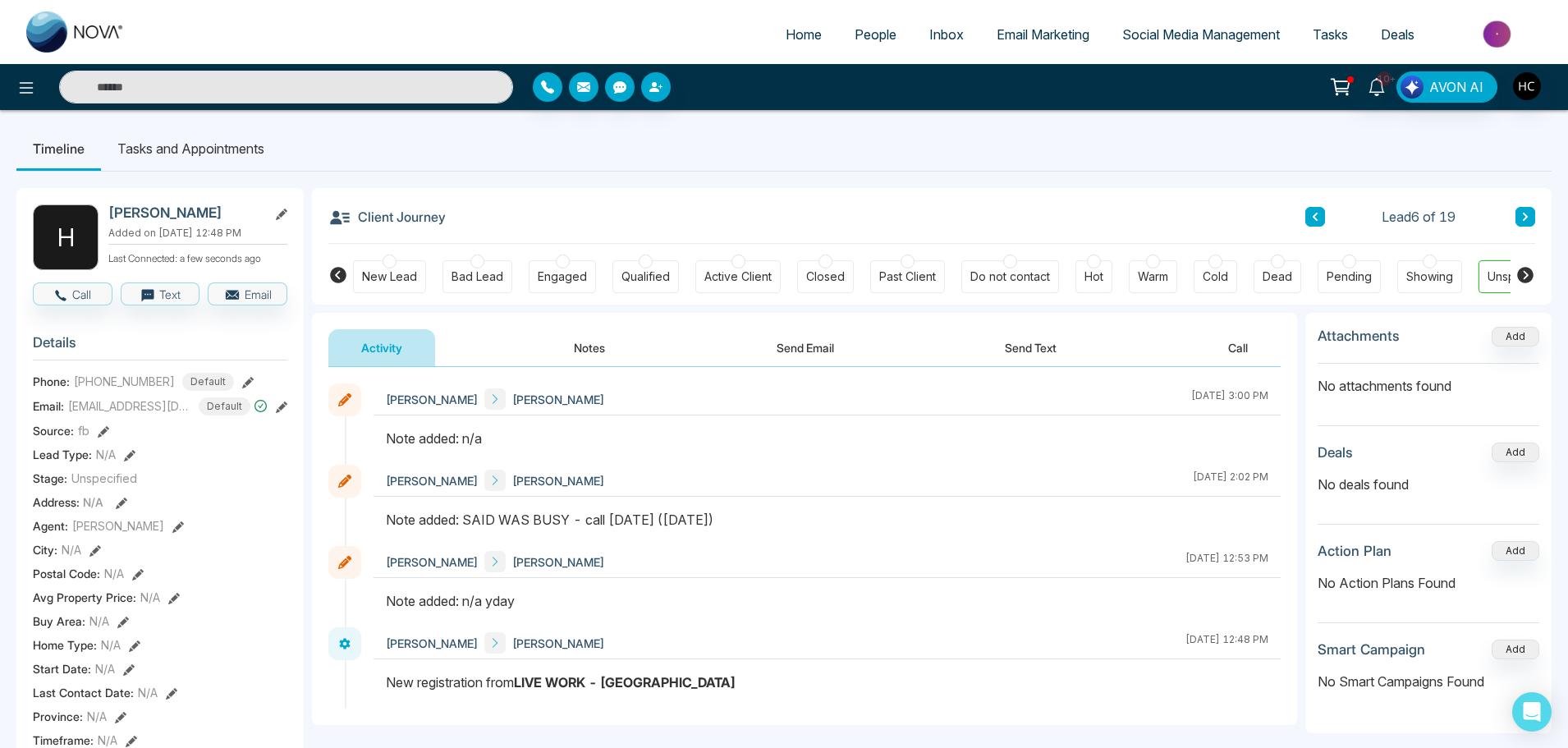
click at [1307, 218] on button at bounding box center [1315, 217] width 20 height 20
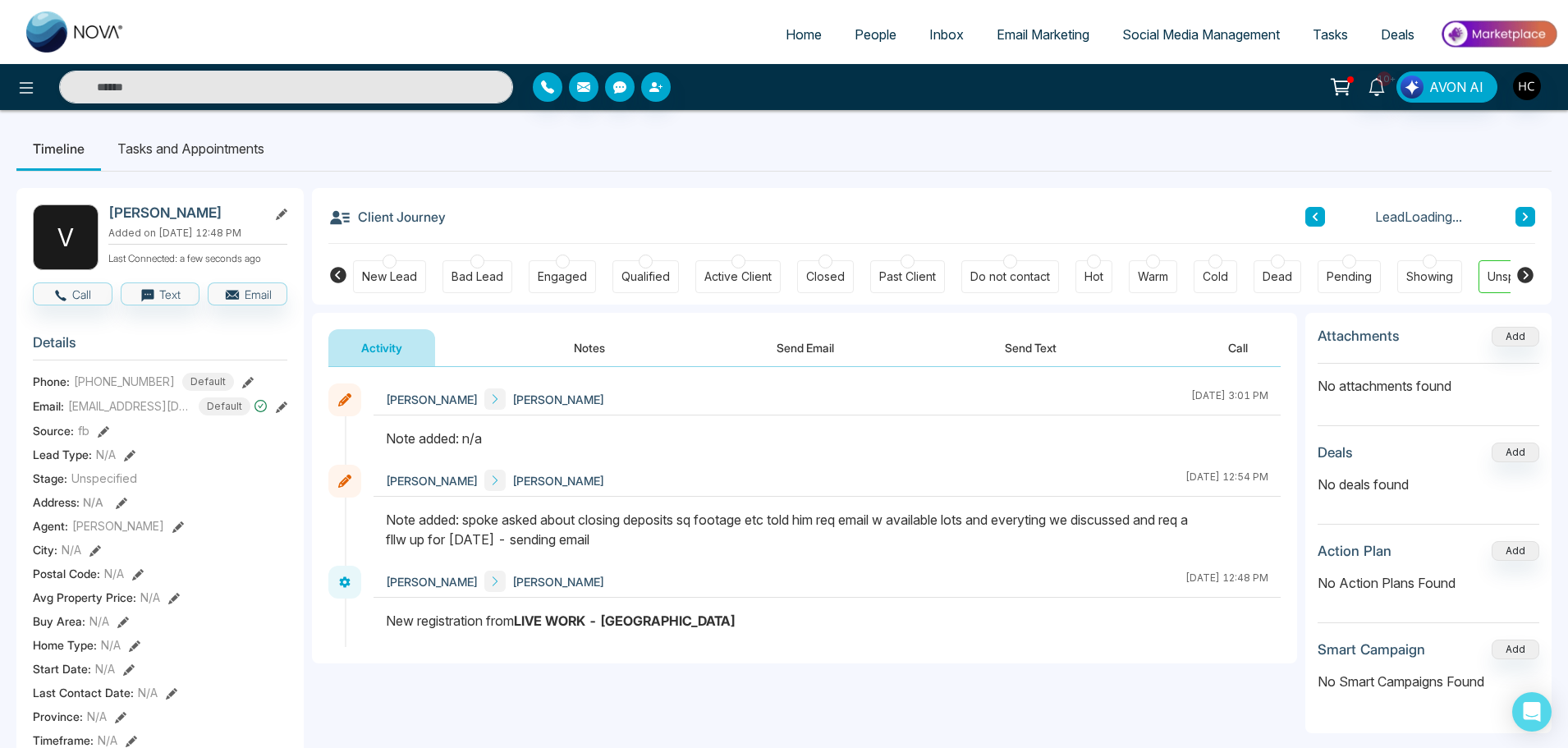
click at [1315, 215] on icon at bounding box center [1315, 216] width 5 height 8
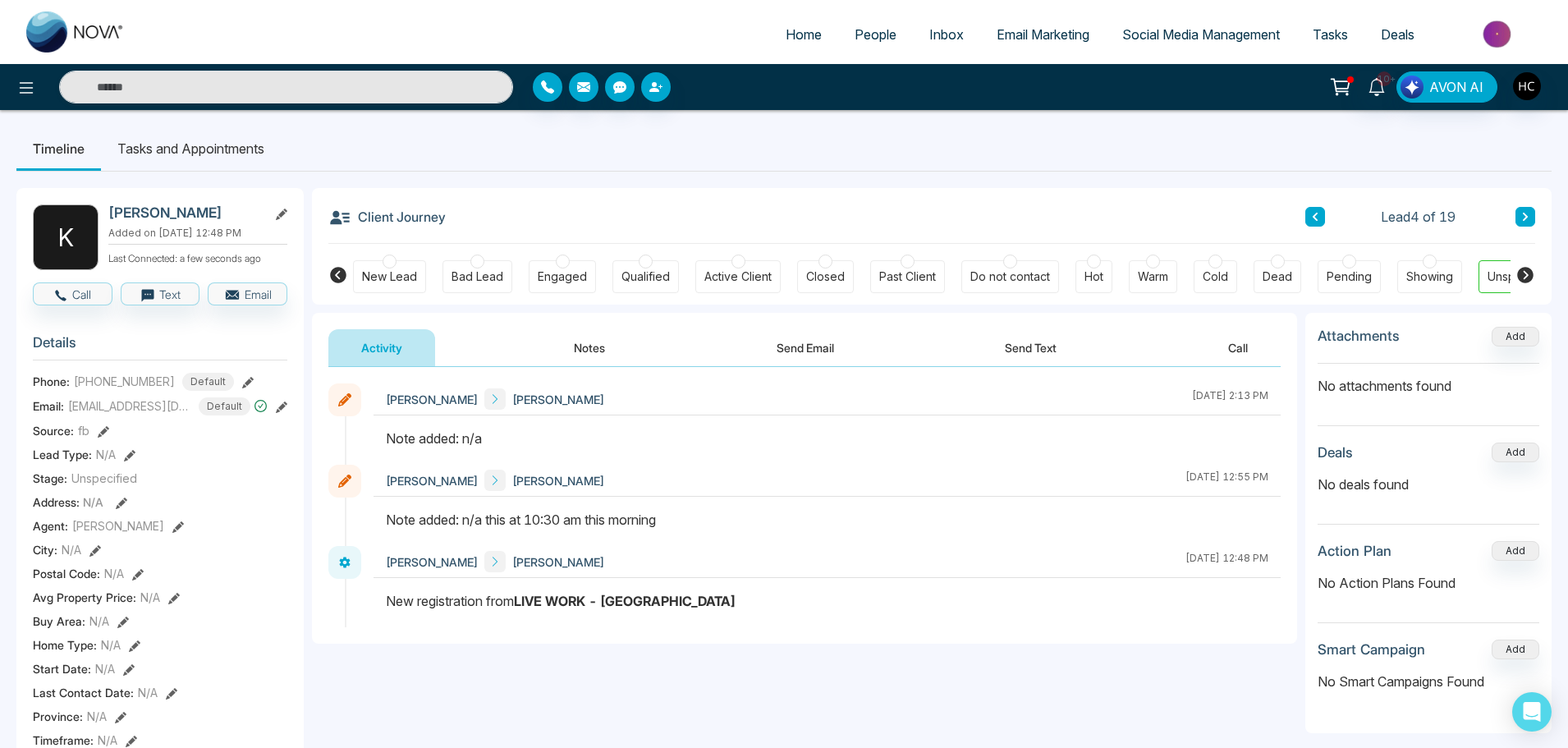
click at [584, 349] on button "Notes" at bounding box center [589, 347] width 97 height 37
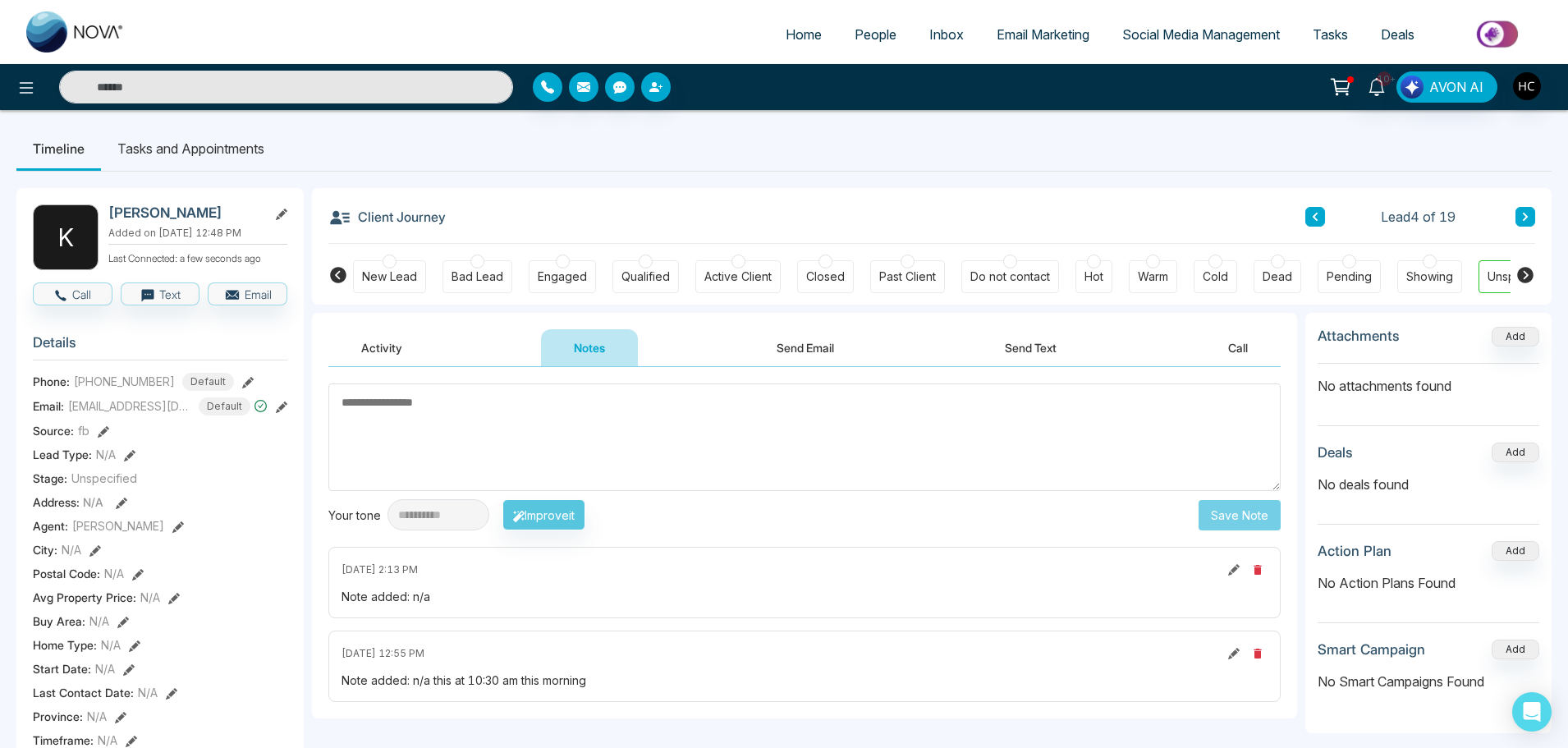
click at [809, 417] on textarea at bounding box center [804, 437] width 952 height 108
drag, startPoint x: 357, startPoint y: 400, endPoint x: 323, endPoint y: 411, distance: 35.7
click at [323, 411] on div "**********" at bounding box center [804, 543] width 985 height 351
type textarea "***"
click at [1244, 519] on button "Save Note" at bounding box center [1239, 515] width 82 height 30
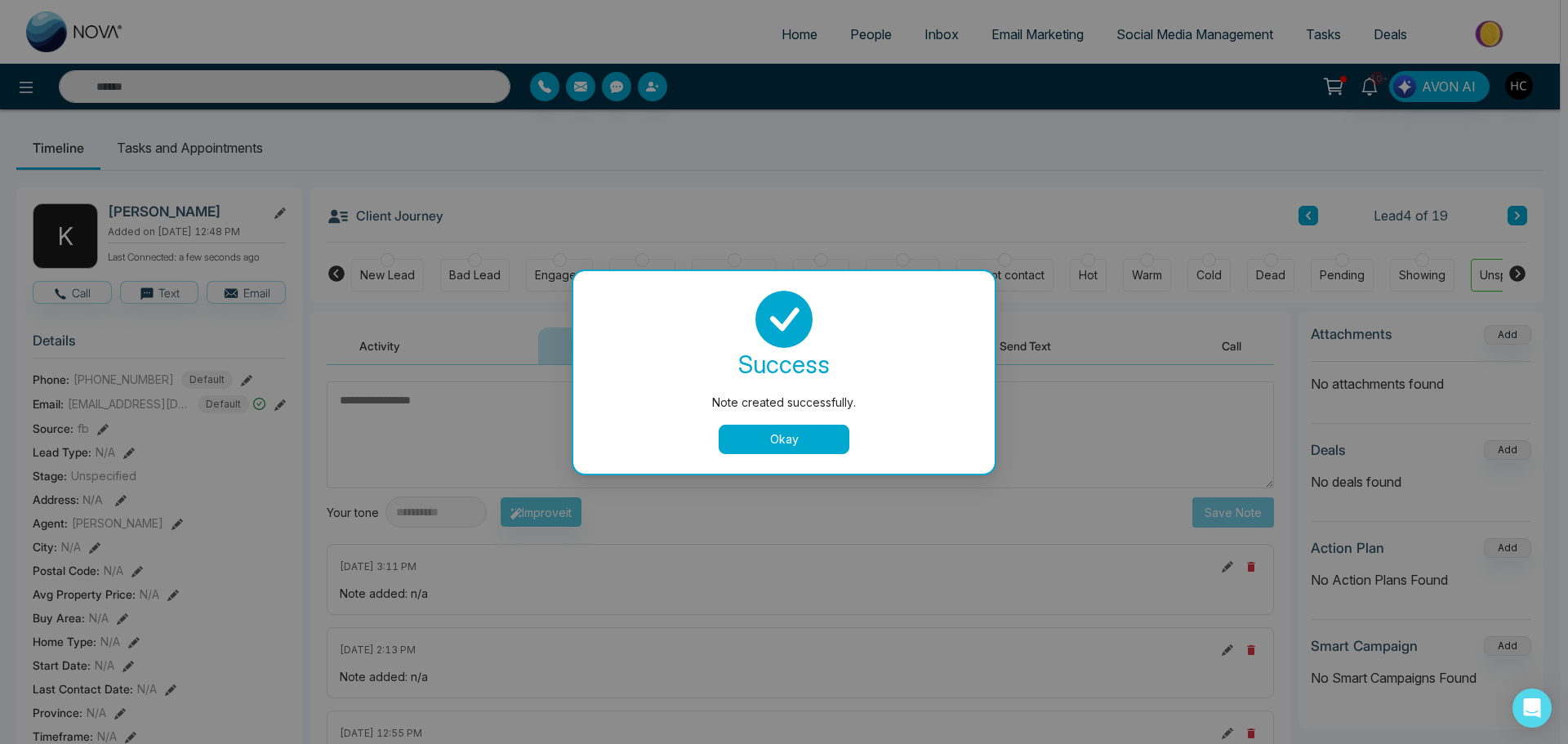
click at [788, 437] on button "Okay" at bounding box center [783, 439] width 130 height 29
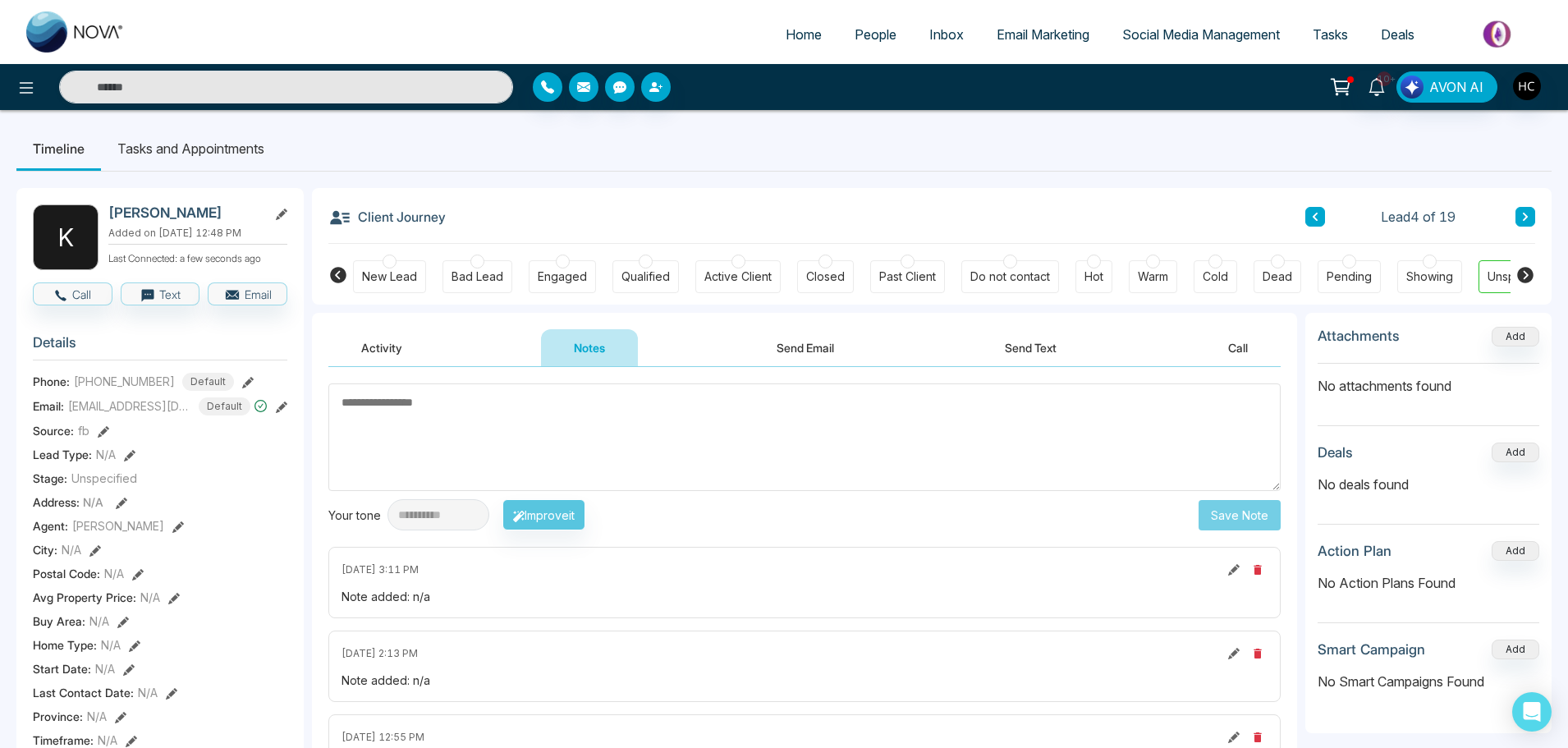
click at [1318, 217] on icon at bounding box center [1314, 217] width 8 height 10
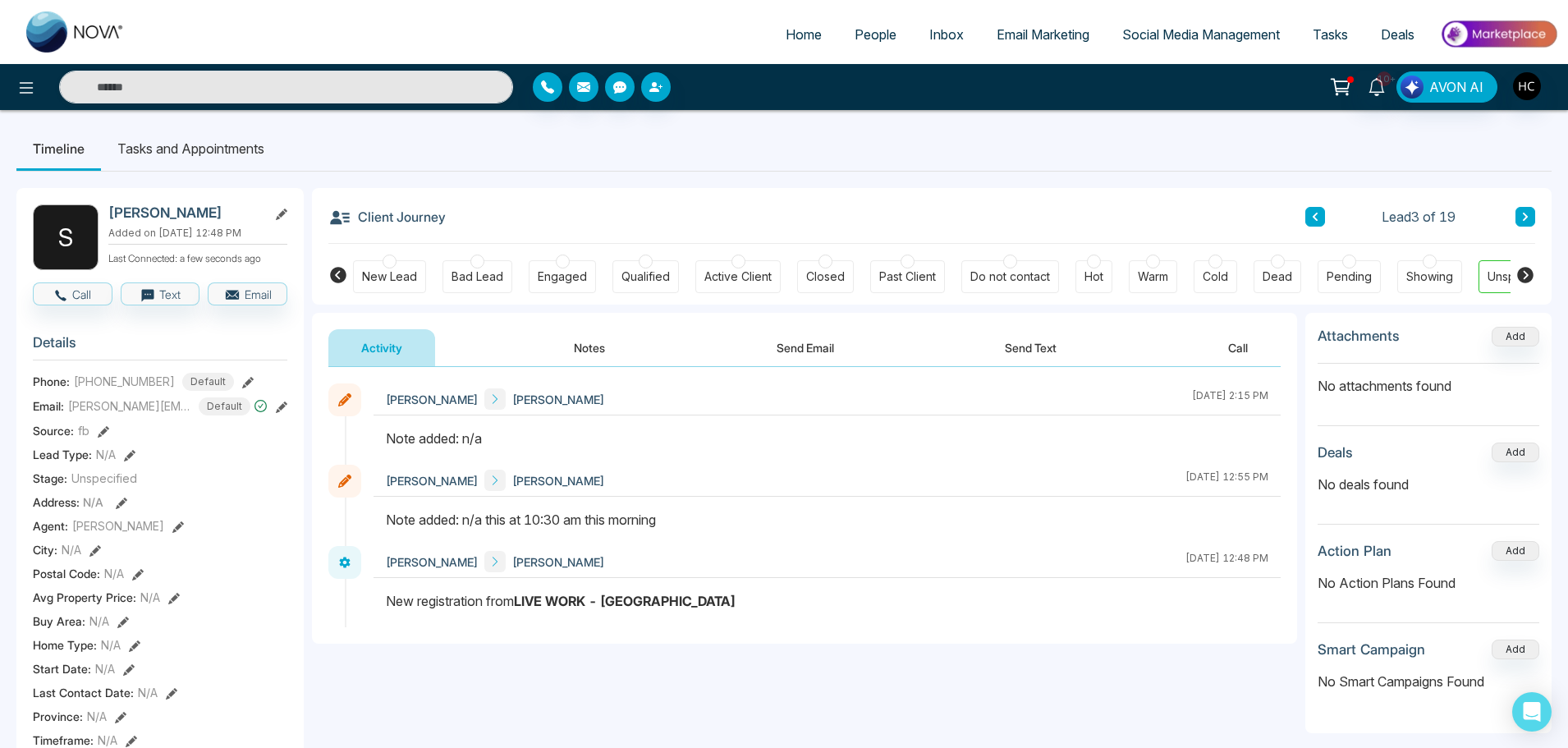
click at [598, 353] on button "Notes" at bounding box center [589, 347] width 97 height 37
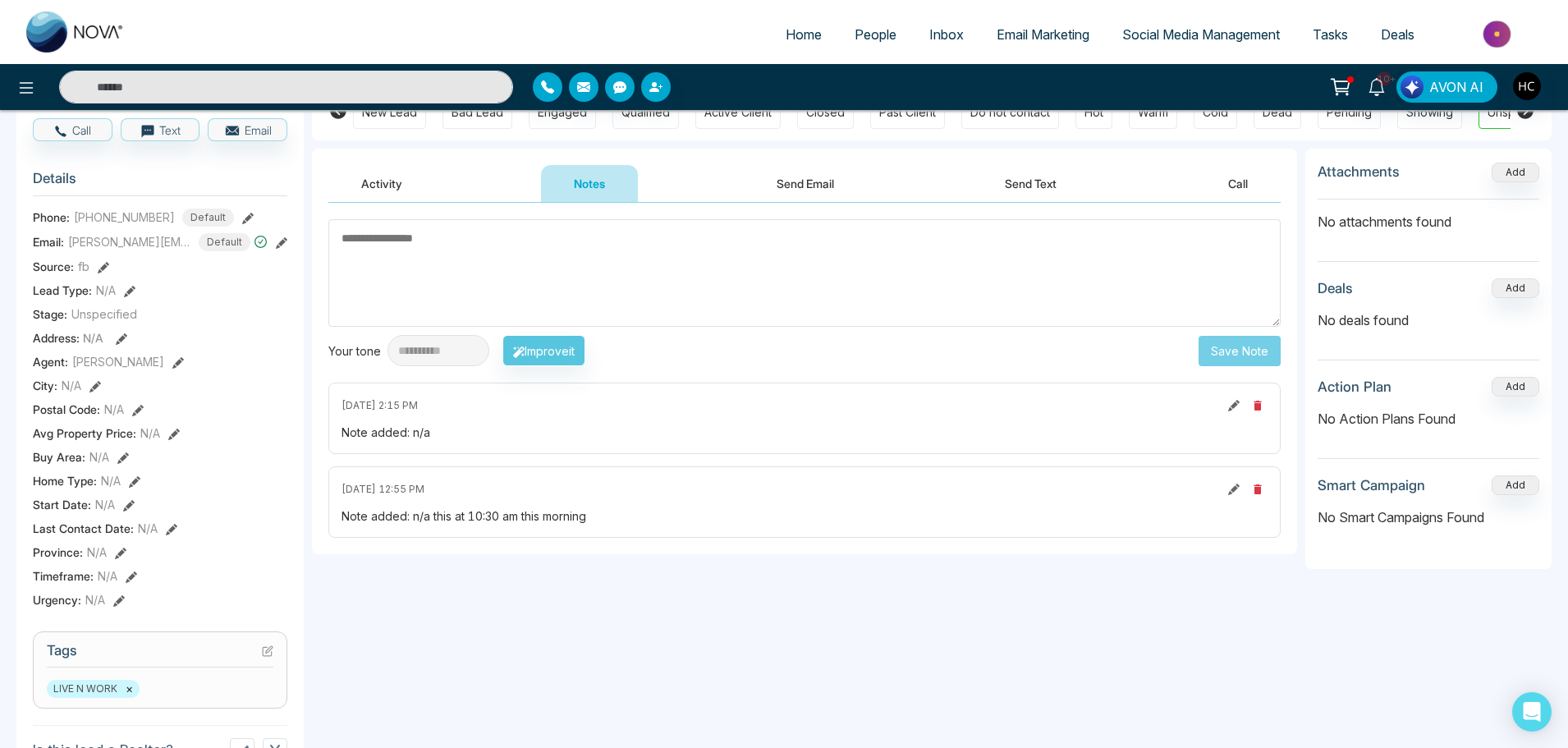
scroll to position [82, 0]
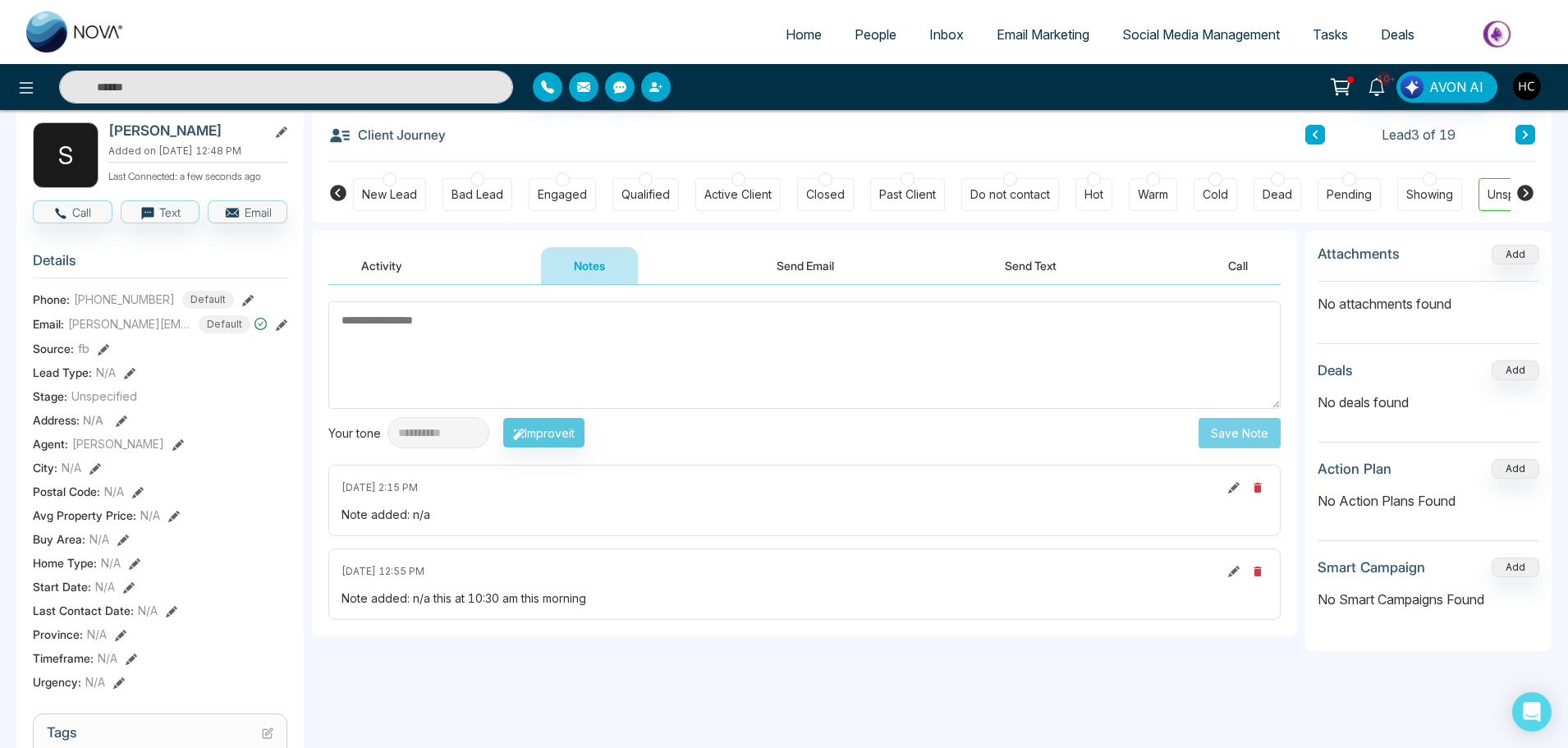
click at [464, 351] on textarea at bounding box center [804, 355] width 952 height 108
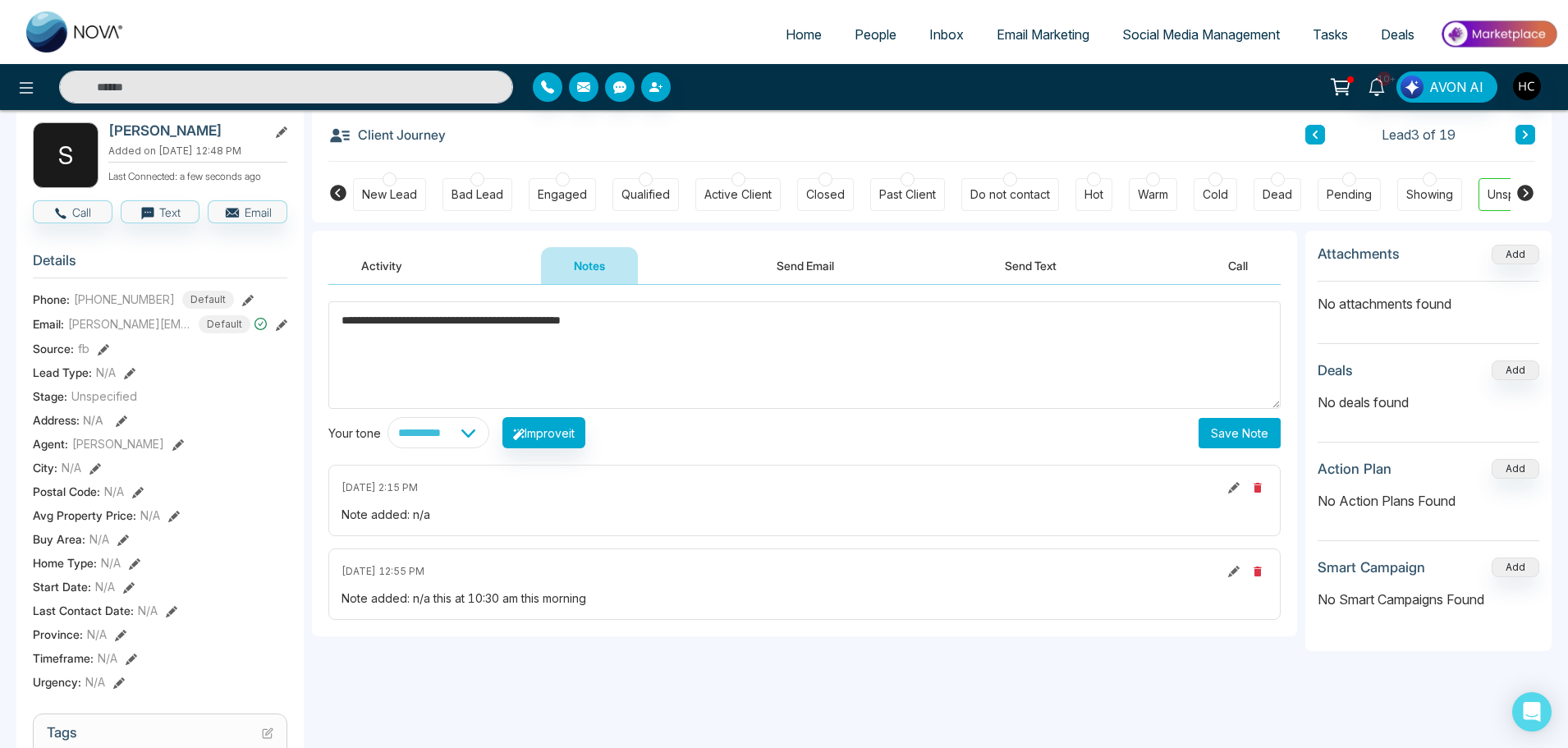
type textarea "**********"
click at [1252, 437] on button "Save Note" at bounding box center [1239, 433] width 82 height 30
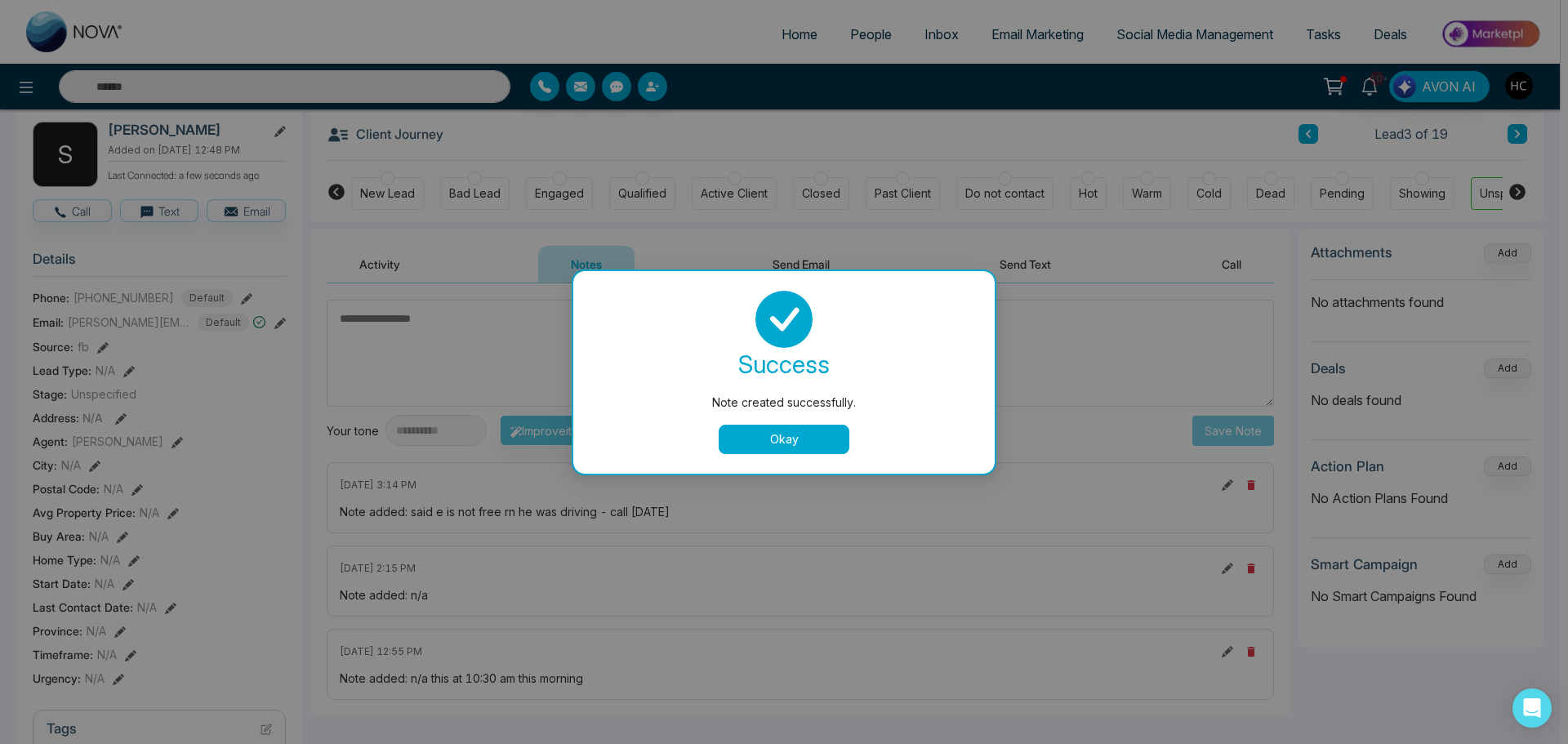
click at [825, 442] on button "Okay" at bounding box center [783, 439] width 130 height 29
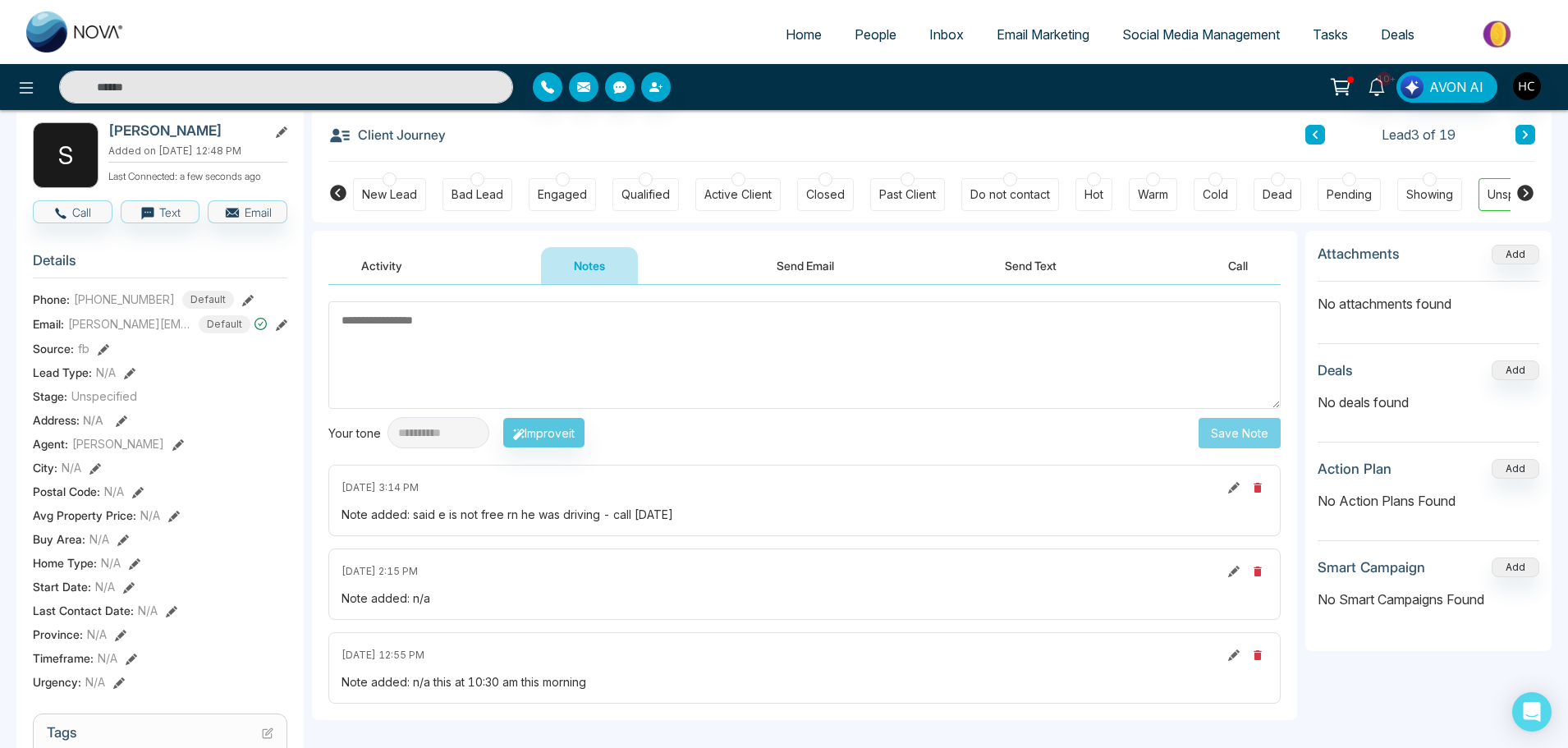
click at [1315, 136] on icon at bounding box center [1315, 134] width 5 height 8
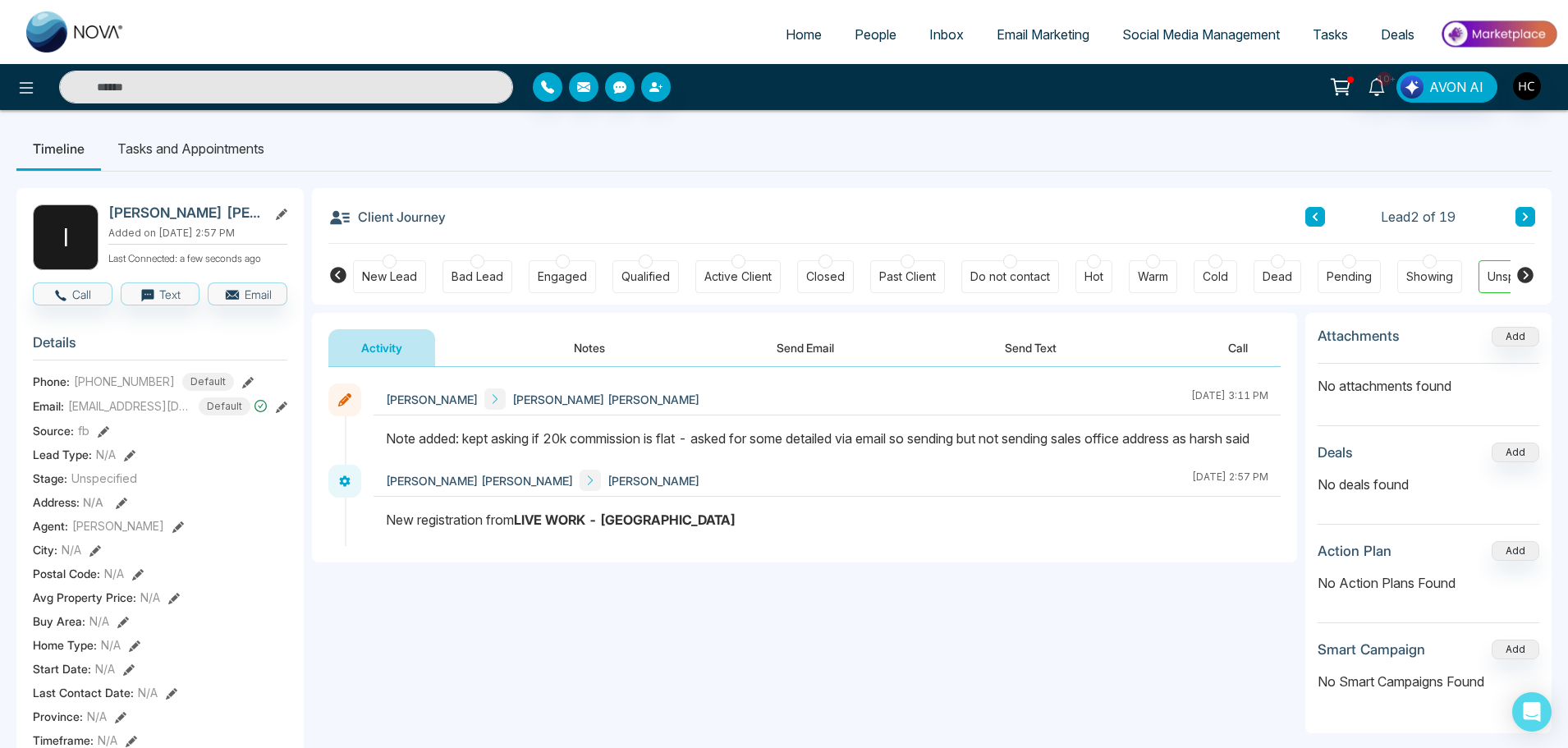
click at [1315, 213] on icon at bounding box center [1314, 217] width 8 height 10
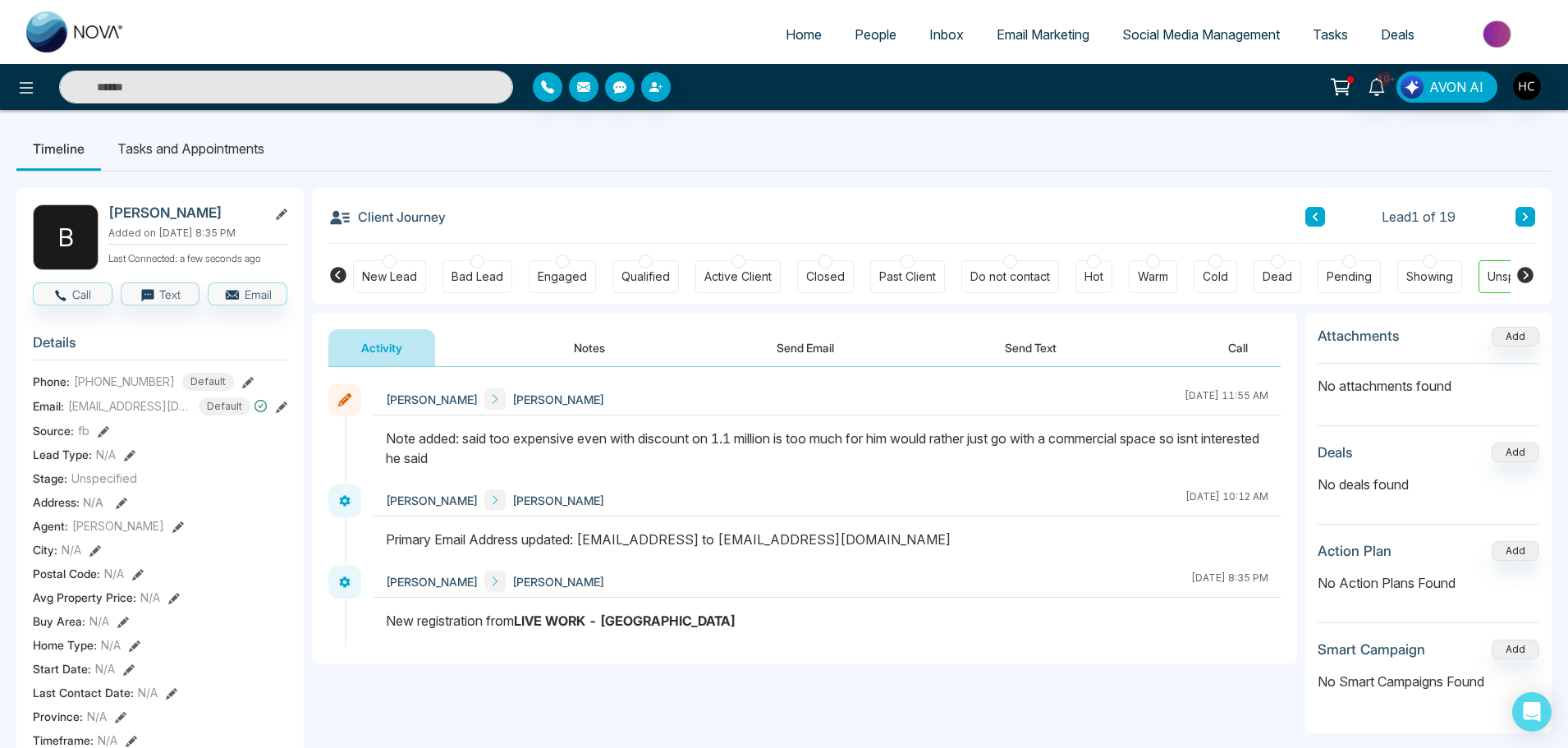
click at [855, 46] on link "People" at bounding box center [875, 34] width 75 height 31
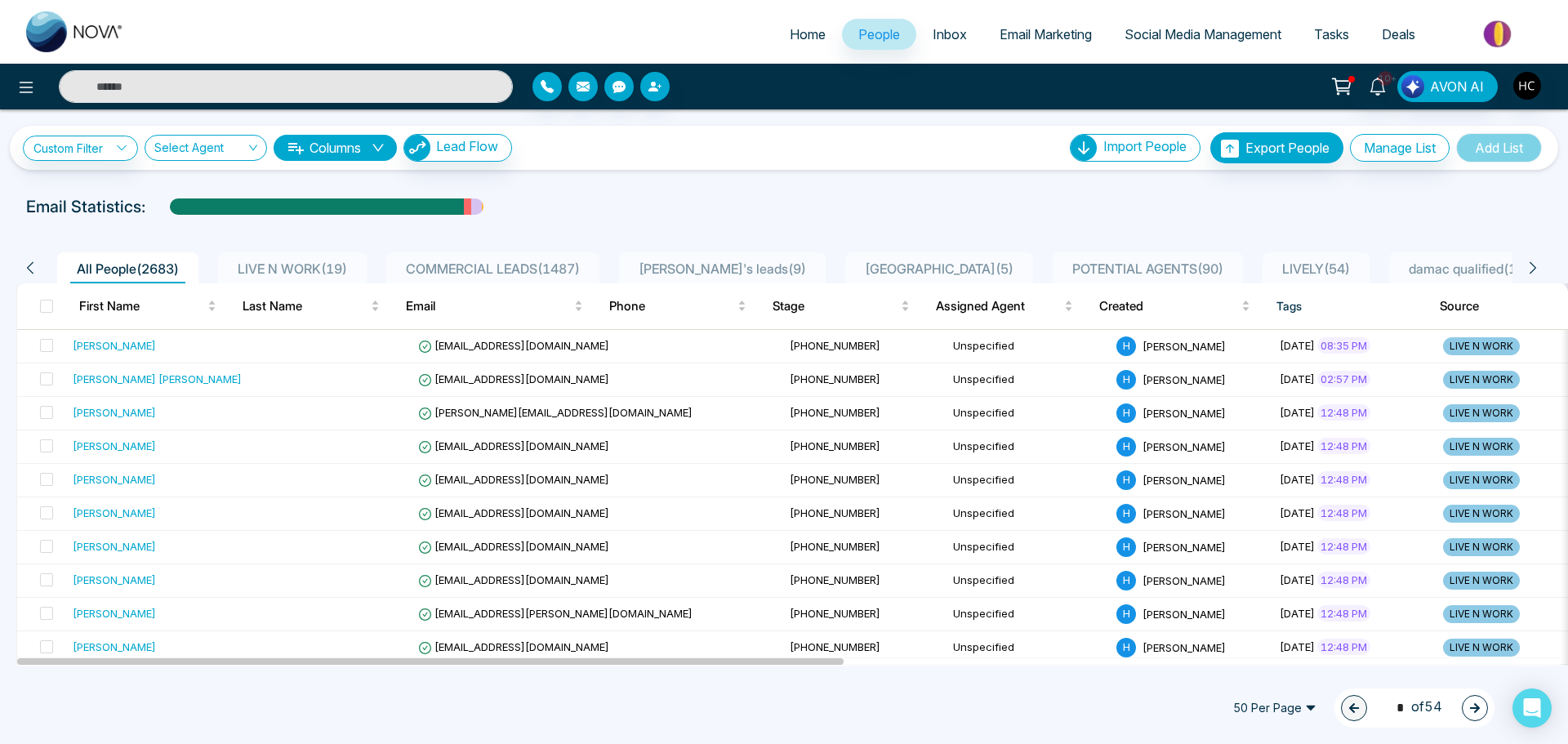
scroll to position [82, 0]
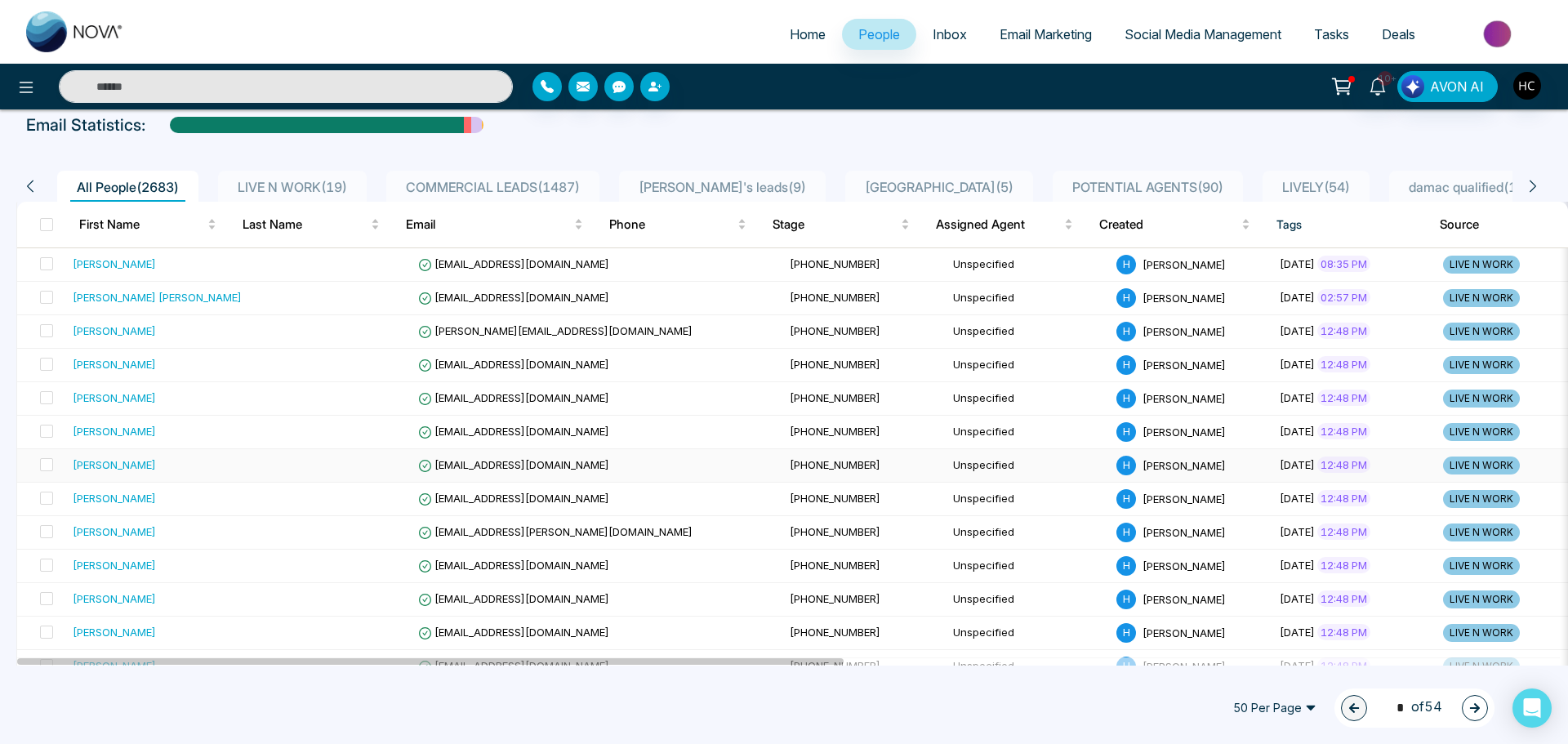
click at [183, 476] on td "[PERSON_NAME]" at bounding box center [157, 466] width 182 height 34
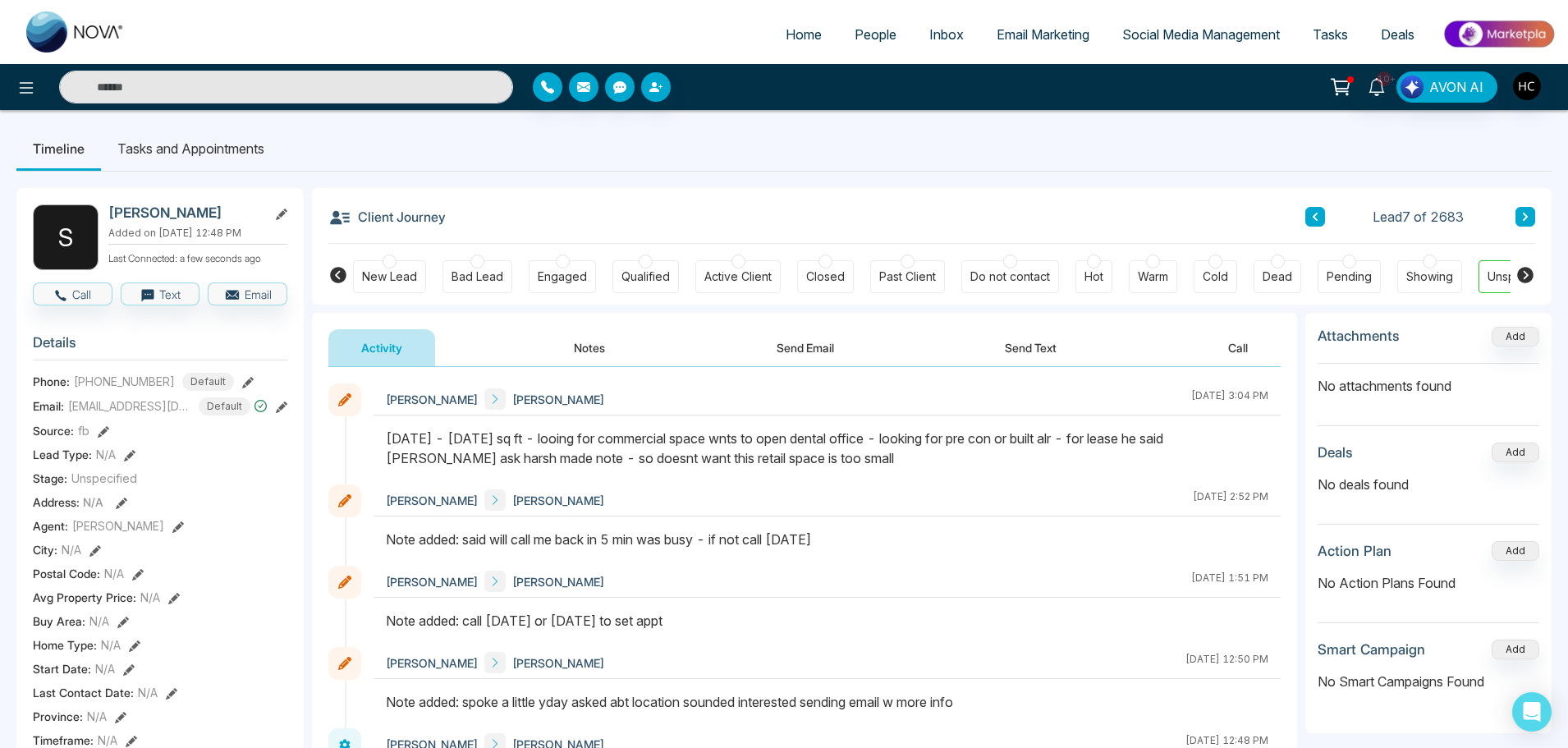
click at [855, 29] on span "People" at bounding box center [874, 34] width 42 height 16
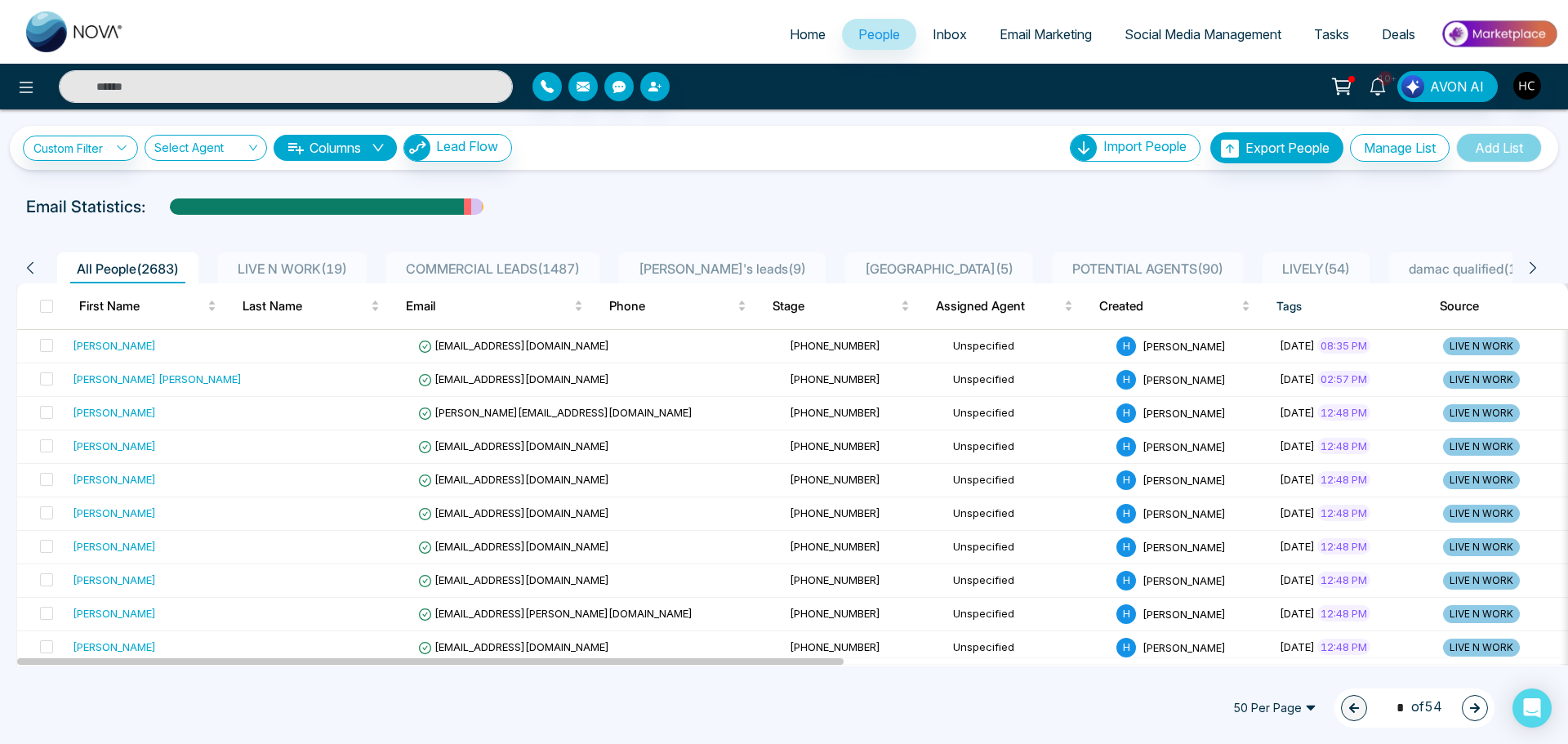
click at [322, 261] on span "LIVE N WORK ( 19 )" at bounding box center [293, 269] width 122 height 16
